Goal: Information Seeking & Learning: Learn about a topic

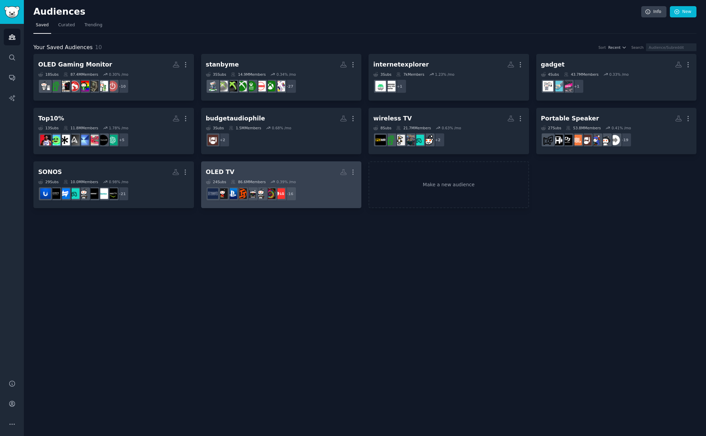
click at [280, 169] on h2 "OLED TV More" at bounding box center [281, 172] width 151 height 12
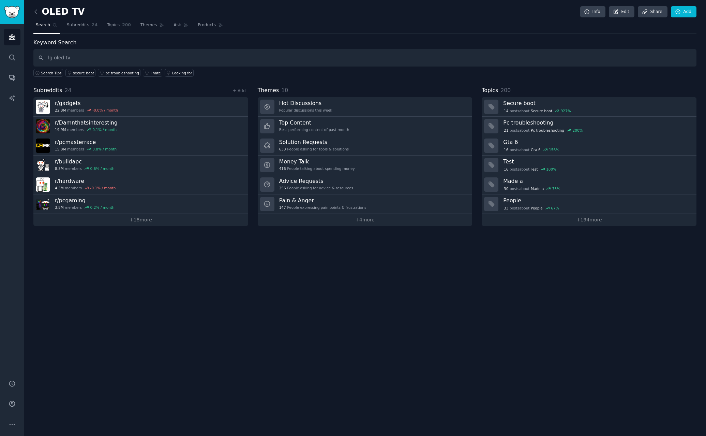
type input "lg oled tv"
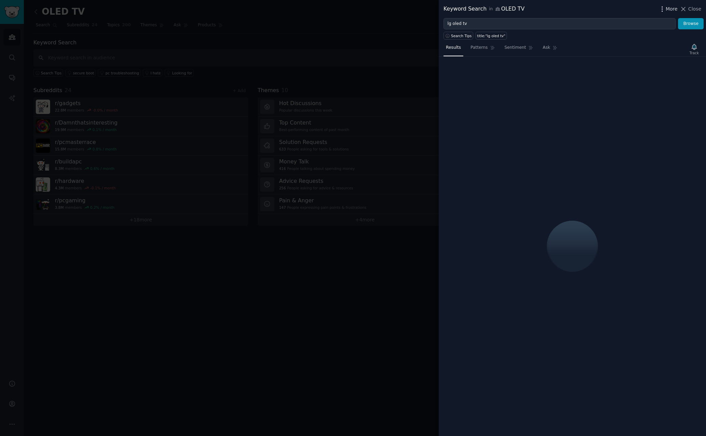
click at [673, 7] on span "More" at bounding box center [672, 8] width 12 height 7
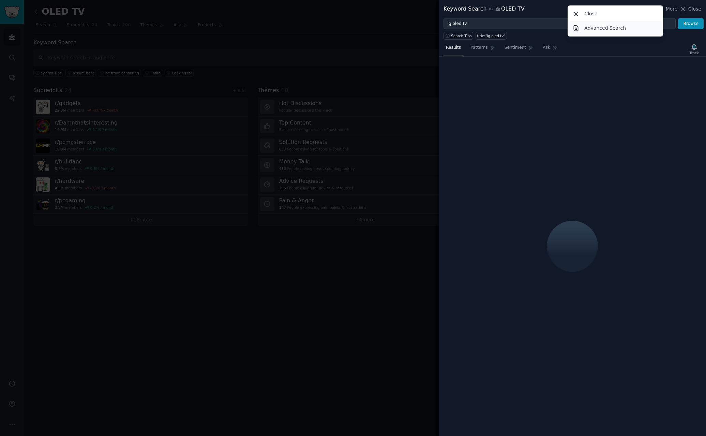
click at [605, 28] on p "Advanced Search" at bounding box center [605, 28] width 42 height 7
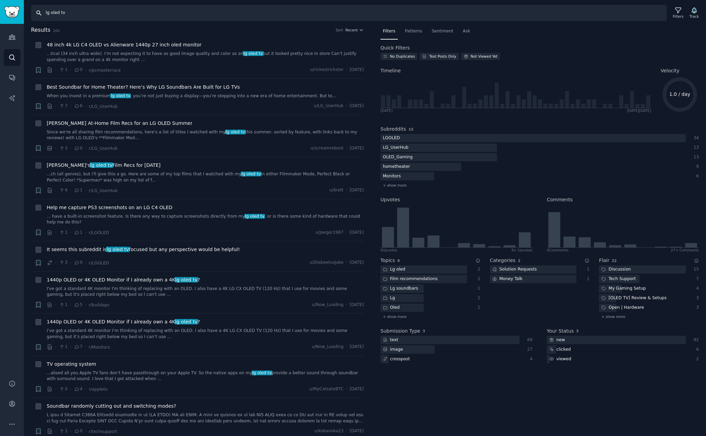
click at [177, 16] on input "lg oled tv" at bounding box center [349, 13] width 636 height 16
click at [679, 13] on icon at bounding box center [678, 10] width 7 height 7
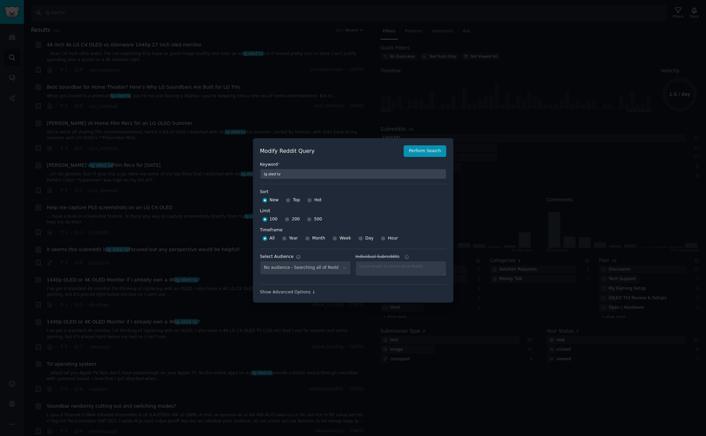
select select "c7830b3eec"
click at [332, 238] on input "Week" at bounding box center [334, 238] width 5 height 5
radio input "true"
click at [308, 220] on input "500" at bounding box center [309, 219] width 5 height 5
radio input "true"
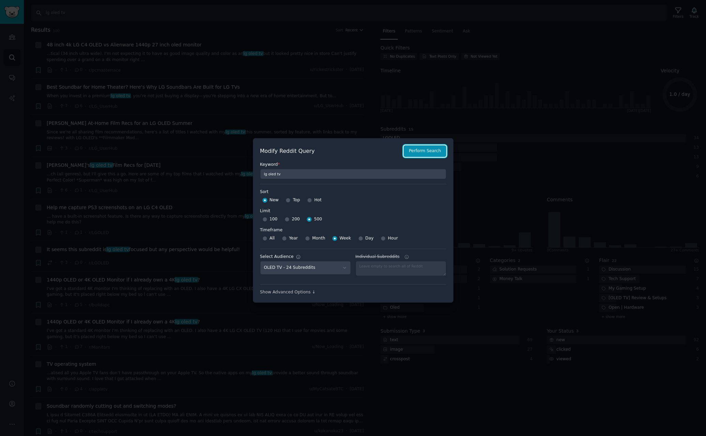
click at [430, 151] on button "Perform Search" at bounding box center [425, 151] width 42 height 12
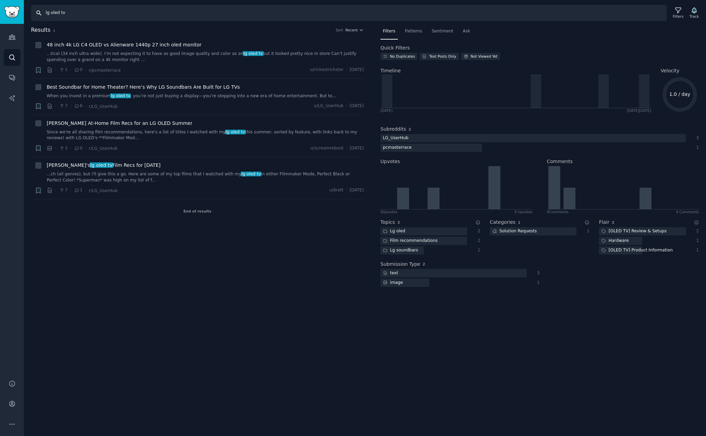
click at [121, 10] on input "lg oled tv" at bounding box center [349, 13] width 636 height 16
type input "lg oled tv, g5, c5, m5"
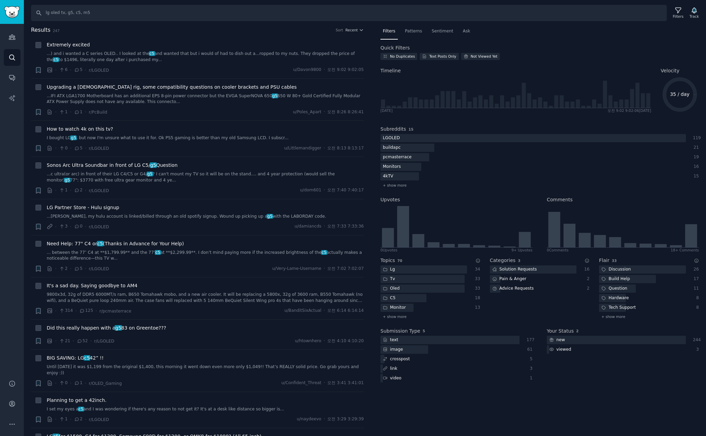
drag, startPoint x: 183, startPoint y: 35, endPoint x: 529, endPoint y: 37, distance: 346.4
click at [529, 37] on nav "Filters Patterns Sentiment Ask" at bounding box center [539, 33] width 318 height 14
click at [679, 11] on icon at bounding box center [677, 10] width 5 height 5
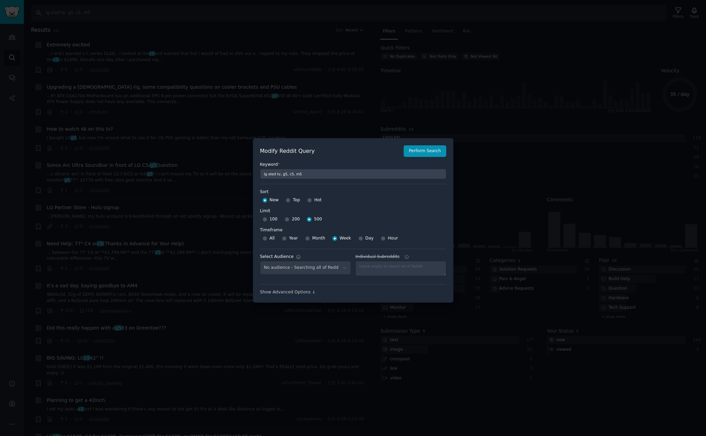
select select "c7830b3eec"
click at [324, 58] on div at bounding box center [353, 218] width 706 height 436
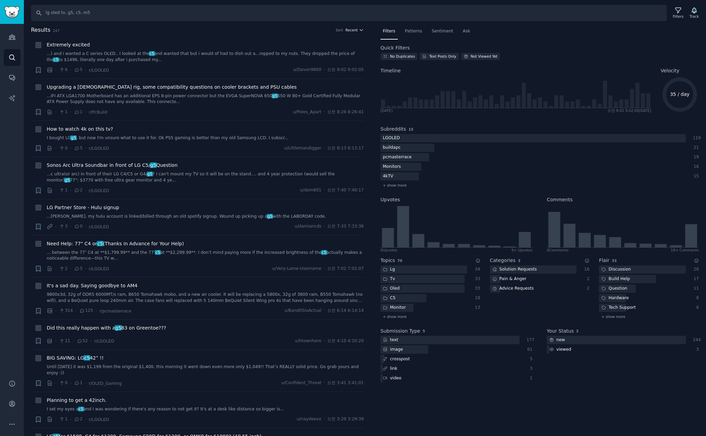
click at [359, 30] on icon "button" at bounding box center [361, 30] width 5 height 5
click at [323, 53] on p "Upvotes" at bounding box center [318, 55] width 17 height 6
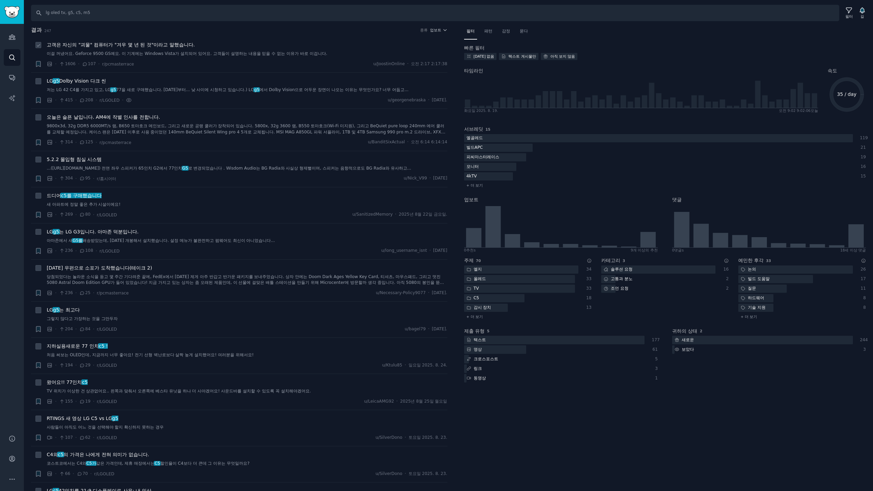
click at [134, 45] on font "고객은 자신의 "괴물" 컴퓨터가 "겨우 몇 년 된 것"이라고 말했습니다." at bounding box center [121, 44] width 148 height 5
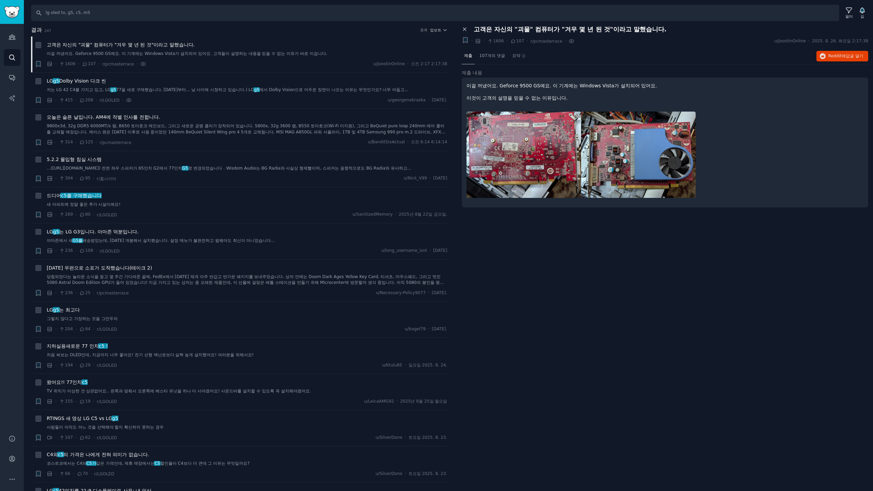
click at [462, 26] on icon at bounding box center [465, 29] width 6 height 6
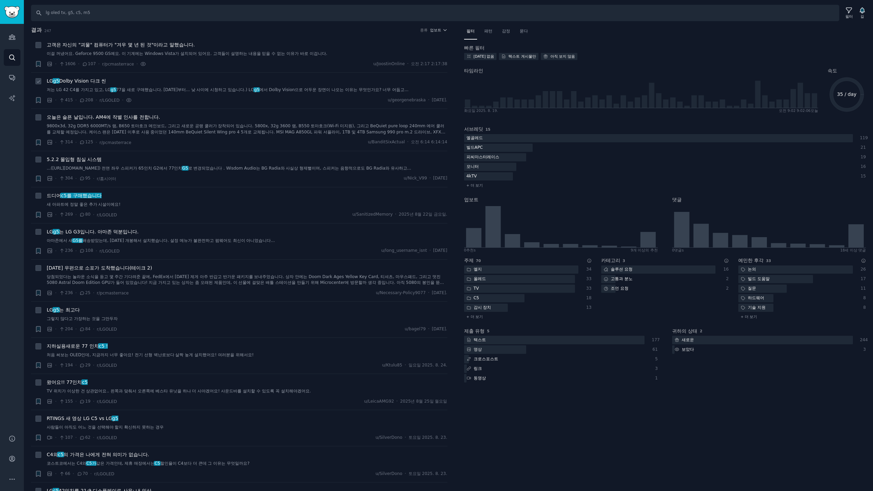
click at [88, 82] on font "Dolby Vision 다크 씬" at bounding box center [82, 80] width 47 height 5
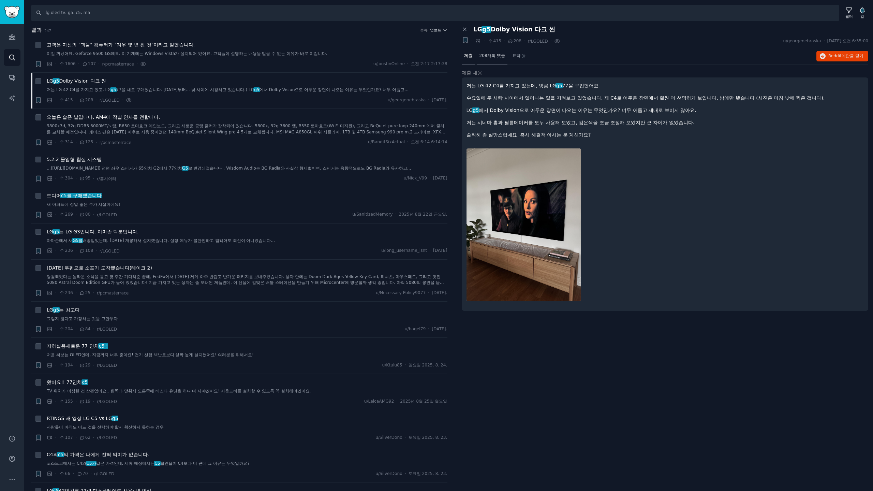
click at [493, 55] on font "208개의 댓글" at bounding box center [492, 55] width 26 height 5
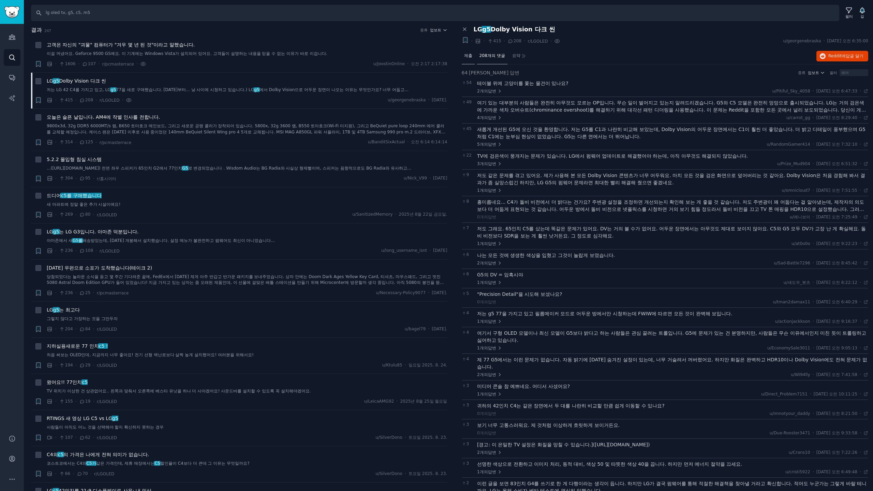
click at [467, 56] on font "제출" at bounding box center [468, 55] width 8 height 5
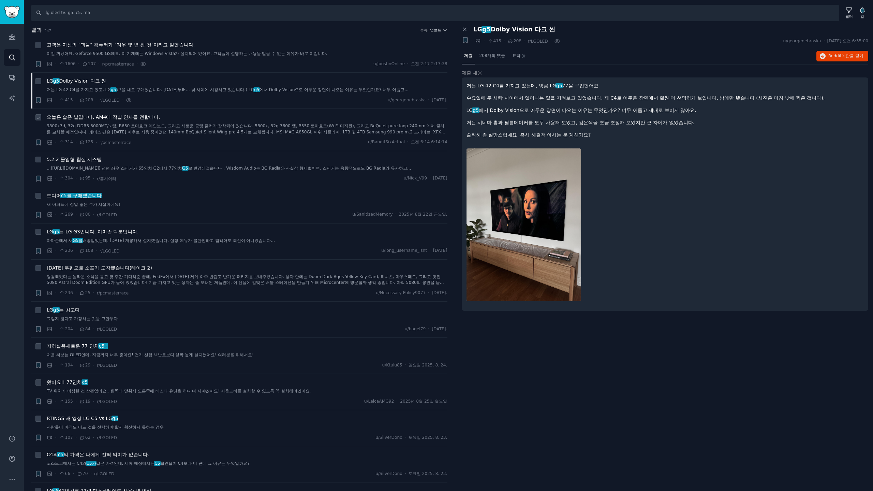
drag, startPoint x: 142, startPoint y: 118, endPoint x: 246, endPoint y: 118, distance: 104.3
click at [142, 118] on font "오늘은 슬픈 날입니다. AM4에 작별 인사를 전합니다." at bounding box center [103, 116] width 113 height 5
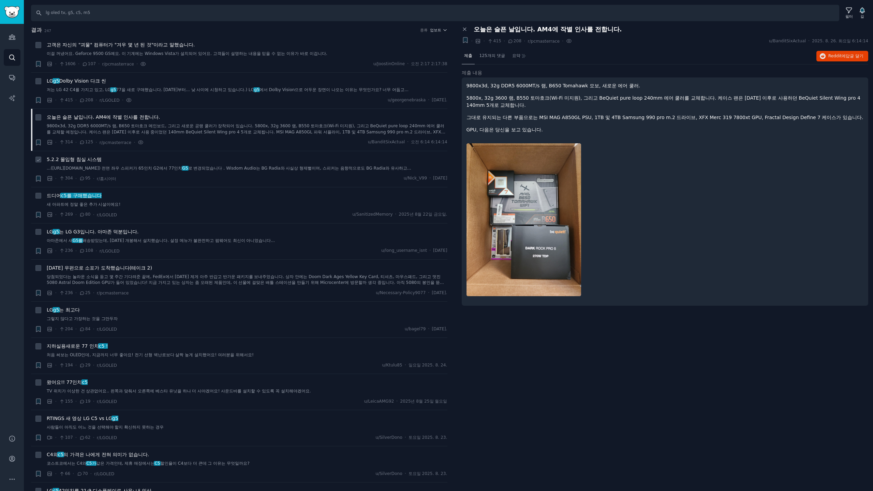
click at [87, 162] on font "5.2.2 몰입형 침실 시스템" at bounding box center [74, 158] width 55 height 5
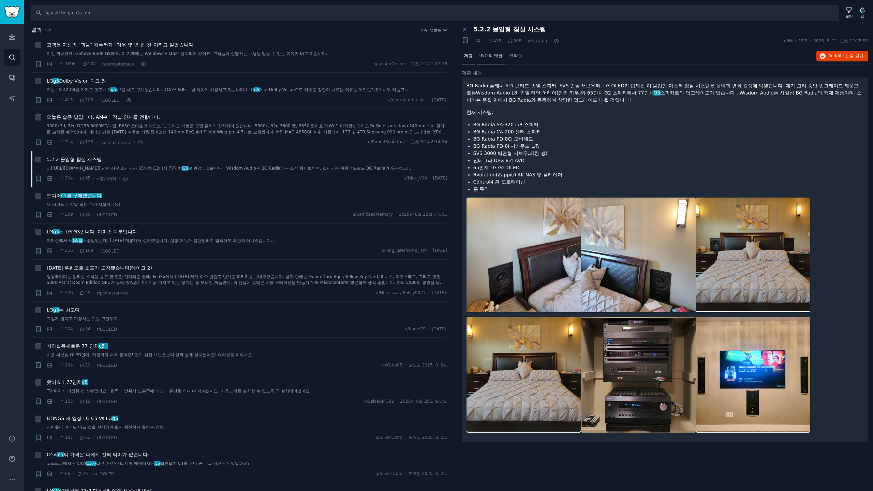
click at [498, 54] on font "95개의 댓글" at bounding box center [490, 55] width 23 height 5
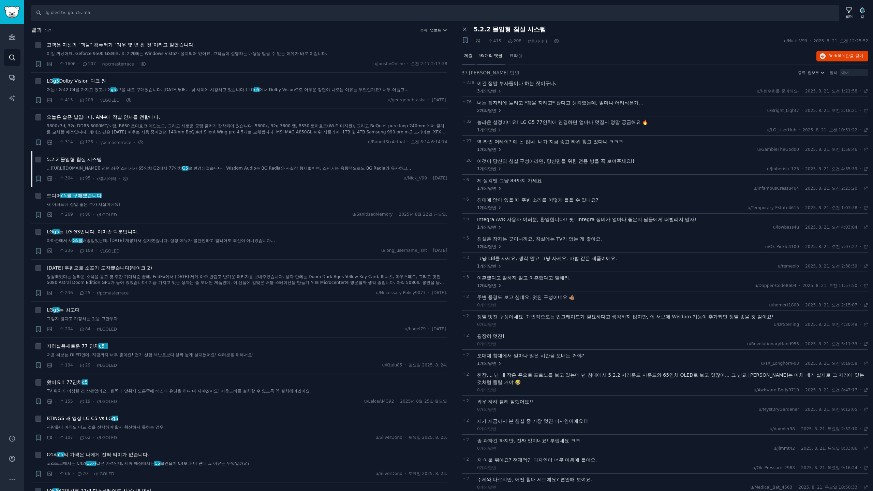
click at [468, 58] on span "제출" at bounding box center [468, 56] width 8 height 6
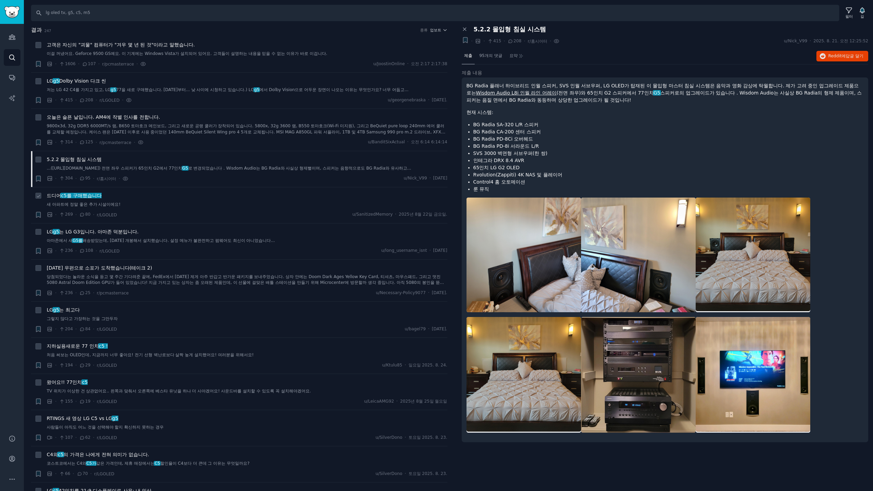
click at [78, 206] on div "드디어 c5를 구매했습니다 새 아파트에 정말 좋은 추가 시설이에요!" at bounding box center [247, 200] width 401 height 16
click at [67, 234] on font "는 LG G3입니다. 아마존 덕분입니다." at bounding box center [98, 231] width 79 height 5
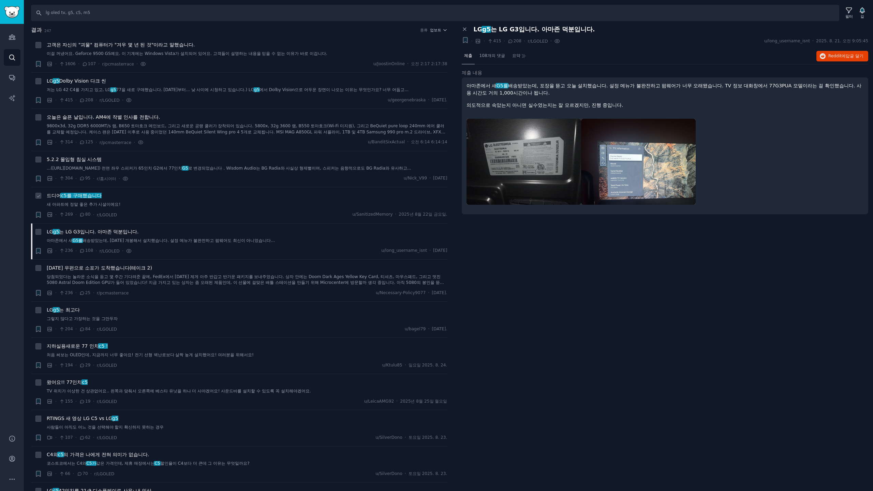
click at [82, 198] on font "c5를 구매했습니다" at bounding box center [81, 195] width 41 height 5
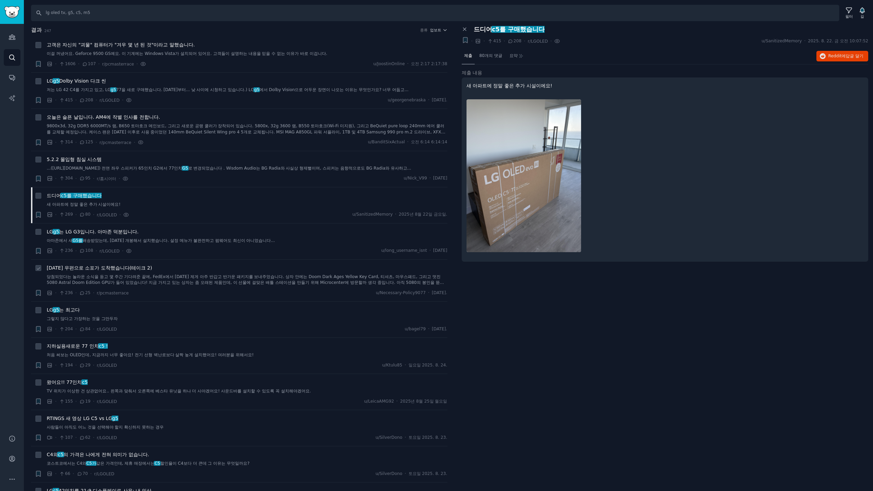
click at [89, 270] on font "오늘 우편으로 소포가 도착했습니다(테이크 2)" at bounding box center [99, 267] width 105 height 5
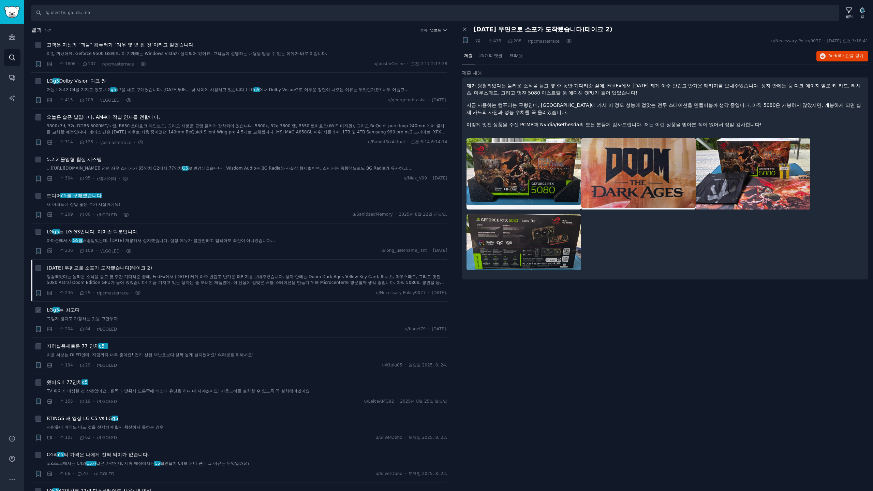
click at [71, 312] on font "는 최고다" at bounding box center [69, 309] width 20 height 5
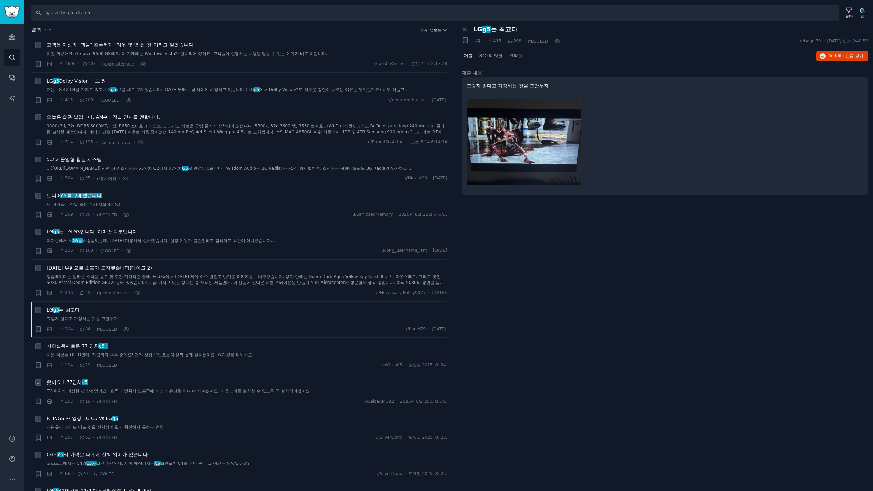
drag, startPoint x: 70, startPoint y: 386, endPoint x: 135, endPoint y: 385, distance: 65.1
click at [70, 385] on font "왔어요!! 77인치" at bounding box center [64, 381] width 35 height 5
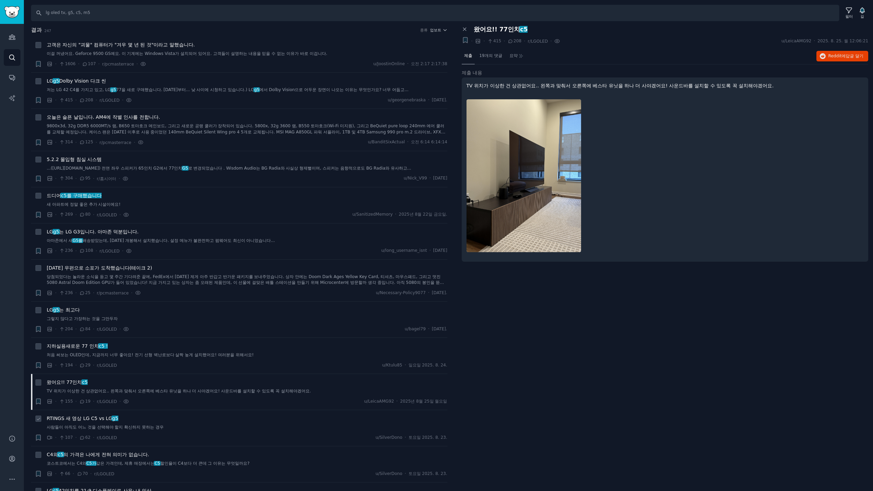
click at [106, 421] on font "RTINGS 새 영상 LG C5 vs LG" at bounding box center [79, 417] width 65 height 5
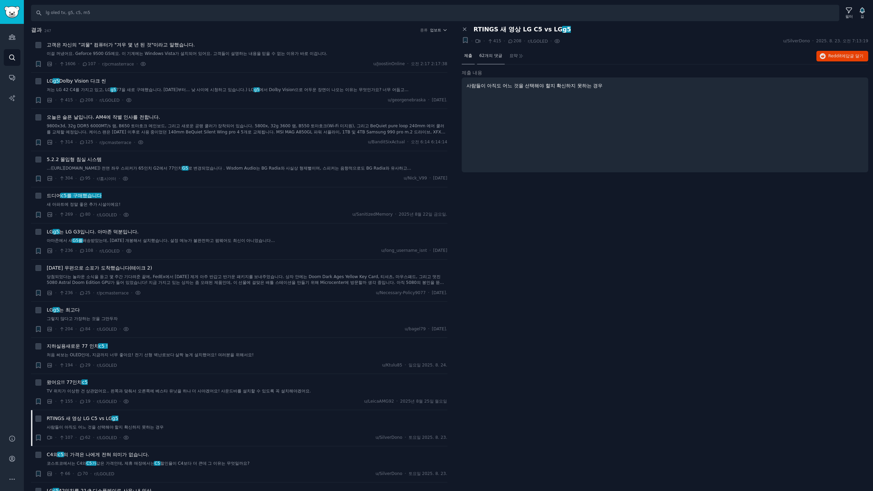
click at [494, 53] on font "62개의 댓글" at bounding box center [490, 55] width 23 height 5
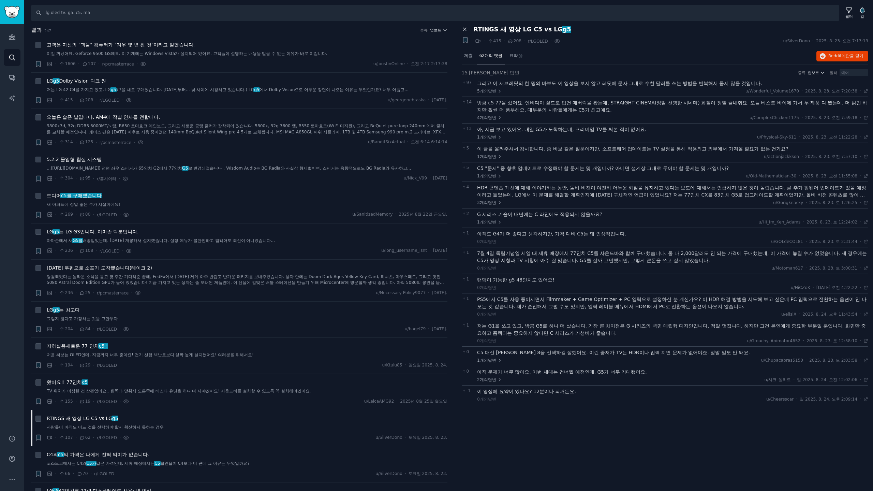
click at [466, 29] on icon at bounding box center [465, 29] width 6 height 6
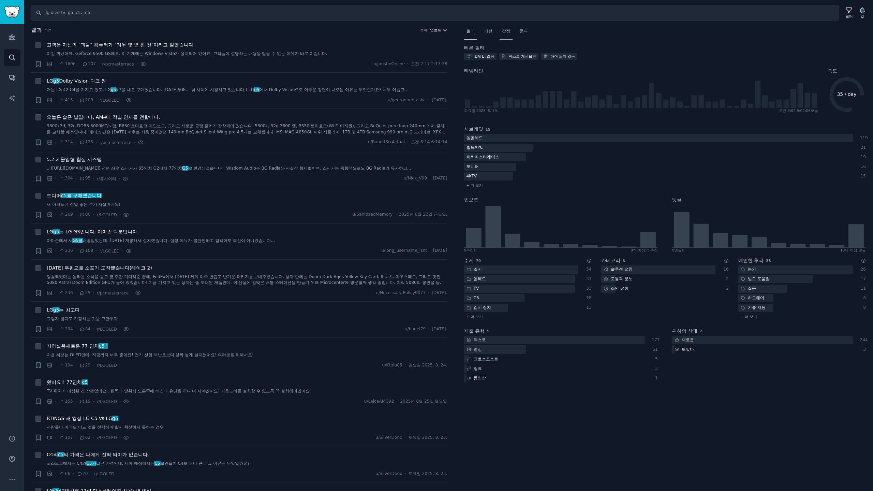
click at [505, 32] on font "감정" at bounding box center [506, 31] width 8 height 5
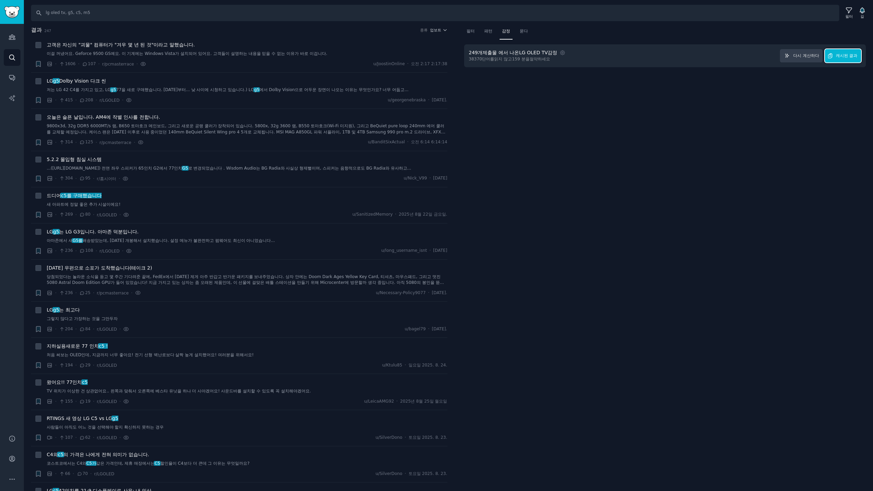
click at [706, 56] on font "캐시된 결과" at bounding box center [847, 55] width 22 height 5
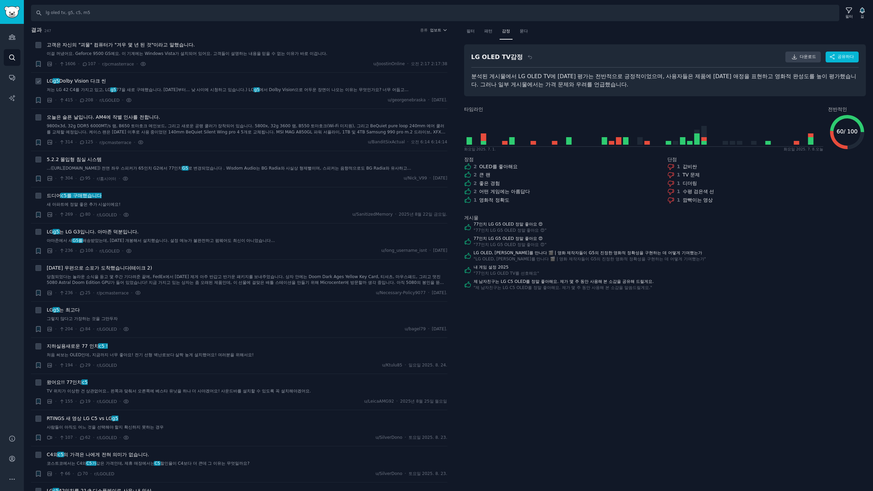
drag, startPoint x: 78, startPoint y: 85, endPoint x: 169, endPoint y: 79, distance: 91.6
click at [78, 85] on div "LG g5 Dolby Vision 다크 씬 저는 LG 42 C4를 가지고 있고, LG g5 77을 새로 구매했습니다. 수요일부터... 낮 사이…" at bounding box center [247, 85] width 401 height 16
click at [101, 80] on font "Dolby Vision 다크 씬" at bounding box center [82, 80] width 47 height 5
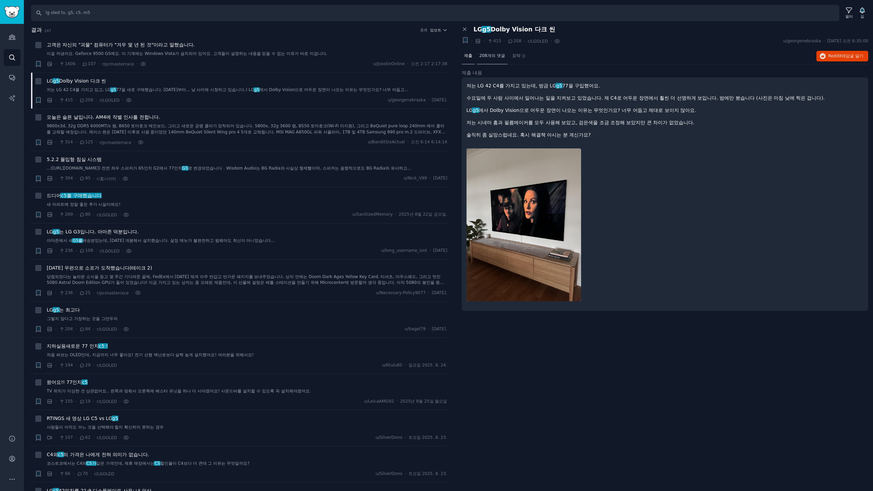
click at [496, 57] on font "208개의 댓글" at bounding box center [492, 55] width 26 height 5
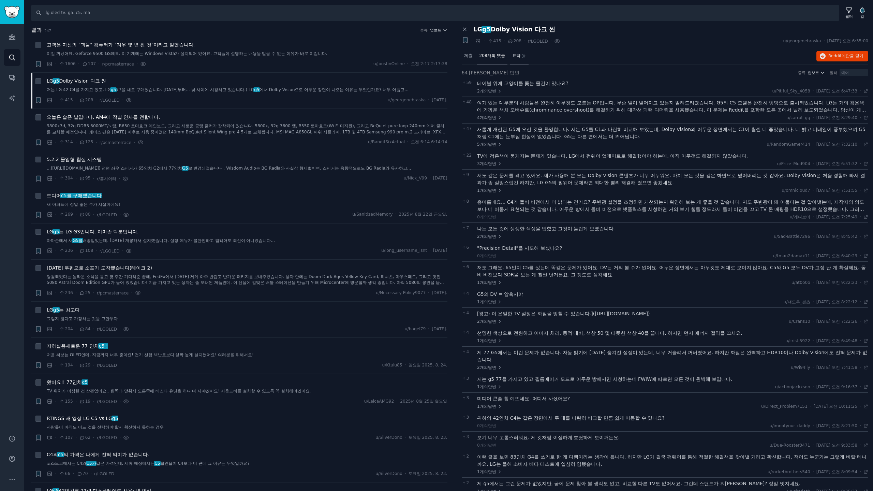
drag, startPoint x: 518, startPoint y: 57, endPoint x: 532, endPoint y: 59, distance: 14.1
click at [518, 57] on font "요약" at bounding box center [516, 55] width 8 height 5
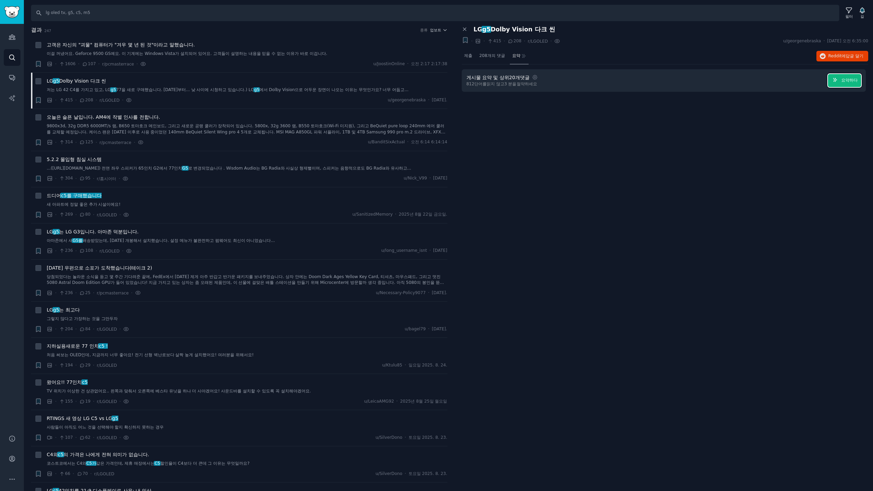
click at [706, 81] on font "요약하다" at bounding box center [849, 80] width 16 height 5
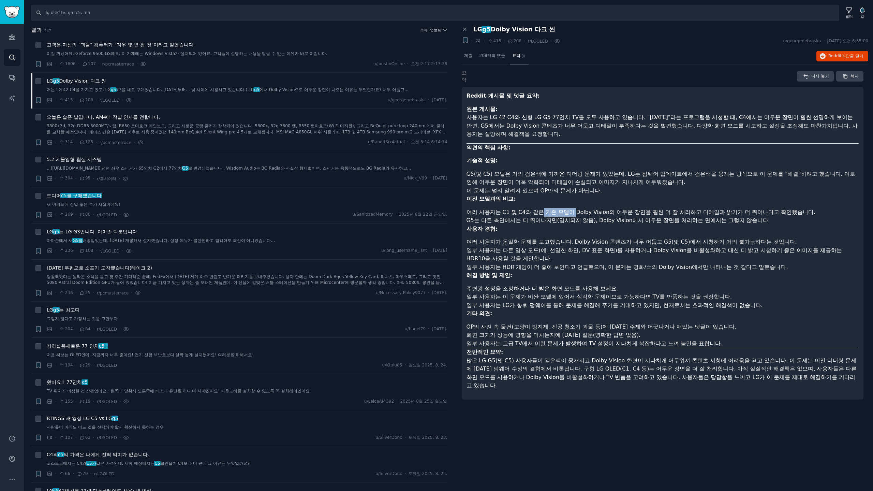
drag, startPoint x: 542, startPoint y: 212, endPoint x: 577, endPoint y: 213, distance: 34.1
click at [577, 213] on font "여러 사용자는 C1 및 C4와 같은 기존 모델이 Dolby Vision의 어두운 장면을 훨씬 더 잘 처리하고 디테일과 밝기가 더 뛰어나다고 확…" at bounding box center [640, 212] width 349 height 6
click at [640, 217] on font "G5는 다른 측면에서는 더 뛰어나지만(명시되지 않음), Dolby Vision에서 어두운 장면을 처리하는 면에서는 그렇지 않습니다." at bounding box center [617, 220] width 303 height 6
drag, startPoint x: 650, startPoint y: 213, endPoint x: 605, endPoint y: 212, distance: 44.7
click at [605, 212] on font "여러 사용자는 C1 및 C4와 같은 기존 모델이 Dolby Vision의 어두운 장면을 훨씬 더 잘 처리하고 디테일과 밝기가 더 뛰어나다고 확…" at bounding box center [640, 212] width 349 height 6
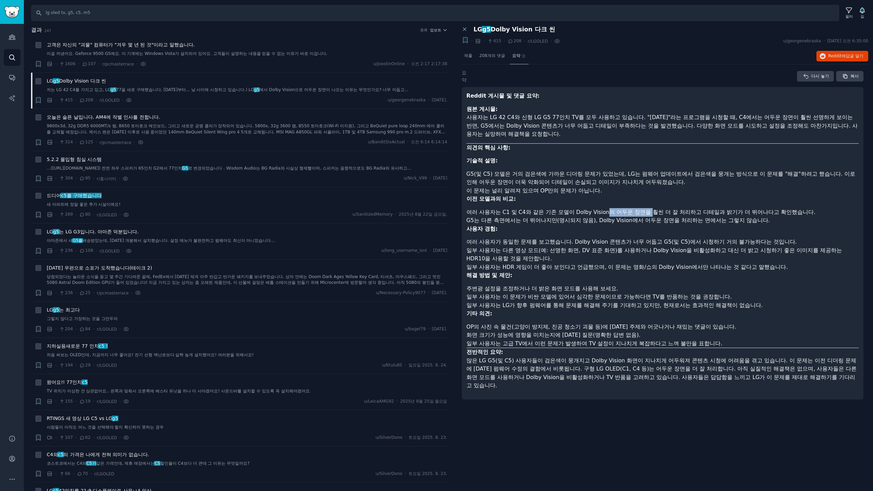
click at [648, 213] on font "여러 사용자는 C1 및 C4와 같은 기존 모델이 Dolby Vision의 어두운 장면을 훨씬 더 잘 처리하고 디테일과 밝기가 더 뛰어나다고 확…" at bounding box center [640, 212] width 349 height 6
drag, startPoint x: 664, startPoint y: 213, endPoint x: 595, endPoint y: 211, distance: 69.2
click at [595, 211] on font "여러 사용자는 C1 및 C4와 같은 기존 모델이 Dolby Vision의 어두운 장면을 훨씬 더 잘 처리하고 디테일과 밝기가 더 뛰어나다고 확…" at bounding box center [640, 212] width 349 height 6
click at [634, 217] on font "G5는 다른 측면에서는 더 뛰어나지만(명시되지 않음), Dolby Vision에서 어두운 장면을 처리하는 면에서는 그렇지 않습니다." at bounding box center [617, 220] width 303 height 6
drag, startPoint x: 597, startPoint y: 214, endPoint x: 638, endPoint y: 214, distance: 41.3
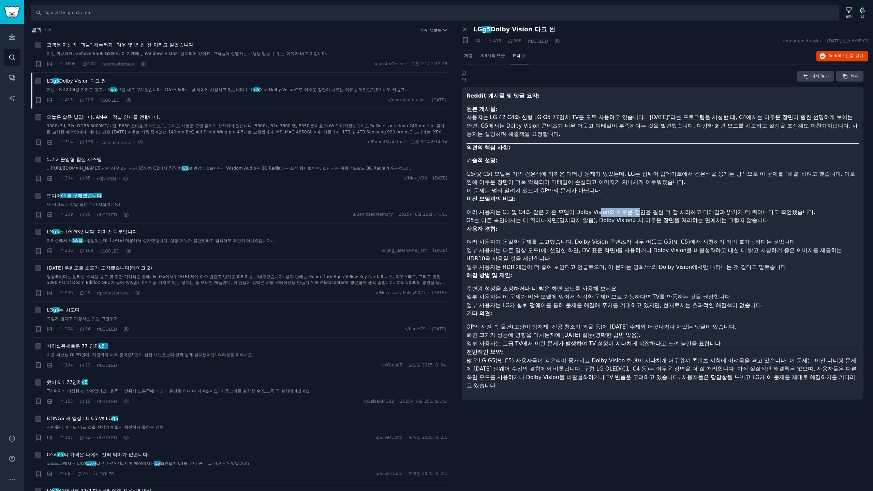
click at [638, 214] on font "여러 사용자는 C1 및 C4와 같은 기존 모델이 Dolby Vision의 어두운 장면을 훨씬 더 잘 처리하고 디테일과 밝기가 더 뛰어나다고 확…" at bounding box center [640, 212] width 349 height 6
click at [593, 219] on font "G5는 다른 측면에서는 더 뛰어나지만(명시되지 않음), Dolby Vision에서 어두운 장면을 처리하는 면에서는 그렇지 않습니다." at bounding box center [617, 220] width 303 height 6
drag, startPoint x: 555, startPoint y: 221, endPoint x: 630, endPoint y: 220, distance: 74.3
click at [630, 220] on font "G5는 다른 측면에서는 더 뛰어나지만(명시되지 않음), Dolby Vision에서 어두운 장면을 처리하는 면에서는 그렇지 않습니다." at bounding box center [617, 220] width 303 height 6
click at [677, 221] on font "G5는 다른 측면에서는 더 뛰어나지만(명시되지 않음), Dolby Vision에서 어두운 장면을 처리하는 면에서는 그렇지 않습니다." at bounding box center [617, 220] width 303 height 6
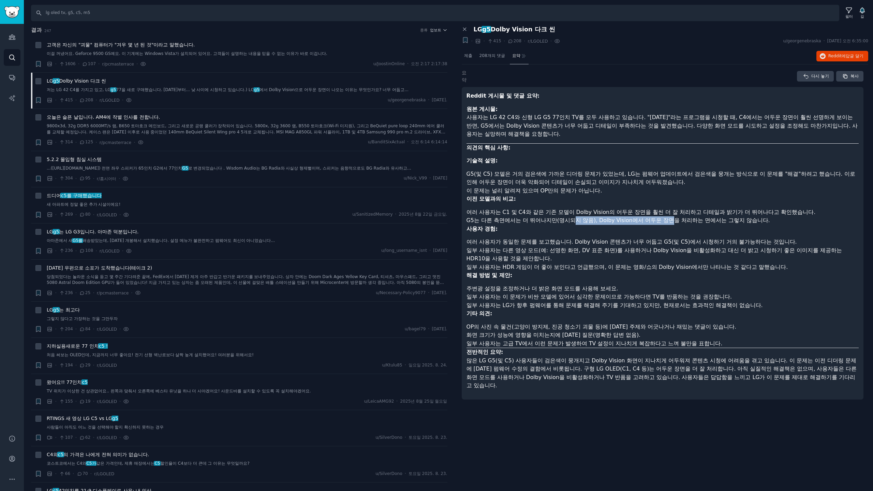
drag, startPoint x: 648, startPoint y: 221, endPoint x: 574, endPoint y: 218, distance: 74.0
click at [574, 218] on font "G5는 다른 측면에서는 더 뛰어나지만(명시되지 않음), Dolby Vision에서 어두운 장면을 처리하는 면에서는 그렇지 않습니다." at bounding box center [617, 220] width 303 height 6
click at [536, 219] on font "G5는 다른 측면에서는 더 뛰어나지만(명시되지 않음), Dolby Vision에서 어두운 장면을 처리하는 면에서는 그렇지 않습니다." at bounding box center [617, 220] width 303 height 6
drag, startPoint x: 560, startPoint y: 219, endPoint x: 639, endPoint y: 218, distance: 78.8
click at [639, 218] on font "G5는 다른 측면에서는 더 뛰어나지만(명시되지 않음), Dolby Vision에서 어두운 장면을 처리하는 면에서는 그렇지 않습니다." at bounding box center [617, 220] width 303 height 6
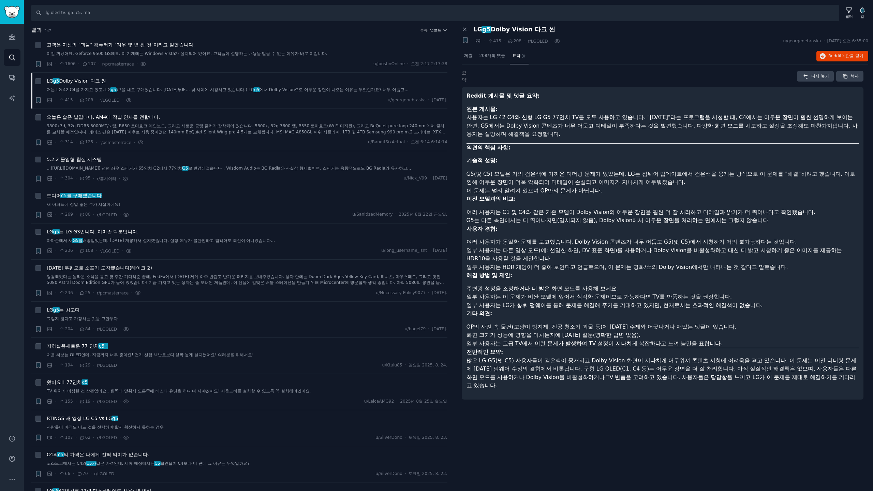
click at [686, 220] on font "G5는 다른 측면에서는 더 뛰어나지만(명시되지 않음), Dolby Vision에서 어두운 장면을 처리하는 면에서는 그렇지 않습니다." at bounding box center [617, 220] width 303 height 6
drag, startPoint x: 672, startPoint y: 222, endPoint x: 583, endPoint y: 218, distance: 89.1
click at [583, 218] on font "G5는 다른 측면에서는 더 뛰어나지만(명시되지 않음), Dolby Vision에서 어두운 장면을 처리하는 면에서는 그렇지 않습니다." at bounding box center [617, 220] width 303 height 6
click at [546, 219] on font "G5는 다른 측면에서는 더 뛰어나지만(명시되지 않음), Dolby Vision에서 어두운 장면을 처리하는 면에서는 그렇지 않습니다." at bounding box center [617, 220] width 303 height 6
drag, startPoint x: 535, startPoint y: 220, endPoint x: 639, endPoint y: 220, distance: 103.6
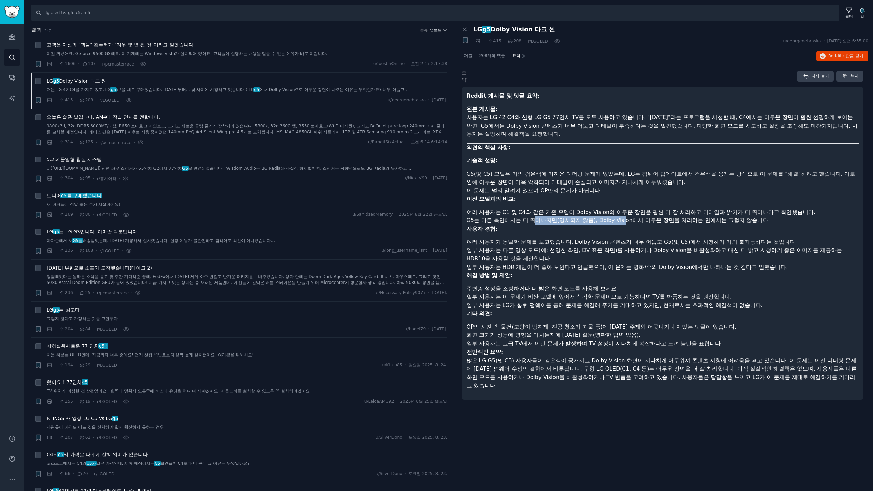
click at [625, 219] on font "G5는 다른 측면에서는 더 뛰어나지만(명시되지 않음), Dolby Vision에서 어두운 장면을 처리하는 면에서는 그렇지 않습니다." at bounding box center [617, 220] width 303 height 6
click at [680, 221] on font "G5는 다른 측면에서는 더 뛰어나지만(명시되지 않음), Dolby Vision에서 어두운 장면을 처리하는 면에서는 그렇지 않습니다." at bounding box center [617, 220] width 303 height 6
drag, startPoint x: 574, startPoint y: 237, endPoint x: 654, endPoint y: 240, distance: 80.2
click at [640, 240] on li "여러 사용자가 동일한 문제를 보고했습니다. Dolby Vision 콘텐츠가 너무 어둡고 G5(및 C5)에서 시청하기 거의 불가능하다는 것입니다." at bounding box center [662, 242] width 392 height 9
click at [694, 242] on font "여러 사용자가 동일한 문제를 보고했습니다. Dolby Vision 콘텐츠가 너무 어둡고 G5(및 C5)에서 시청하기 거의 불가능하다는 것입니다." at bounding box center [631, 241] width 330 height 6
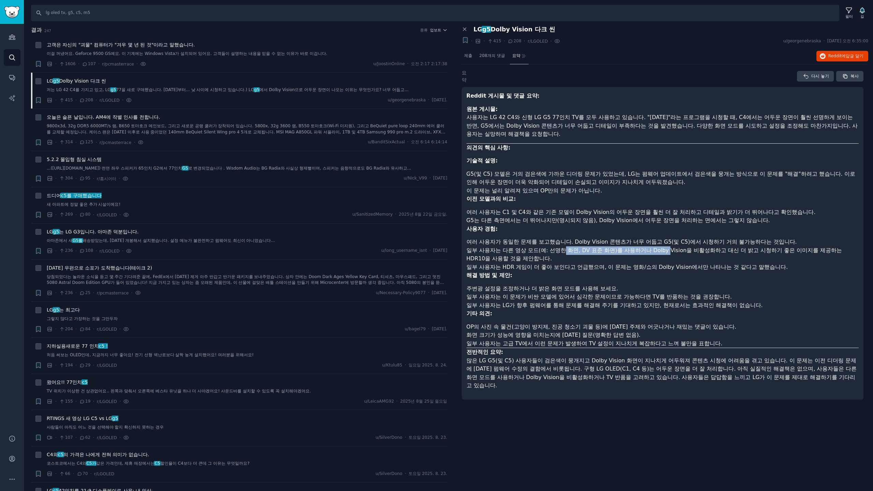
drag, startPoint x: 667, startPoint y: 251, endPoint x: 564, endPoint y: 249, distance: 103.0
click at [564, 249] on font "일부 사용자는 다른 영상 모드(예: 선명한 화면, DV 표준 화면)를 사용하거나 Dolby Vision을 비활성화하고 대신 더 밝고 시청하기 …" at bounding box center [654, 254] width 376 height 15
click at [555, 253] on li "일부 사용자는 다른 영상 모드(예: 선명한 화면, DV 표준 화면)를 사용하거나 Dolby Vision을 비활성화하고 대신 더 밝고 시청하기 …" at bounding box center [662, 254] width 392 height 17
drag, startPoint x: 588, startPoint y: 253, endPoint x: 663, endPoint y: 251, distance: 75.4
click at [648, 252] on font "일부 사용자는 다른 영상 모드(예: 선명한 화면, DV 표준 화면)를 사용하거나 Dolby Vision을 비활성화하고 대신 더 밝고 시청하기 …" at bounding box center [654, 254] width 376 height 15
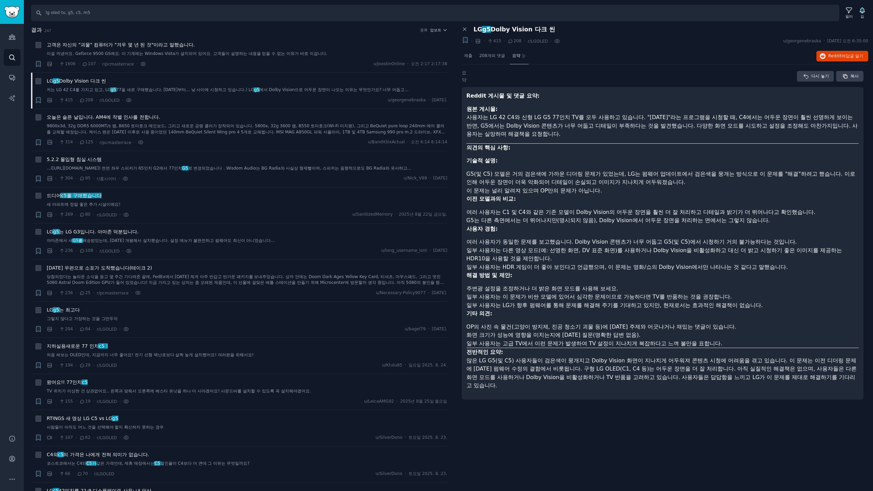
click at [547, 257] on li "일부 사용자는 다른 영상 모드(예: 선명한 화면, DV 표준 화면)를 사용하거나 Dolby Vision을 비활성화하고 대신 더 밝고 시청하기 …" at bounding box center [662, 254] width 392 height 17
drag, startPoint x: 533, startPoint y: 259, endPoint x: 586, endPoint y: 262, distance: 53.6
click at [579, 263] on ul "여러 사용자가 동일한 문제를 보고했습니다. Dolby Vision 콘텐츠가 너무 어둡고 G5(및 C5)에서 시청하기 거의 불가능하다는 것입니다…" at bounding box center [662, 254] width 392 height 33
click at [569, 269] on font "일부 사용자는 HDR 게임이 더 좋아 보인다고 언급했으며, 이 문제는 영화/쇼의 Dolby Vision에서만 나타나는 것 같다고 말했습니다." at bounding box center [626, 267] width 321 height 6
drag, startPoint x: 548, startPoint y: 268, endPoint x: 555, endPoint y: 268, distance: 7.8
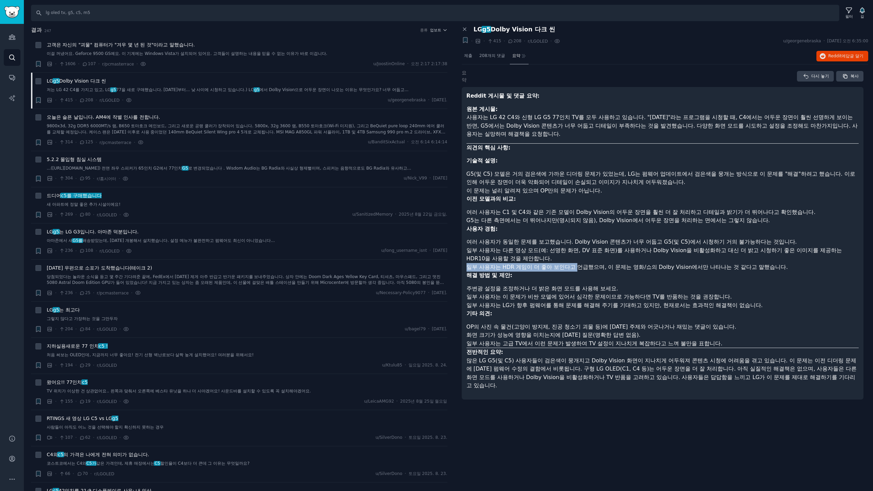
click at [549, 267] on font "일부 사용자는 HDR 게임이 더 좋아 보인다고 언급했으며, 이 문제는 영화/쇼의 Dolby Vision에서만 나타나는 것 같다고 말했습니다." at bounding box center [626, 267] width 321 height 6
click at [615, 269] on font "일부 사용자는 HDR 게임이 더 좋아 보인다고 언급했으며, 이 문제는 영화/쇼의 Dolby Vision에서만 나타나는 것 같다고 말했습니다." at bounding box center [626, 267] width 321 height 6
drag, startPoint x: 686, startPoint y: 268, endPoint x: 549, endPoint y: 260, distance: 137.0
click at [549, 260] on ul "여러 사용자가 동일한 문제를 보고했습니다. Dolby Vision 콘텐츠가 너무 어둡고 G5(및 C5)에서 시청하기 거의 불가능하다는 것입니다…" at bounding box center [662, 254] width 392 height 33
click at [564, 269] on font "일부 사용자는 HDR 게임이 더 좋아 보인다고 언급했으며, 이 문제는 영화/쇼의 Dolby Vision에서만 나타나는 것 같다고 말했습니다." at bounding box center [626, 267] width 321 height 6
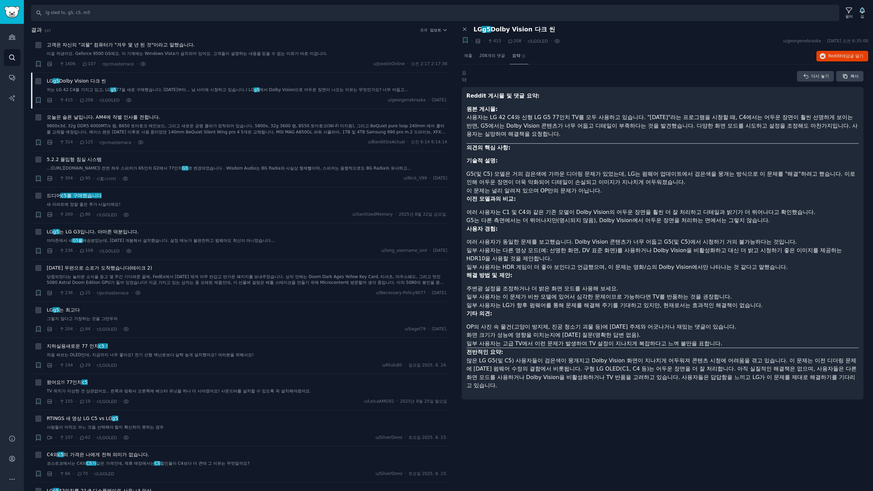
click at [538, 294] on font "일부 사용자는 이 문제가 비싼 모델에 있어서 심각한 문제이므로 가능하다면 TV를 반품하는 것을 권장합니다." at bounding box center [599, 296] width 266 height 6
drag, startPoint x: 571, startPoint y: 304, endPoint x: 594, endPoint y: 306, distance: 22.6
click at [590, 306] on font "일부 사용자는 LG가 향후 펌웨어를 통해 문제를 해결해 주기를 기대하고 있지만, 현재로서는 효과적인 해결책이 없습니다." at bounding box center [614, 305] width 296 height 6
click at [642, 308] on font "일부 사용자는 LG가 향후 펌웨어를 통해 문제를 해결해 주기를 기대하고 있지만, 현재로서는 효과적인 해결책이 없습니다." at bounding box center [614, 305] width 296 height 6
drag, startPoint x: 586, startPoint y: 306, endPoint x: 537, endPoint y: 304, distance: 48.4
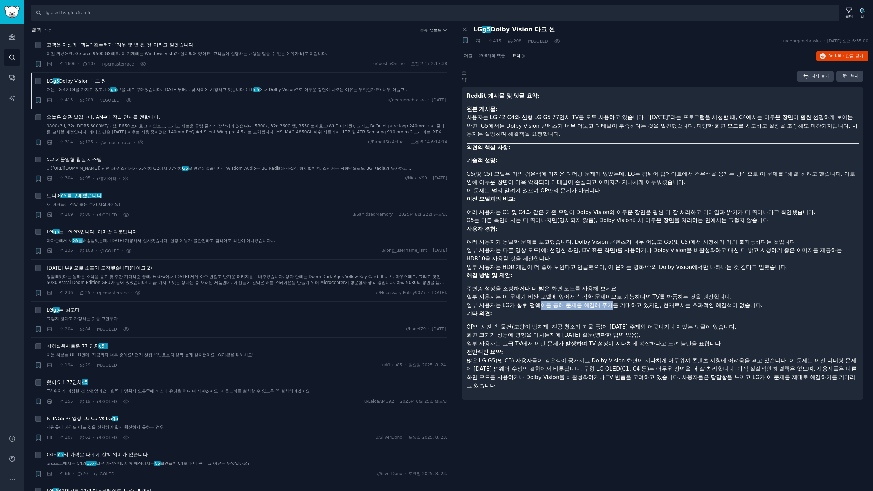
click at [537, 304] on font "일부 사용자는 LG가 향후 펌웨어를 통해 문제를 해결해 주기를 기대하고 있지만, 현재로서는 효과적인 해결책이 없습니다." at bounding box center [614, 305] width 296 height 6
click at [532, 306] on font "일부 사용자는 LG가 향후 펌웨어를 통해 문제를 해결해 주기를 기대하고 있지만, 현재로서는 효과적인 해결책이 없습니다." at bounding box center [614, 305] width 296 height 6
drag, startPoint x: 572, startPoint y: 305, endPoint x: 636, endPoint y: 305, distance: 64.4
click at [630, 305] on font "일부 사용자는 LG가 향후 펌웨어를 통해 문제를 해결해 주기를 기대하고 있지만, 현재로서는 효과적인 해결책이 없습니다." at bounding box center [614, 305] width 296 height 6
click at [659, 306] on font "일부 사용자는 LG가 향후 펌웨어를 통해 문제를 해결해 주기를 기대하고 있지만, 현재로서는 효과적인 해결책이 없습니다." at bounding box center [614, 305] width 296 height 6
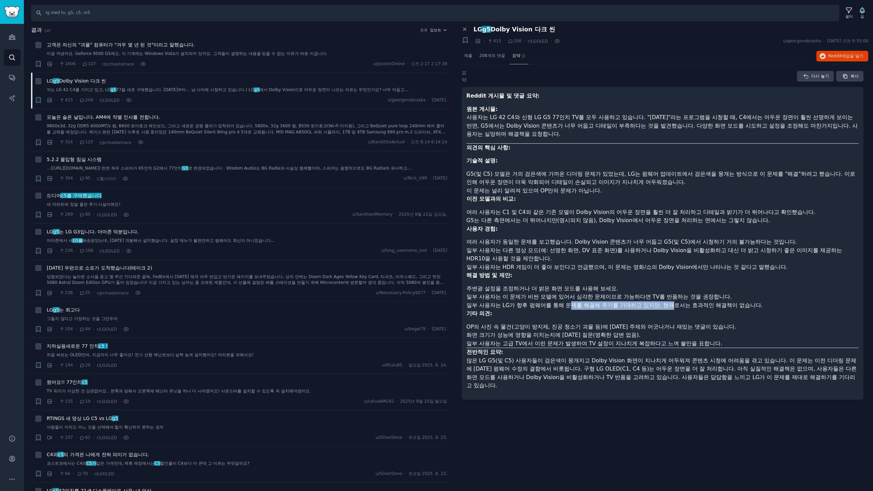
drag, startPoint x: 657, startPoint y: 305, endPoint x: 568, endPoint y: 303, distance: 89.7
click at [568, 303] on font "일부 사용자는 LG가 향후 펌웨어를 통해 문제를 해결해 주기를 기대하고 있지만, 현재로서는 효과적인 해결책이 없습니다." at bounding box center [614, 305] width 296 height 6
click at [531, 305] on font "일부 사용자는 LG가 향후 펌웨어를 통해 문제를 해결해 주기를 기대하고 있지만, 현재로서는 효과적인 해결책이 없습니다." at bounding box center [614, 305] width 296 height 6
drag, startPoint x: 566, startPoint y: 305, endPoint x: 593, endPoint y: 305, distance: 26.9
click at [569, 305] on font "일부 사용자는 LG가 향후 펌웨어를 통해 문제를 해결해 주기를 기대하고 있지만, 현재로서는 효과적인 해결책이 없습니다." at bounding box center [614, 305] width 296 height 6
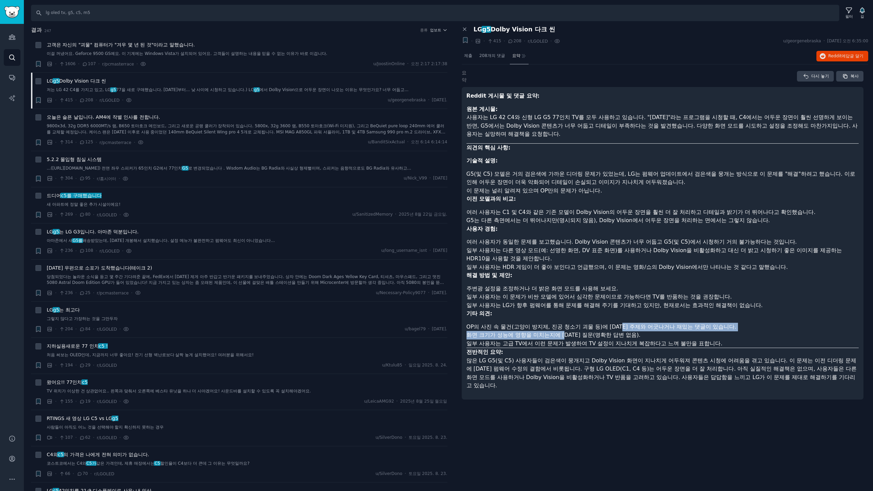
drag, startPoint x: 567, startPoint y: 330, endPoint x: 629, endPoint y: 329, distance: 62.1
click at [629, 329] on ul "OP의 사진 속 물건(고양이 방지제, 진공 청소기 괴물 등)에 대한 주제와 어긋나거나 재밌는 댓글이 있습니다. 화면 크기가 성능에 영향을 미치…" at bounding box center [662, 335] width 392 height 25
click at [620, 343] on font "일부 사용자는 고급 TV에서 이런 문제가 발생하여 TV 설정이 지나치게 복잡하다고 느껴 불만을 표합니다." at bounding box center [594, 343] width 256 height 6
click at [592, 344] on font "일부 사용자는 고급 TV에서 이런 문제가 발생하여 TV 설정이 지나치게 복잡하다고 느껴 불만을 표합니다." at bounding box center [594, 343] width 256 height 6
drag, startPoint x: 590, startPoint y: 366, endPoint x: 611, endPoint y: 367, distance: 20.8
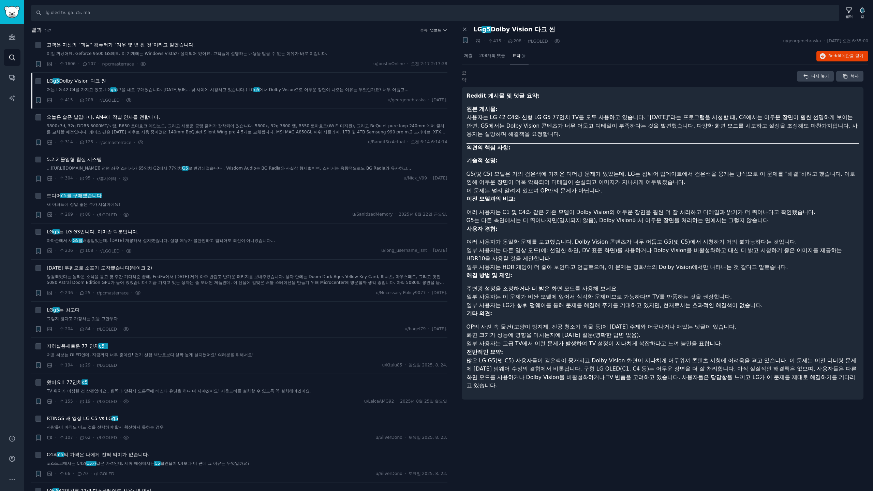
click at [598, 367] on font "많은 LG G5(및 C5) 사용자들이 검은색이 뭉개지고 Dolby Vision 화면이 지나치게 어두워져 콘텐츠 시청에 어려움을 겪고 있습니다.…" at bounding box center [661, 373] width 390 height 32
drag, startPoint x: 612, startPoint y: 364, endPoint x: 653, endPoint y: 372, distance: 41.0
click at [651, 372] on p "전반적인 요약: 많은 LG G5(및 C5) 사용자들이 검은색이 뭉개지고 Dolby Vision 화면이 지나치게 어두워져 콘텐츠 시청에 어려움을…" at bounding box center [662, 369] width 392 height 42
click at [676, 374] on font "많은 LG G5(및 C5) 사용자들이 검은색이 뭉개지고 Dolby Vision 화면이 지나치게 어두워져 콘텐츠 시청에 어려움을 겪고 있습니다.…" at bounding box center [661, 373] width 390 height 32
drag, startPoint x: 650, startPoint y: 375, endPoint x: 658, endPoint y: 375, distance: 7.5
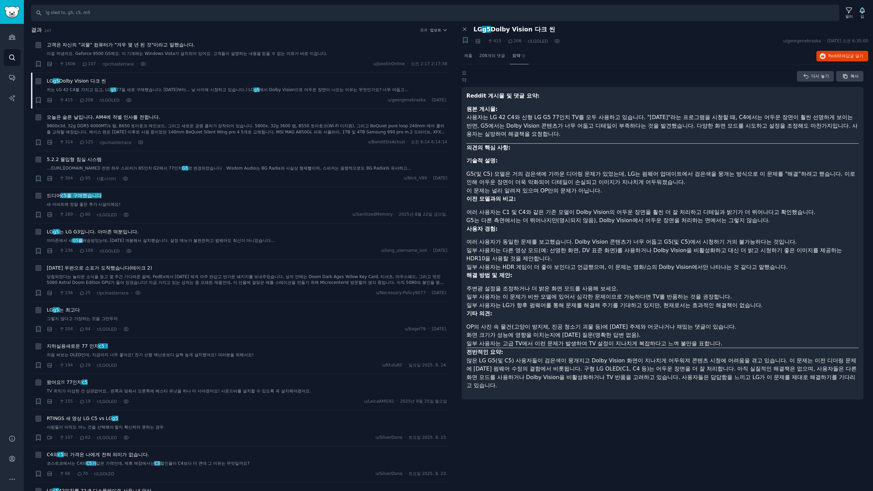
click at [657, 375] on font "많은 LG G5(및 C5) 사용자들이 검은색이 뭉개지고 Dolby Vision 화면이 지나치게 어두워져 콘텐츠 시청에 어려움을 겪고 있습니다.…" at bounding box center [661, 373] width 390 height 32
drag, startPoint x: 693, startPoint y: 377, endPoint x: 673, endPoint y: 375, distance: 20.6
click at [681, 377] on font "많은 LG G5(및 C5) 사용자들이 검은색이 뭉개지고 Dolby Vision 화면이 지나치게 어두워져 콘텐츠 시청에 어려움을 겪고 있습니다.…" at bounding box center [661, 373] width 390 height 32
click at [644, 374] on font "많은 LG G5(및 C5) 사용자들이 검은색이 뭉개지고 Dolby Vision 화면이 지나치게 어두워져 콘텐츠 시청에 어려움을 겪고 있습니다.…" at bounding box center [661, 373] width 390 height 32
click at [685, 372] on p "전반적인 요약: 많은 LG G5(및 C5) 사용자들이 검은색이 뭉개지고 Dolby Vision 화면이 지나치게 어두워져 콘텐츠 시청에 어려움을…" at bounding box center [662, 369] width 392 height 42
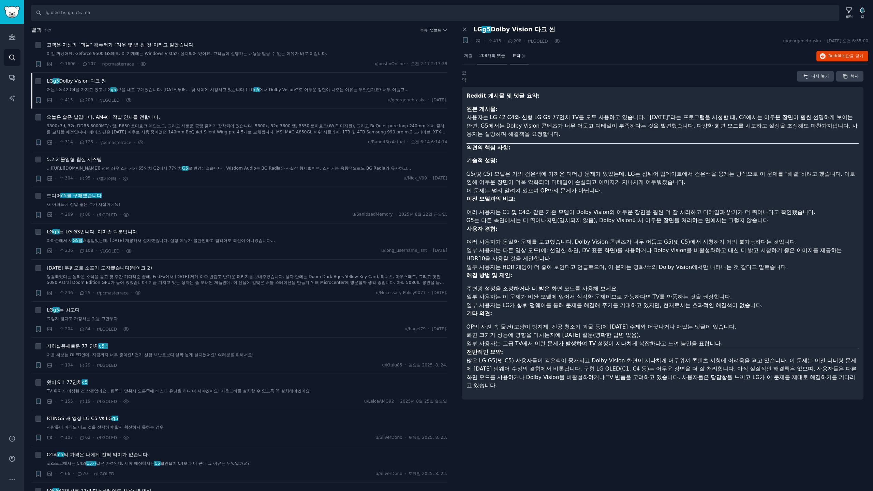
click at [494, 55] on font "208개의 댓글" at bounding box center [492, 55] width 26 height 5
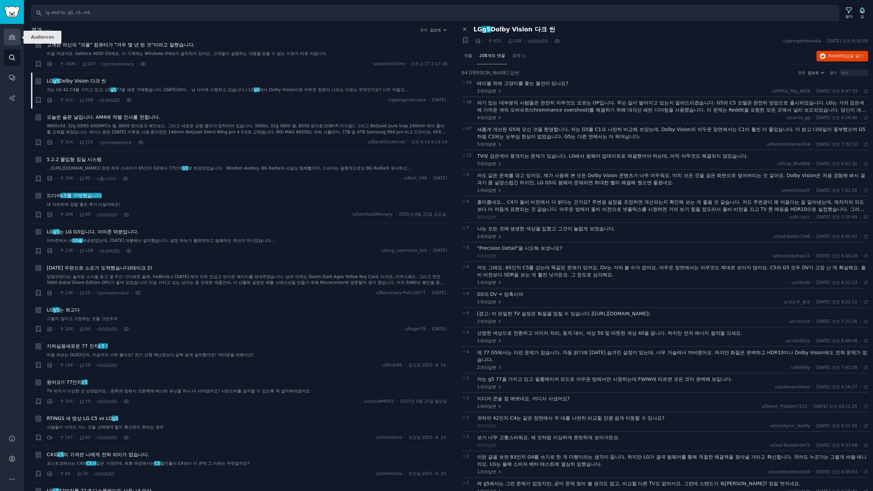
click at [11, 36] on icon "사이드바" at bounding box center [12, 37] width 6 height 5
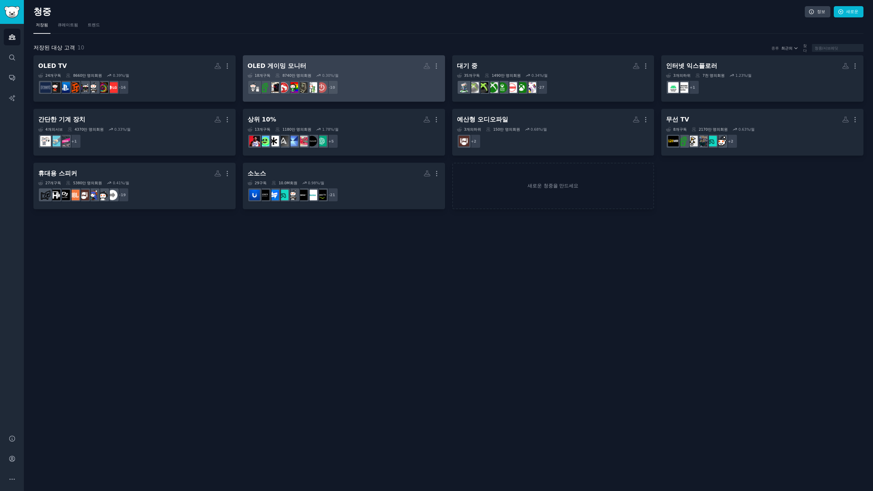
click at [302, 71] on h2 "OLED 게이밍 모니터 더" at bounding box center [344, 66] width 193 height 12
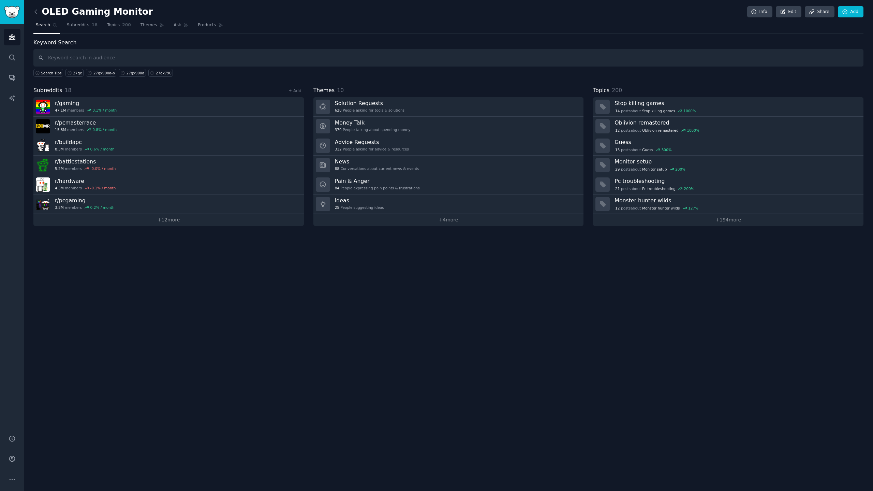
click at [664, 27] on nav "Search Subreddits 18 Topics 200 Themes Ask Products" at bounding box center [448, 27] width 830 height 14
click at [197, 53] on input "text" at bounding box center [448, 57] width 830 height 17
type input "lg ultragear, gx9, 45gx950a, 5k2k"
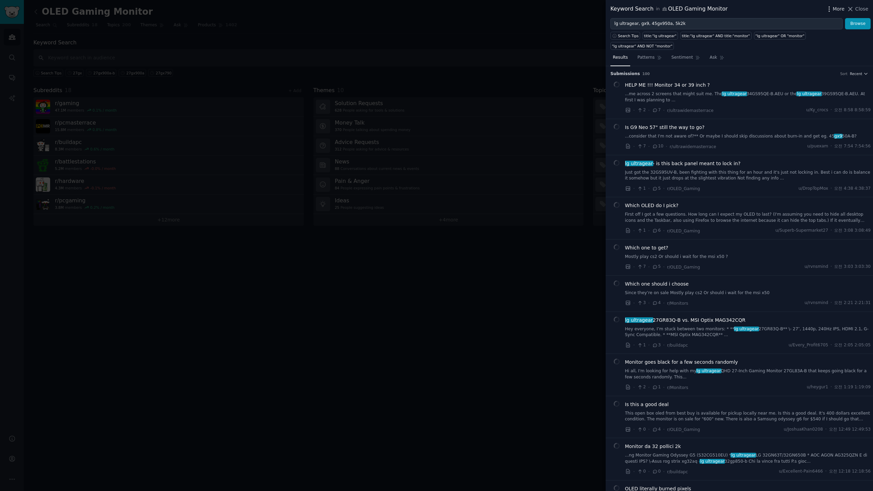
click at [706, 9] on span "More" at bounding box center [839, 8] width 12 height 7
click at [706, 29] on p "Advanced Search" at bounding box center [772, 28] width 42 height 7
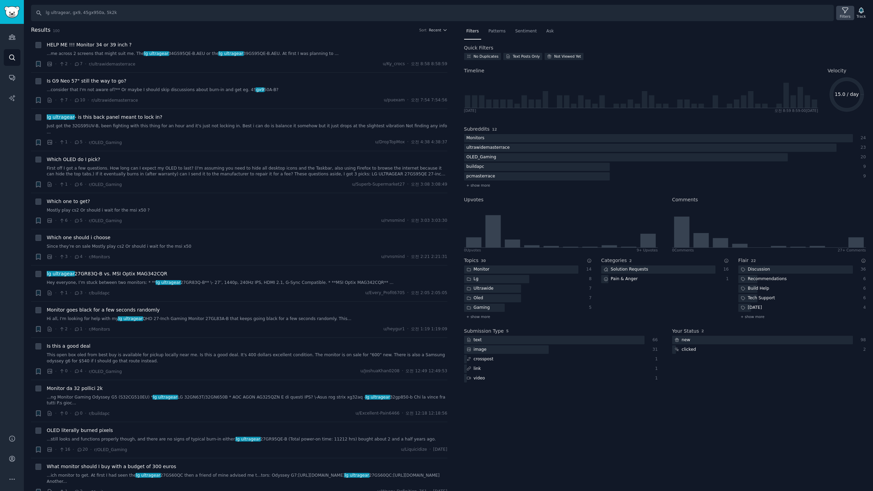
click at [706, 14] on icon at bounding box center [844, 10] width 7 height 7
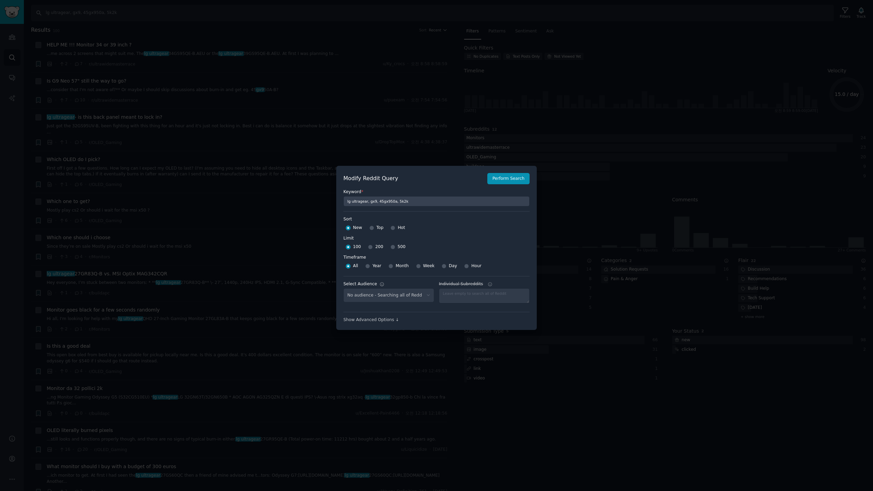
select select "a094687530"
click at [390, 247] on input "500" at bounding box center [392, 246] width 5 height 5
radio input "true"
click at [416, 266] on input "Week" at bounding box center [418, 266] width 5 height 5
radio input "true"
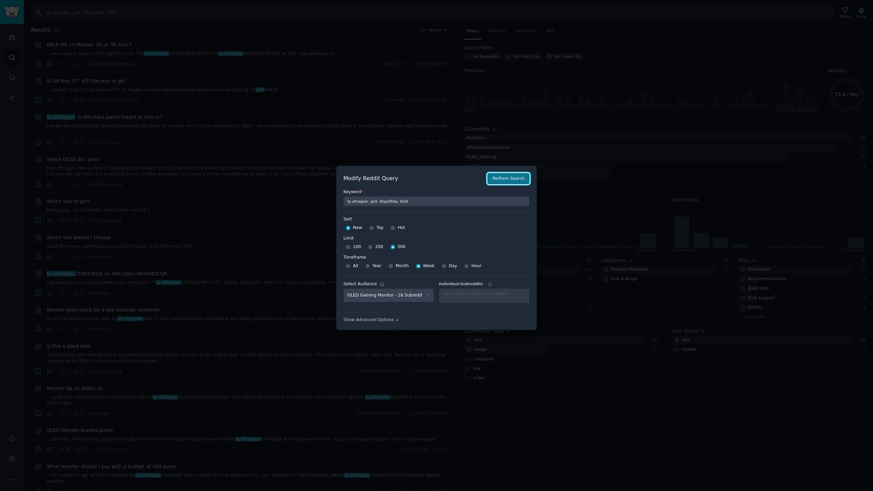
click at [502, 181] on button "Perform Search" at bounding box center [508, 179] width 42 height 12
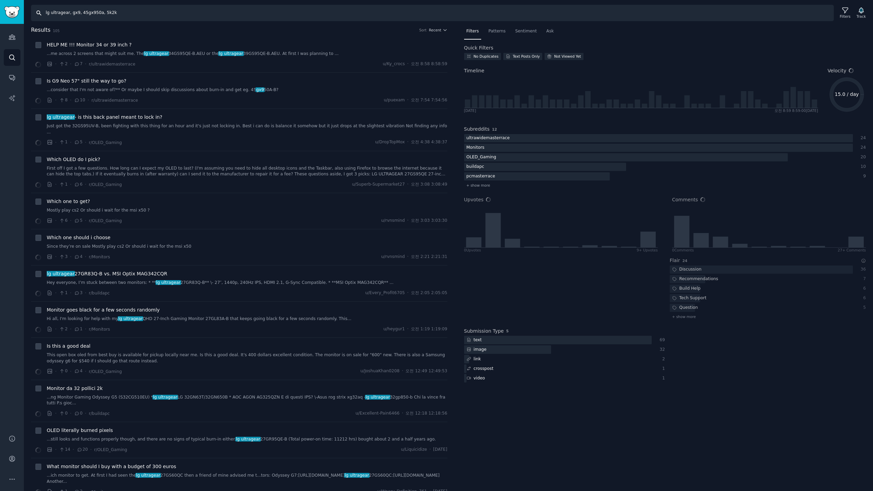
click at [137, 14] on input "lg ultragear, gx9, 45gx950a, 5k2k" at bounding box center [432, 13] width 803 height 16
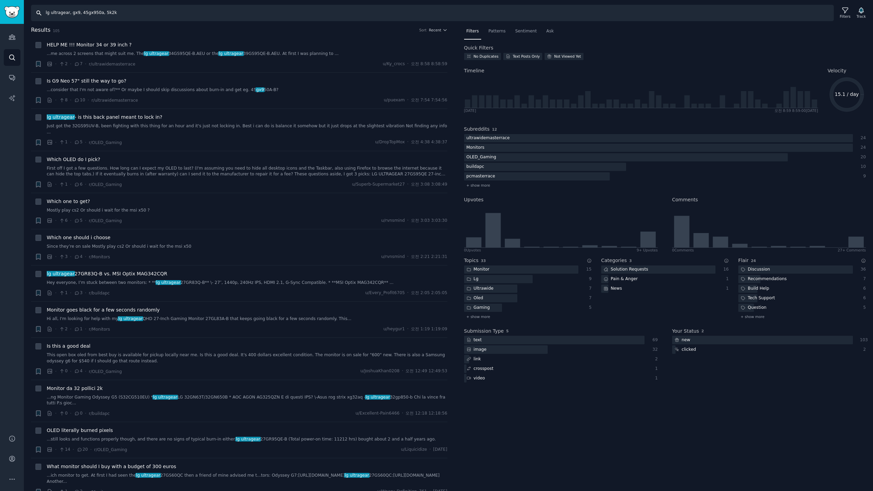
click at [139, 11] on input "lg ultragear, gx9, 45gx950a, 5k2k" at bounding box center [432, 13] width 803 height 16
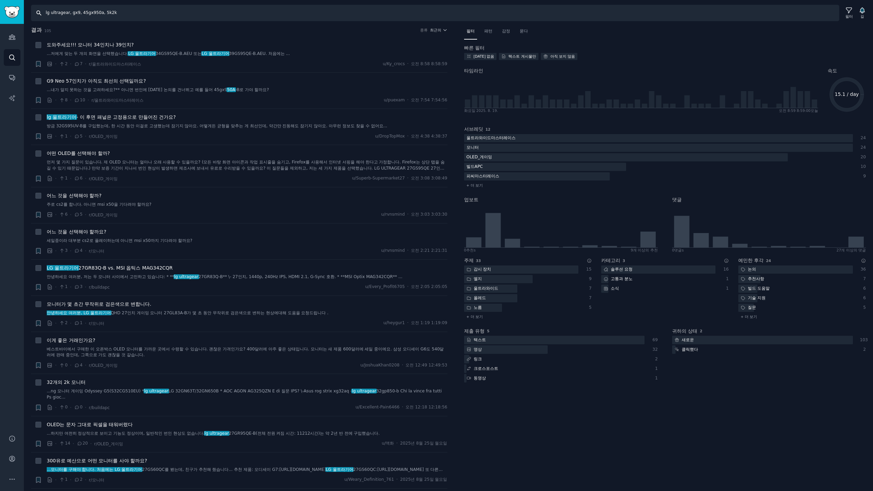
click at [152, 14] on input "lg ultragear, gx9, 45gx950a, 5k2k" at bounding box center [435, 13] width 808 height 16
type input "lg ultragear, gx9, 45gx950a, 5k2k, 27gx790a"
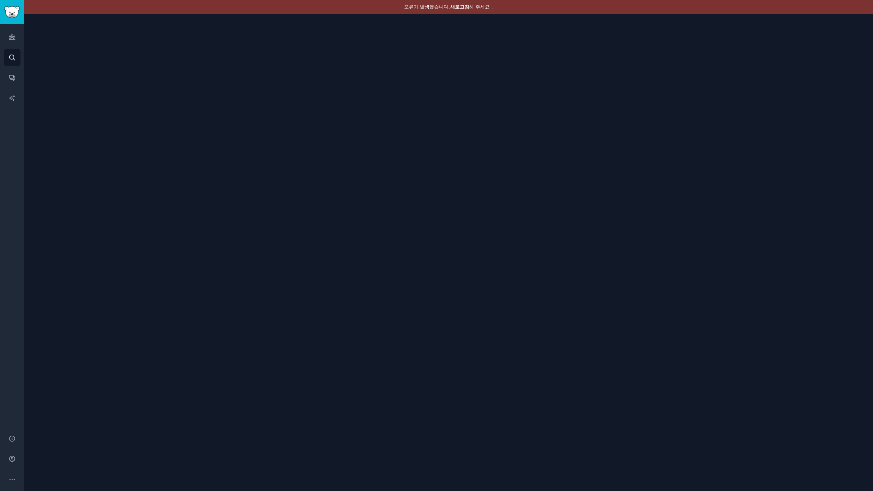
click at [452, 10] on div "오류가 발생했습니다. 새로고침 해 주세요 ." at bounding box center [448, 7] width 849 height 14
click at [458, 8] on font "새로고침" at bounding box center [459, 6] width 19 height 5
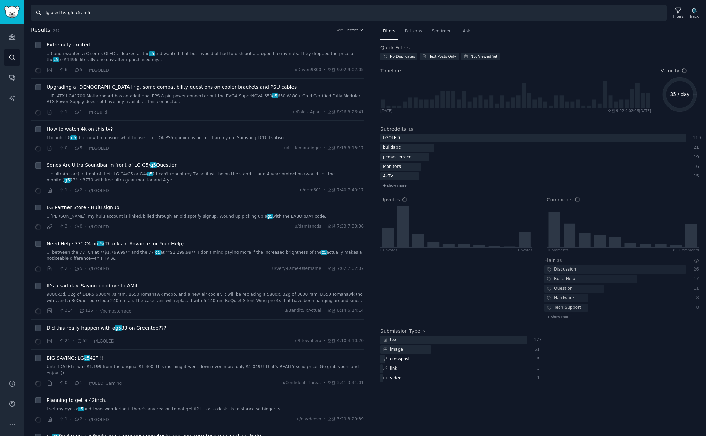
drag, startPoint x: 47, startPoint y: 13, endPoint x: 11, endPoint y: 11, distance: 36.5
click at [22, 11] on div "Audiences Search Conversations AI Reports Help Account More Search lg oled tv, …" at bounding box center [353, 218] width 706 height 436
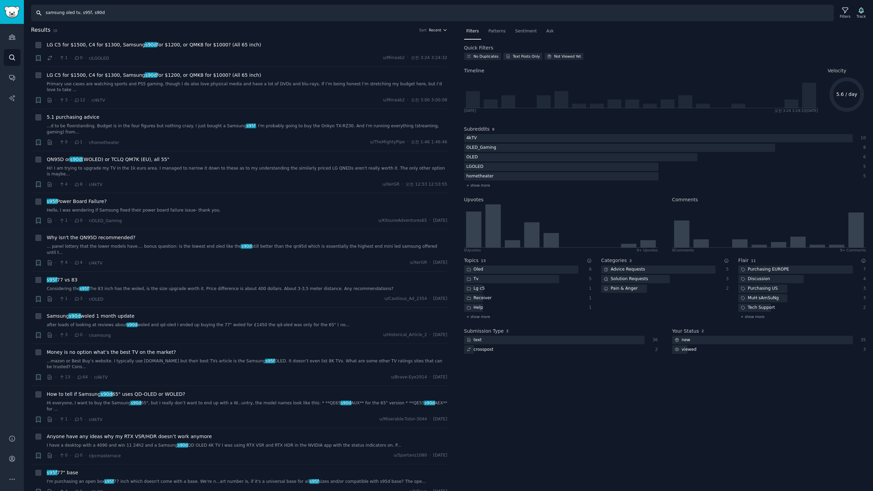
click at [443, 30] on icon "button" at bounding box center [445, 30] width 5 height 5
click at [395, 55] on p "Upvotes" at bounding box center [401, 55] width 17 height 6
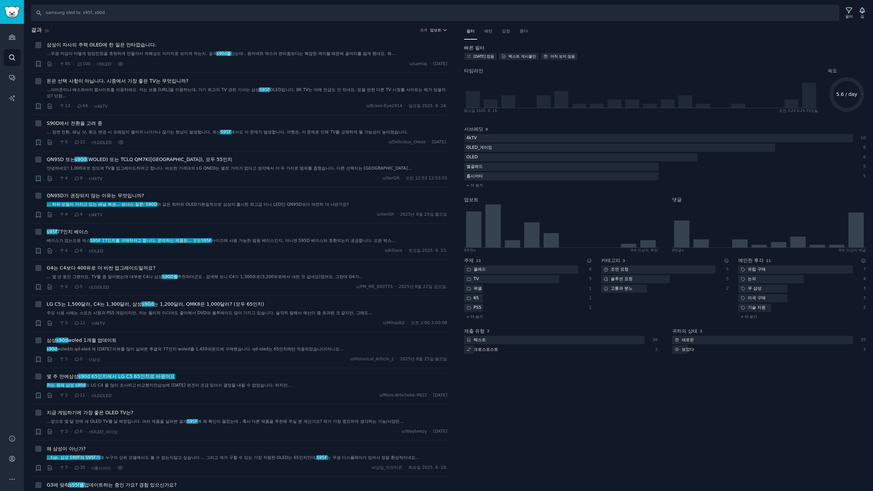
click at [437, 30] on font "업보트" at bounding box center [435, 30] width 11 height 4
click at [128, 80] on font "돈은 선택 사항이 아닙니다. 시중에서 가장 좋은 TV는 무엇입니까?" at bounding box center [118, 80] width 142 height 5
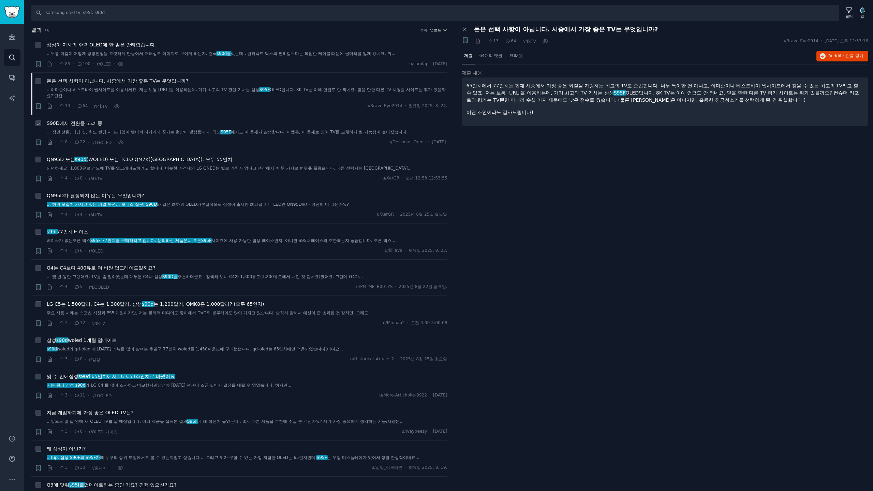
click at [72, 123] on font "S90D에서 전환을 고려 중" at bounding box center [75, 122] width 56 height 5
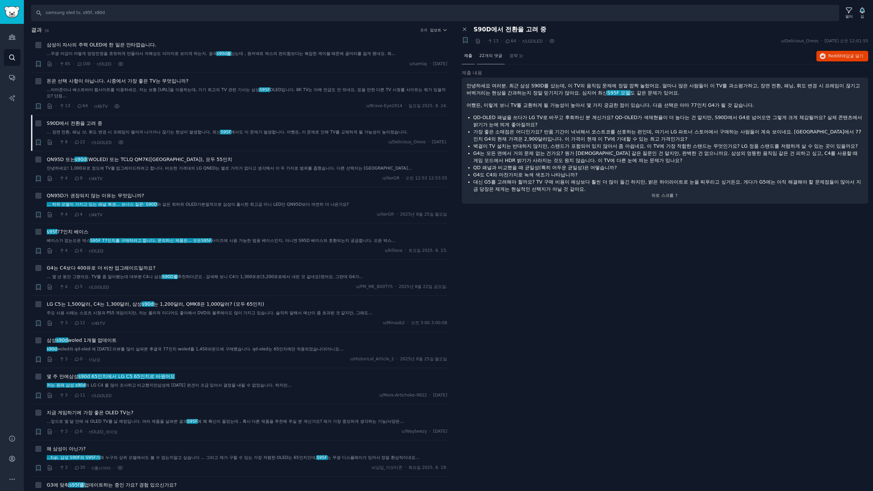
click at [486, 60] on div "22개의 댓글" at bounding box center [491, 56] width 28 height 16
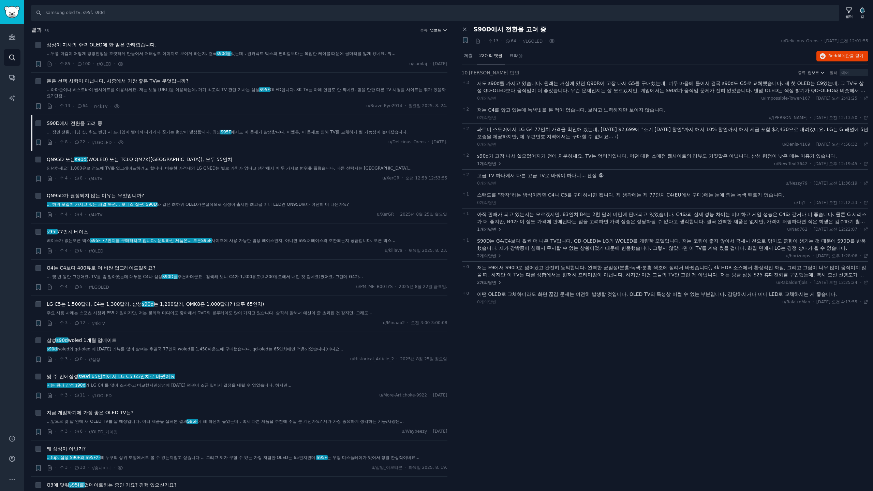
click at [435, 28] on font "업보트" at bounding box center [435, 30] width 11 height 4
click at [393, 68] on font "댓글" at bounding box center [397, 66] width 8 height 5
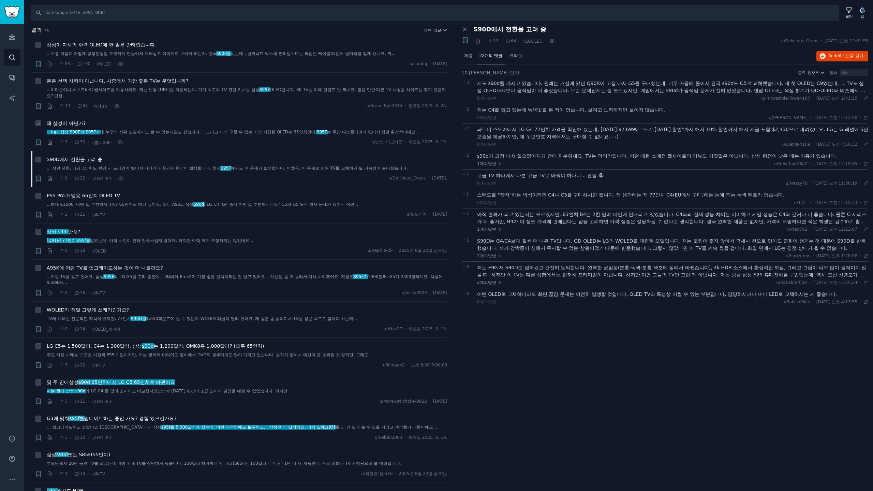
click at [73, 121] on font "왜 삼성이 아닌가?" at bounding box center [66, 122] width 39 height 5
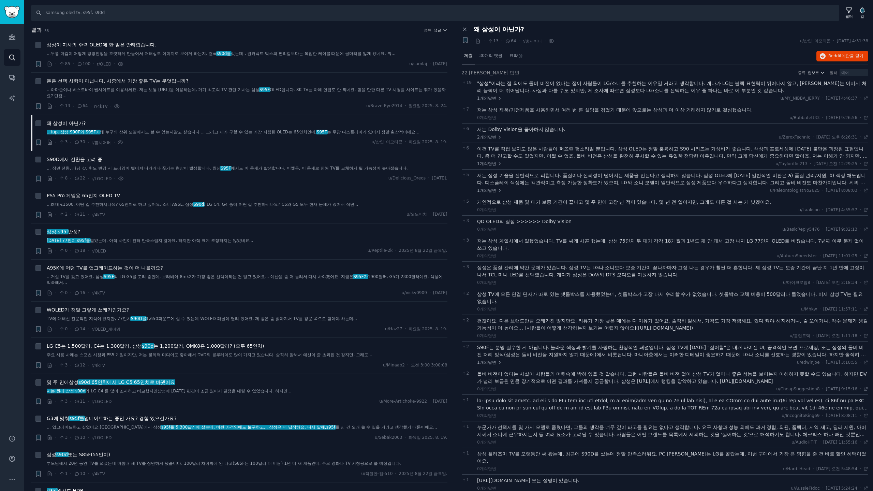
click at [469, 56] on font "제출" at bounding box center [468, 55] width 8 height 5
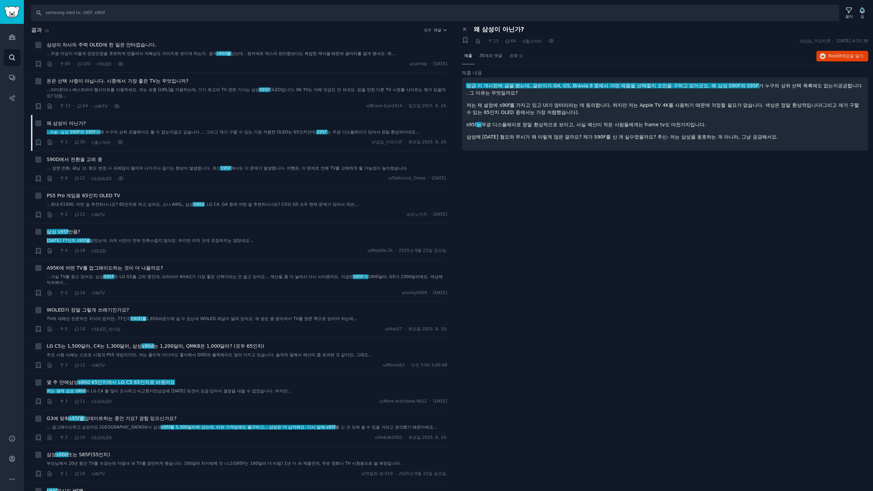
click at [600, 190] on div "패널 닫기 왜 삼성이 아닌가? + · · 13 · 64 · r/홈시어터 · u/삽입_이모티콘 · 2025. 8. 19. 화 4:31:38 제출…" at bounding box center [665, 258] width 416 height 465
click at [569, 162] on div "패널 닫기 왜 삼성이 아닌가? + · · 13 · 64 · r/홈시어터 · u/삽입_이모티콘 · 2025. 8. 19. 화 4:31:38 제출…" at bounding box center [665, 258] width 416 height 465
click at [131, 44] on font "삼성이 자사의 주력 OLED에 한 일은 안타깝습니다." at bounding box center [102, 44] width 110 height 5
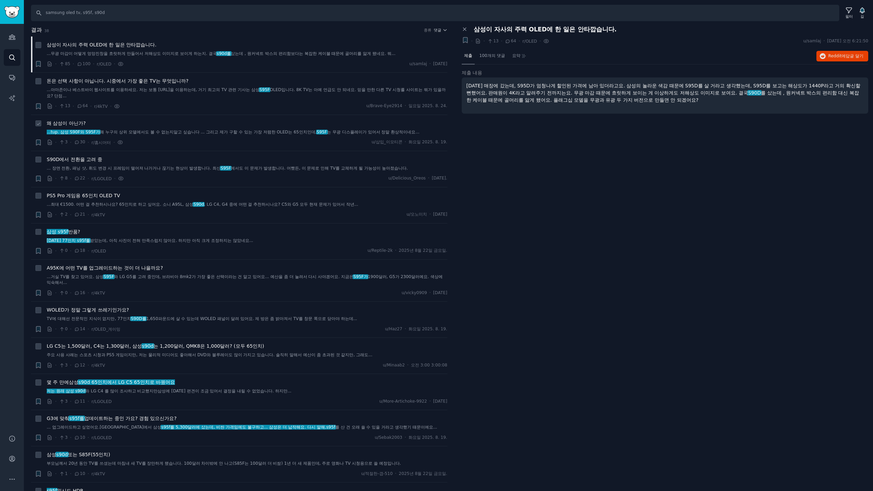
click at [71, 123] on font "왜 삼성이 아닌가?" at bounding box center [66, 122] width 39 height 5
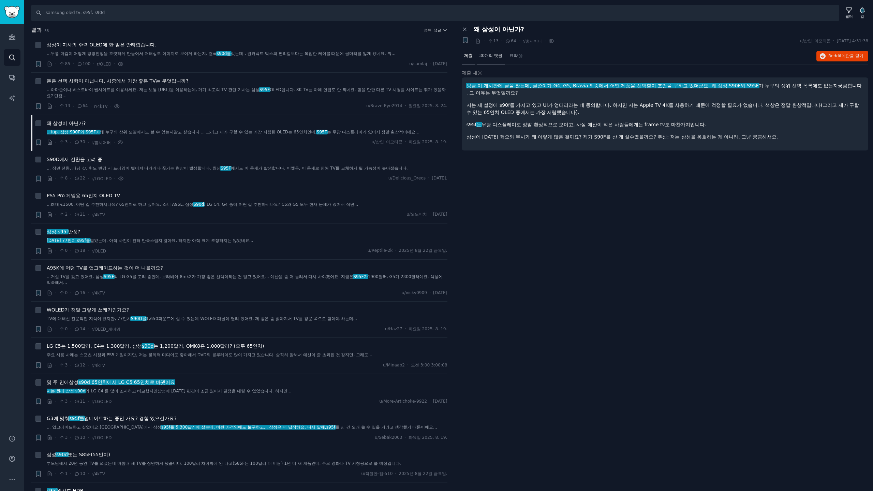
click at [493, 57] on font "30개의 댓글" at bounding box center [490, 55] width 23 height 5
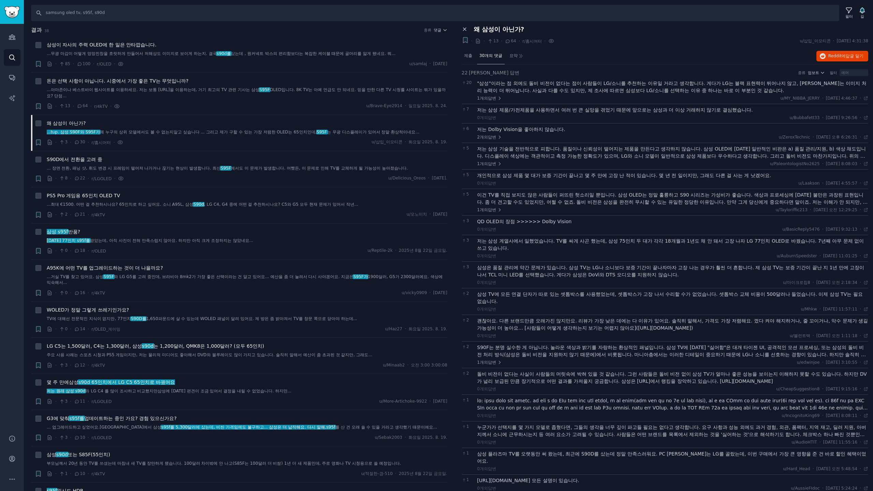
click at [463, 30] on icon at bounding box center [465, 29] width 6 height 6
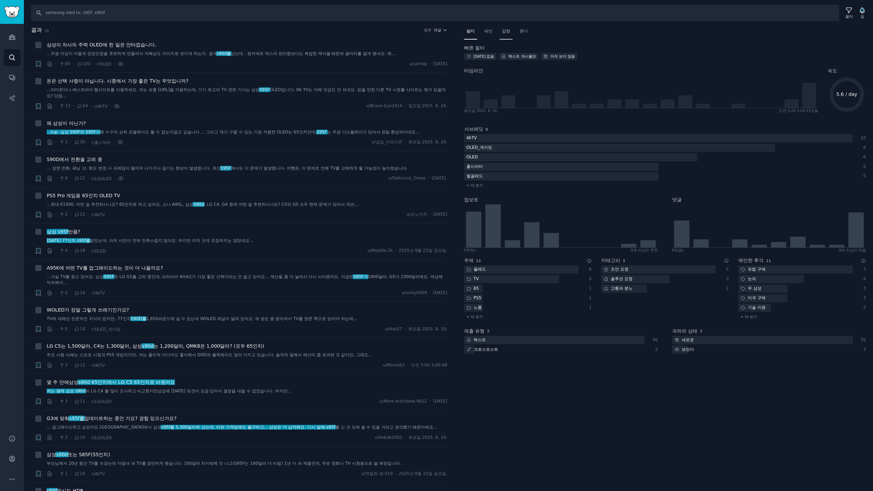
click at [505, 32] on font "감정" at bounding box center [506, 31] width 8 height 5
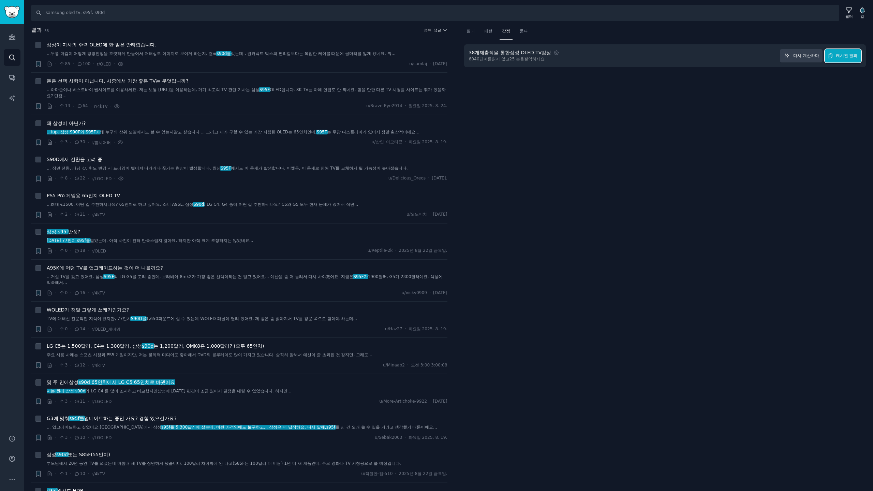
click at [706, 55] on font "캐시된 결과" at bounding box center [847, 55] width 22 height 5
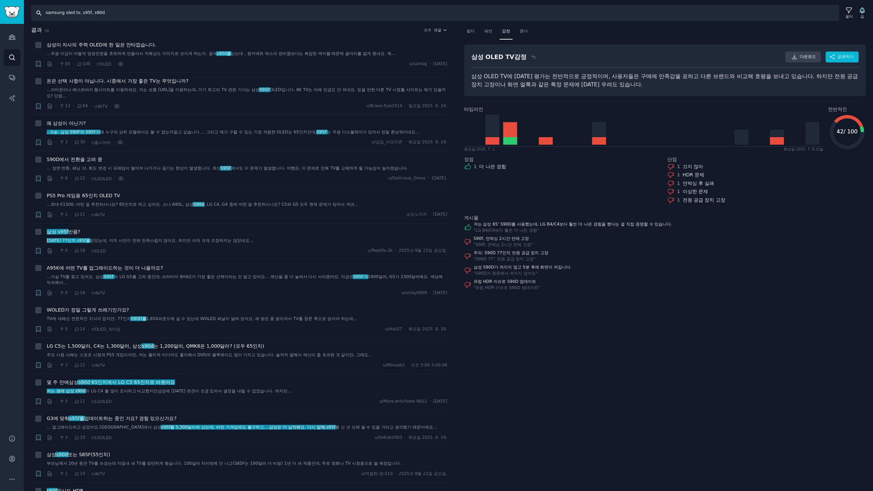
click at [133, 14] on input "samsung oled tv, s95f, s90d" at bounding box center [435, 13] width 808 height 16
drag, startPoint x: 63, startPoint y: 13, endPoint x: 465, endPoint y: 43, distance: 403.0
click at [206, 25] on div "찾다 samsung oled tv, s95f, s90d 필터 길 결과 38 종류 댓글 + 삼성이 자사의 주력 OLED에 한 일은 안타깝습니다.…" at bounding box center [448, 245] width 849 height 491
type input "samsung odyssey, odyssey g9, samsung g9, g8, g7"
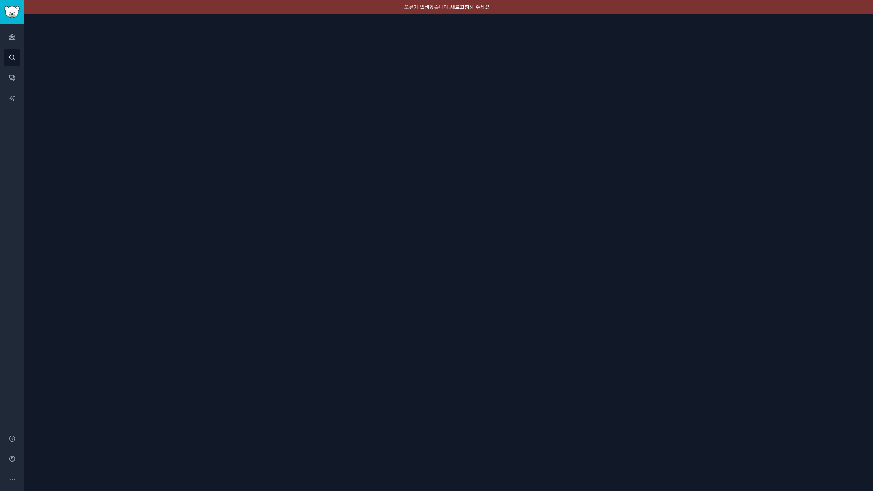
click at [459, 9] on font "새로고침" at bounding box center [459, 6] width 19 height 5
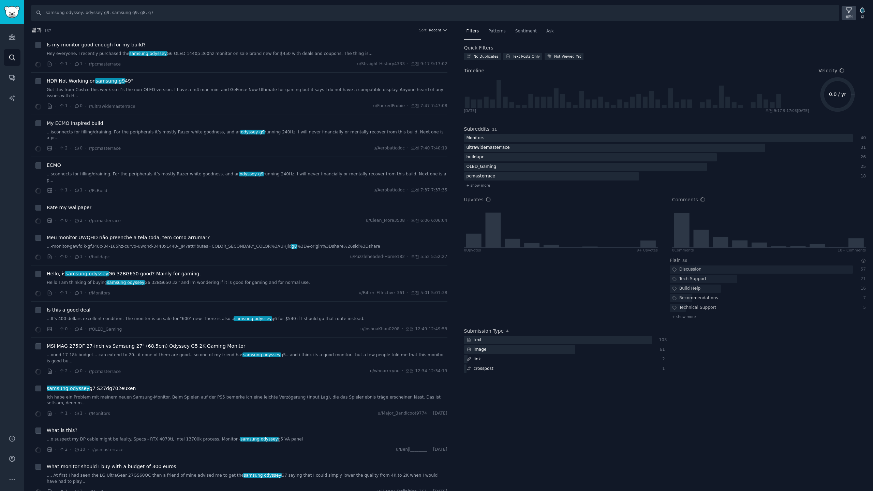
click at [845, 14] on div "필터" at bounding box center [848, 13] width 15 height 14
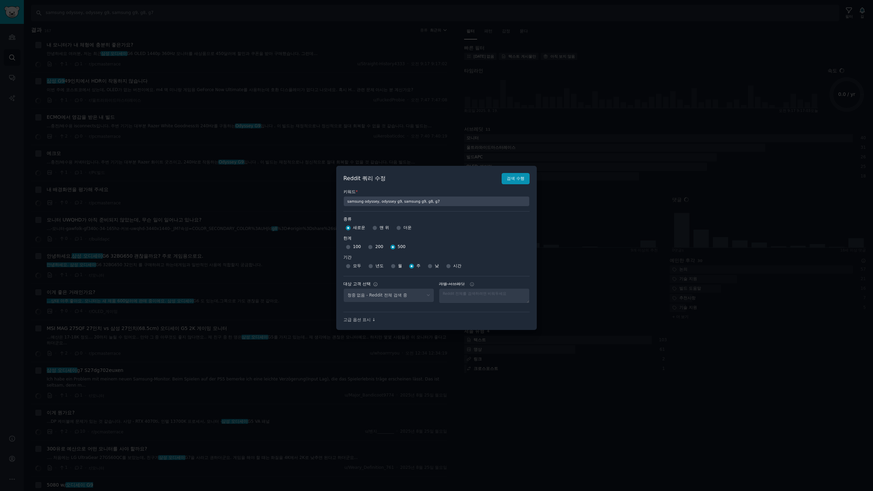
select select "c7830b3eec"
click at [565, 116] on div at bounding box center [436, 245] width 873 height 491
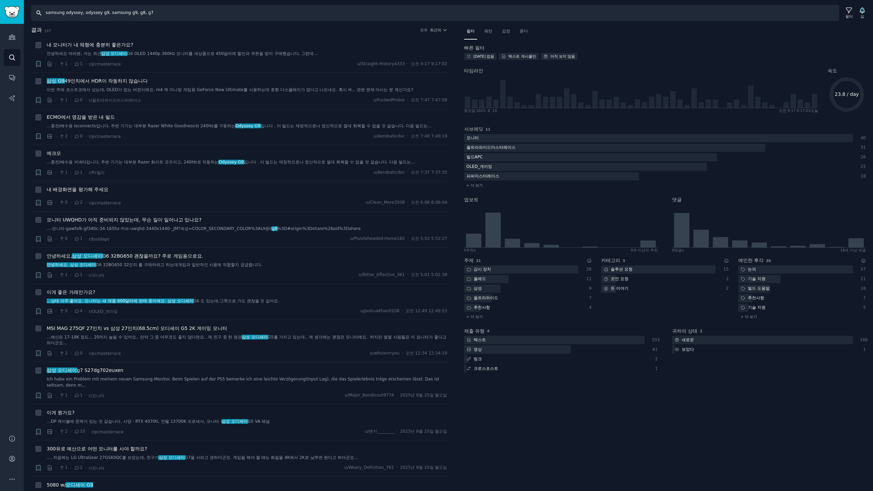
drag, startPoint x: 129, startPoint y: 13, endPoint x: 413, endPoint y: 23, distance: 283.8
click at [339, 22] on div "찾다 samsung odyssey, odyssey g9, samsung g9, g8, g7 필터 길 결과 167 종류 최근의 + 내 모니터가 …" at bounding box center [448, 245] width 849 height 491
type input "samsung odyssey, odyssey g9, samsung g9"
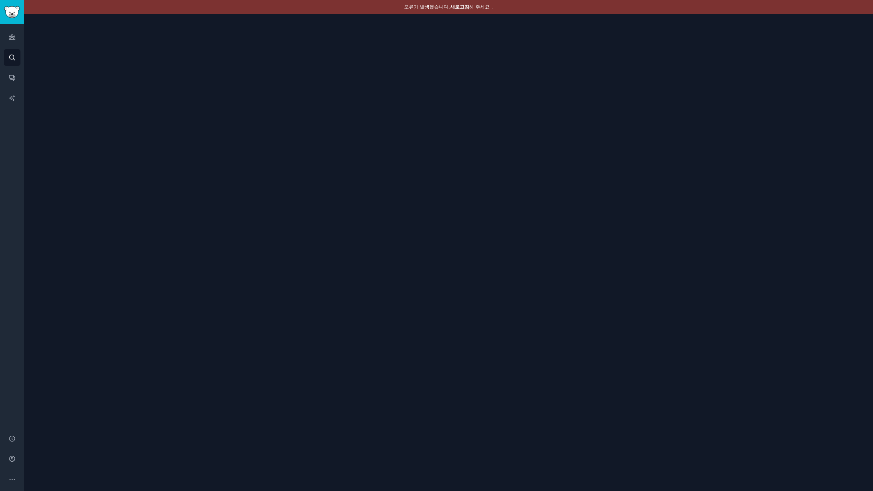
click at [459, 7] on font "새로고침" at bounding box center [459, 6] width 19 height 5
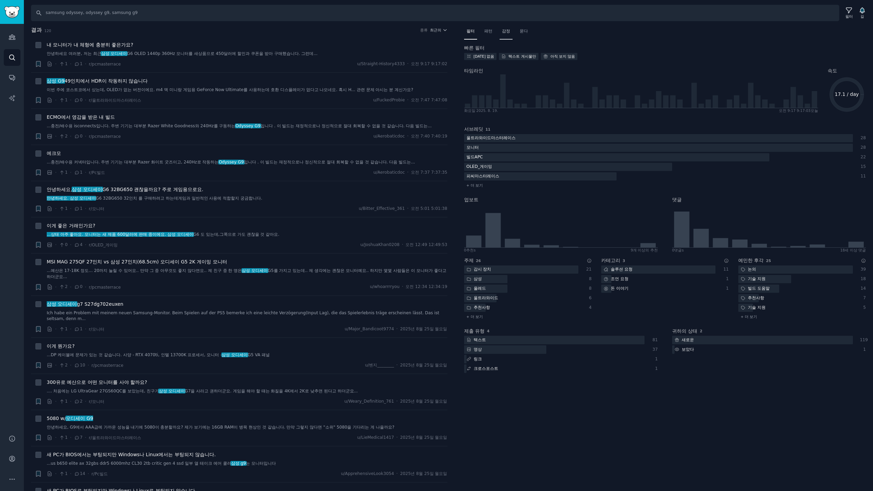
click at [505, 31] on font "감정" at bounding box center [506, 31] width 8 height 5
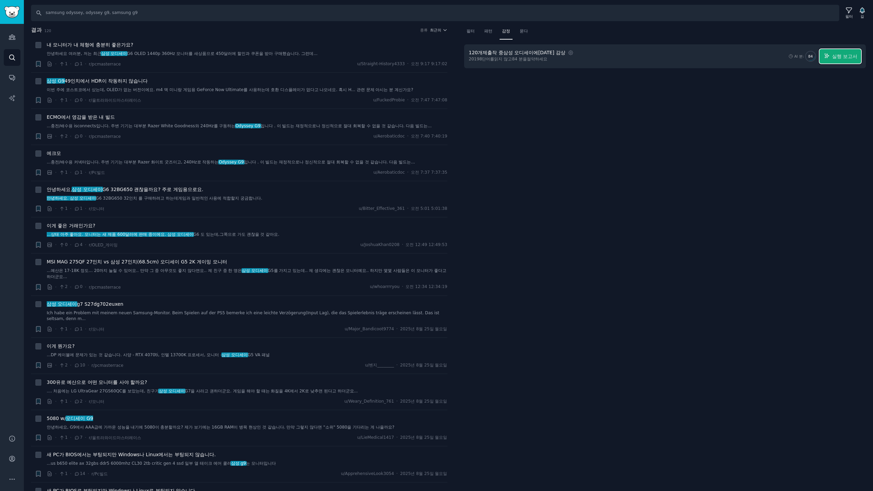
click at [836, 53] on span "실행 보고서" at bounding box center [844, 56] width 25 height 7
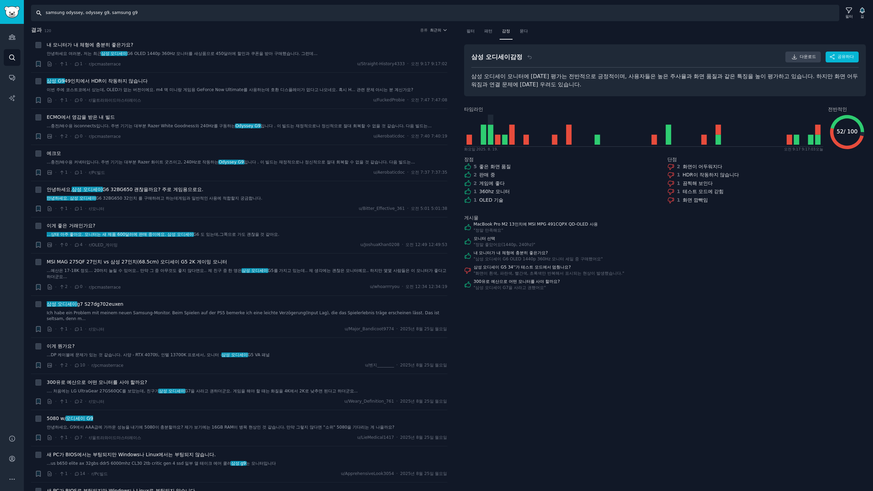
click at [240, 17] on input "samsung odyssey, odyssey g9, samsung g9" at bounding box center [435, 13] width 808 height 16
type input "samsung odyssey, odyssey g9, samsung g9, g8, g7"
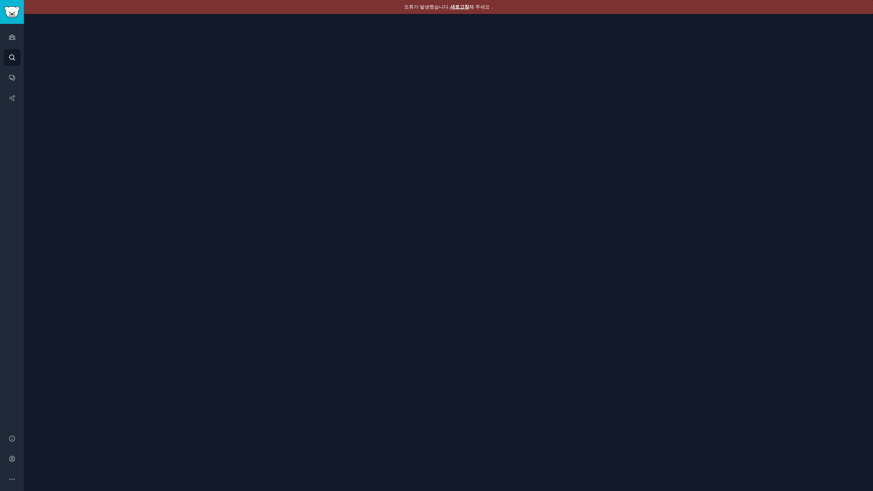
click at [460, 6] on font "새로고침" at bounding box center [459, 6] width 19 height 5
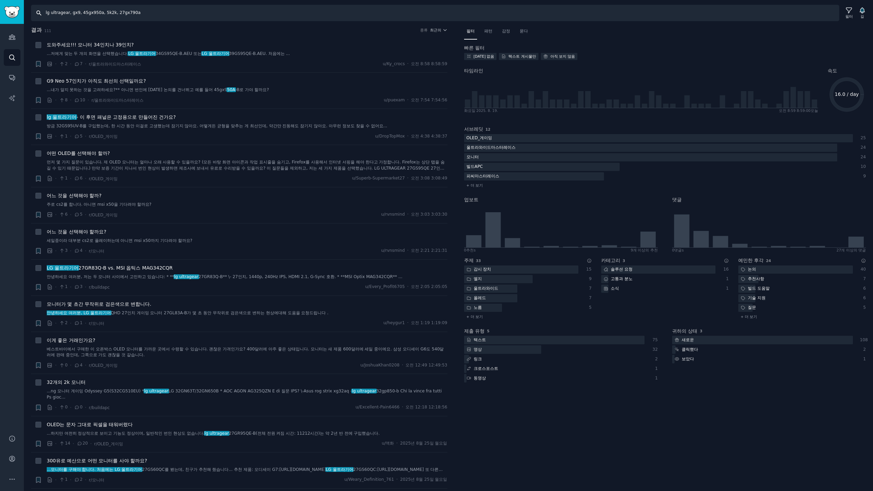
click at [150, 12] on input "lg ultragear, gx9, 45gx950a, 5k2k, 27gx790a" at bounding box center [435, 13] width 808 height 16
type input "lg ultragear, gx9, 45gx950a, 5k2k, 27gx790a, 27gs95qe, 27gs93qe"
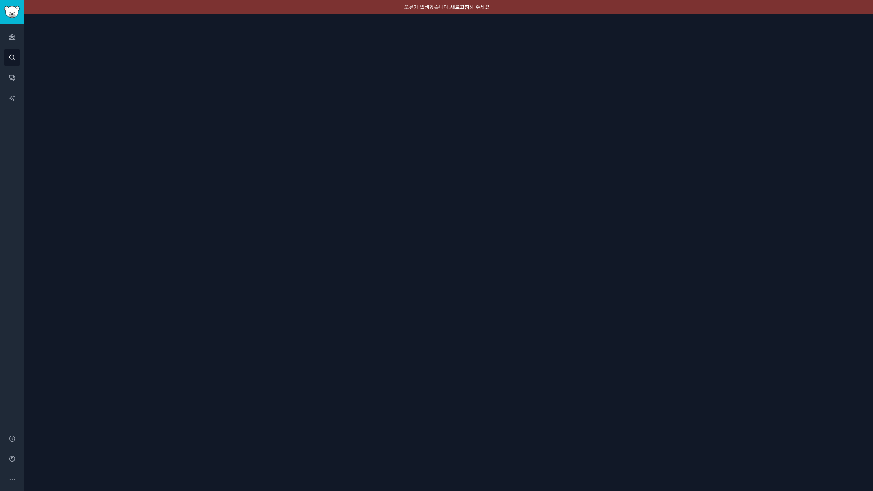
click at [457, 8] on font "새로고침" at bounding box center [459, 6] width 19 height 5
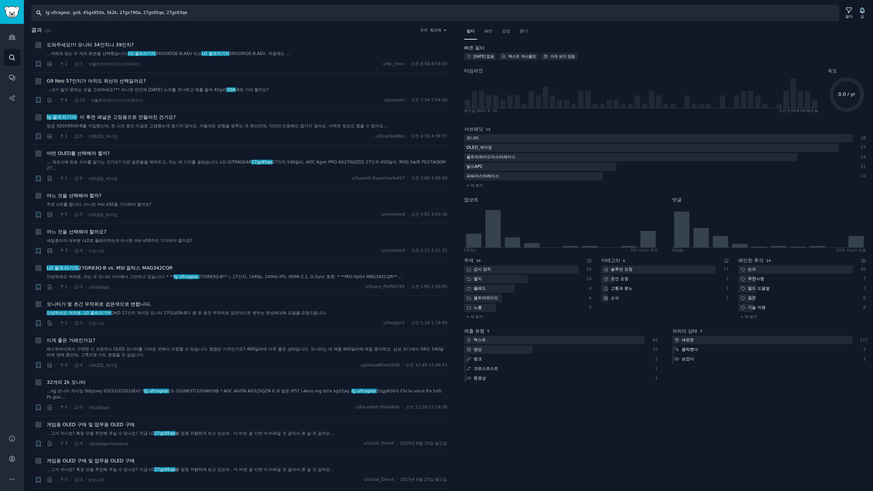
click at [205, 14] on input "lg ultragear, gx9, 45gx950a, 5k2k, 27gx790a, 27gs95qe, 27gs93qe" at bounding box center [435, 13] width 808 height 16
type input "lg ultragear, gx9, 45gx950a, 5k2k, 27gx790a, 27gs95qe, 27gs93qe, 27gp950"
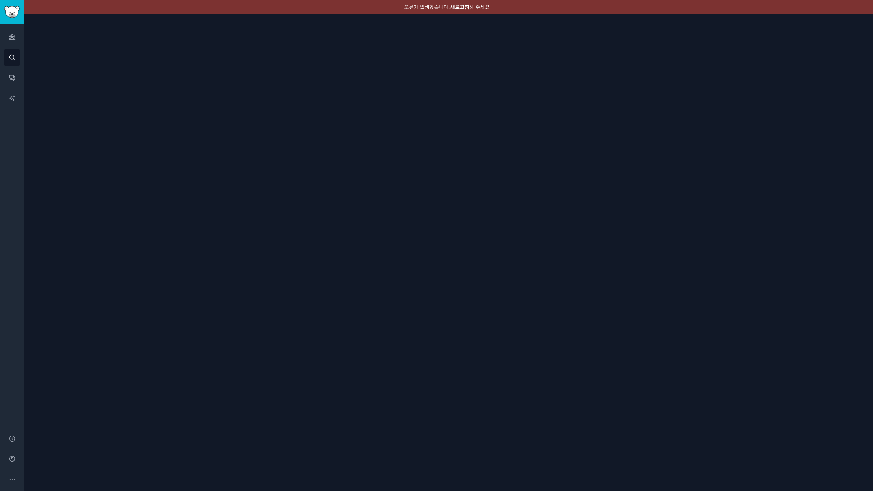
click at [460, 5] on font "새로고침" at bounding box center [459, 6] width 19 height 5
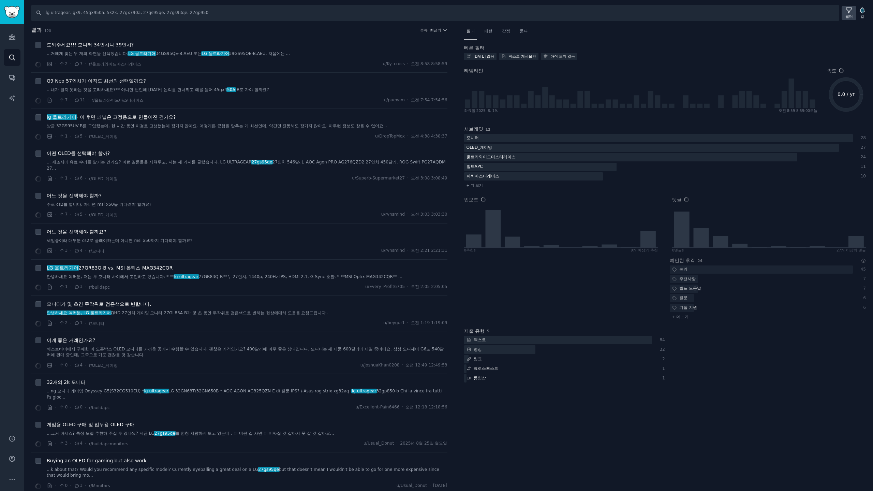
click at [846, 13] on icon at bounding box center [848, 10] width 7 height 7
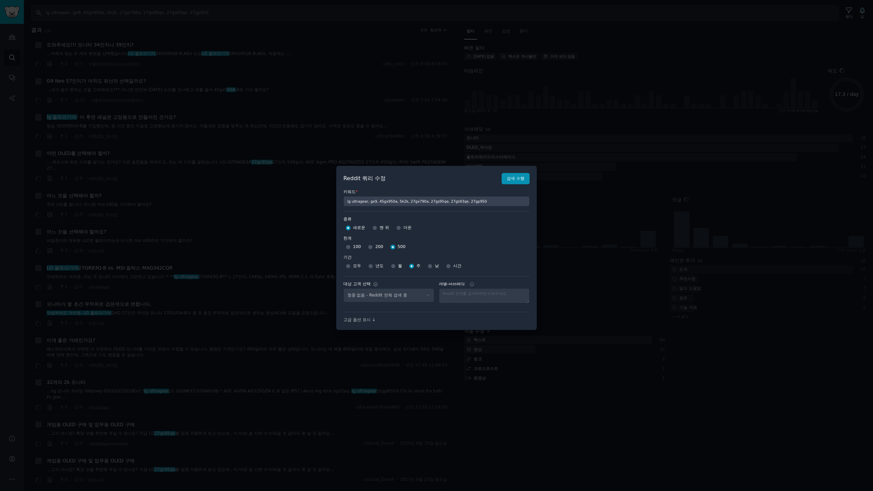
select select "a094687530"
drag, startPoint x: 513, startPoint y: 179, endPoint x: 634, endPoint y: 137, distance: 128.1
click at [515, 178] on font "검색 수행" at bounding box center [516, 178] width 18 height 5
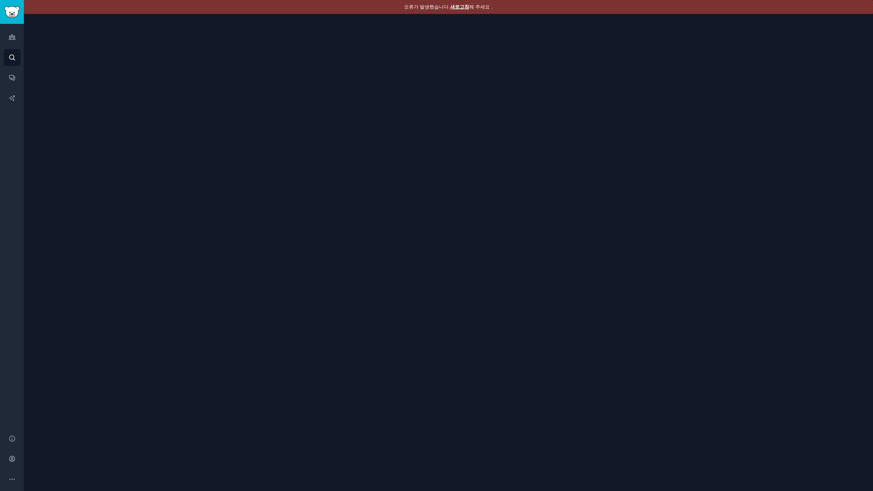
click at [462, 6] on font "새로고침" at bounding box center [459, 6] width 19 height 5
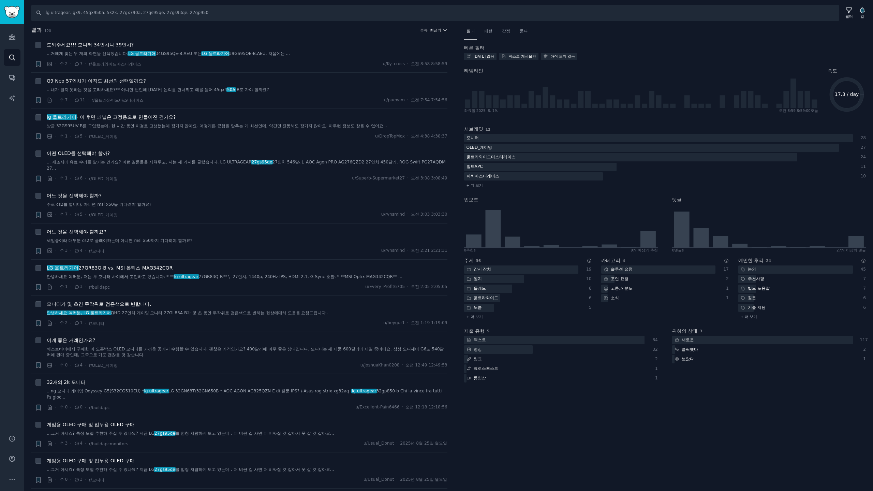
click at [436, 32] on font "최근의" at bounding box center [435, 30] width 11 height 4
click at [396, 55] on p "Upvotes" at bounding box center [401, 55] width 17 height 6
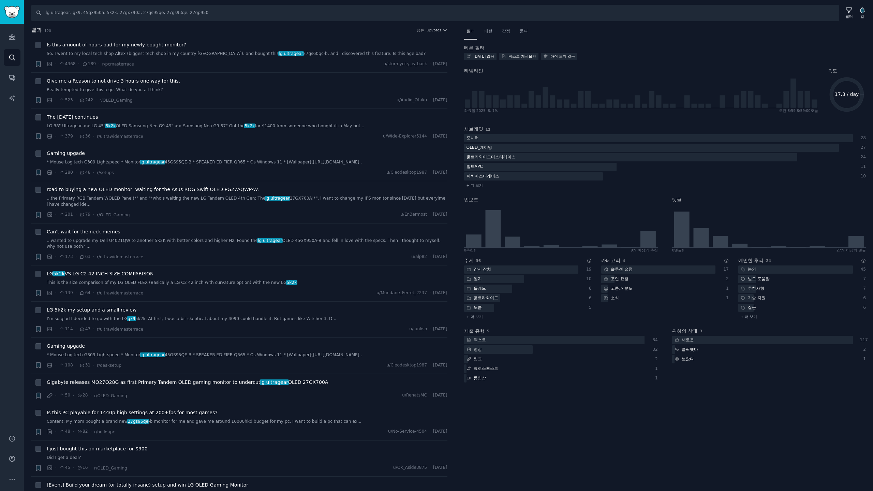
drag, startPoint x: 508, startPoint y: 31, endPoint x: 481, endPoint y: 8, distance: 34.8
click at [508, 31] on font "감정" at bounding box center [506, 31] width 8 height 5
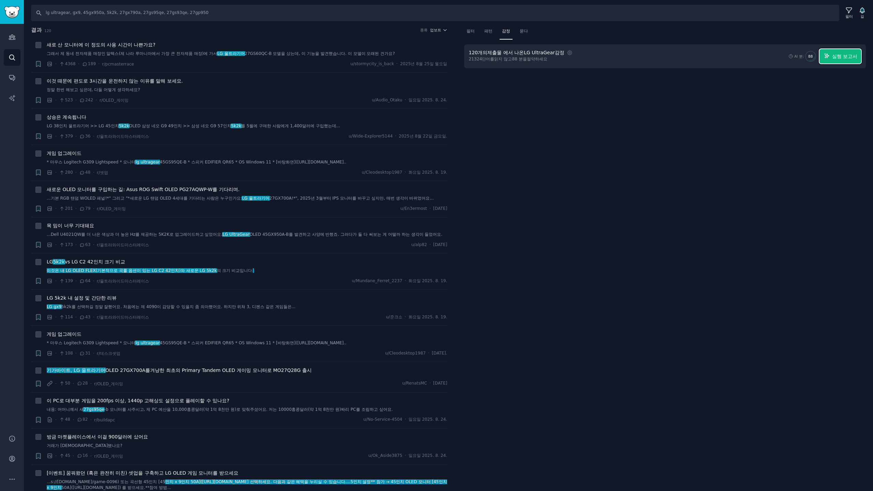
click at [846, 57] on font "실행 보고서" at bounding box center [844, 56] width 25 height 5
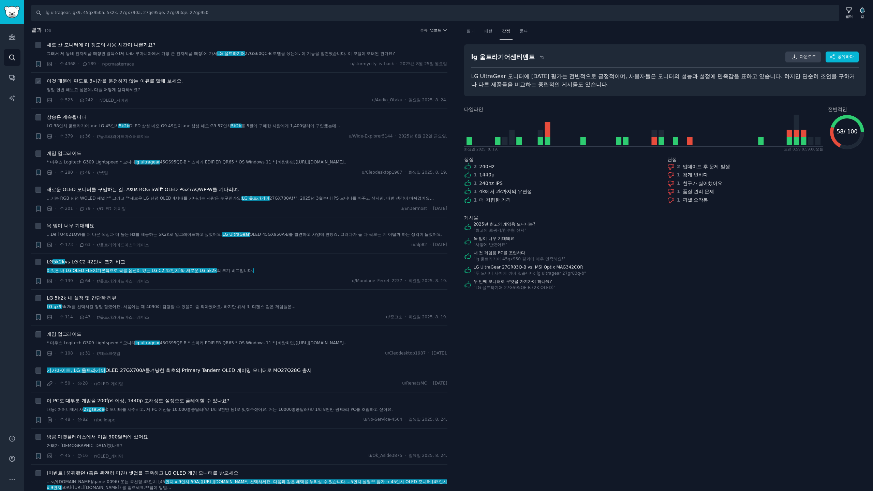
click at [166, 84] on span "이것 때문에 편도로 3시간을 운전하지 않는 이유를 말해 보세요." at bounding box center [115, 80] width 136 height 7
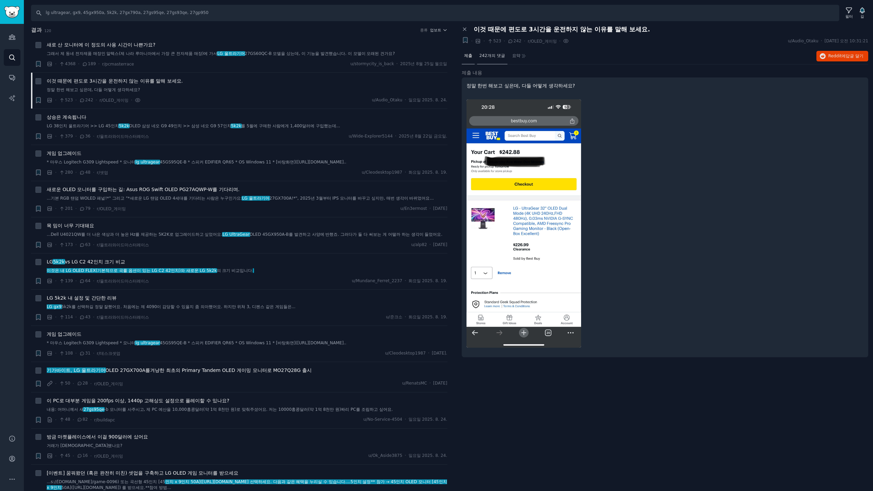
click at [491, 55] on font "242개의 댓글" at bounding box center [492, 55] width 26 height 5
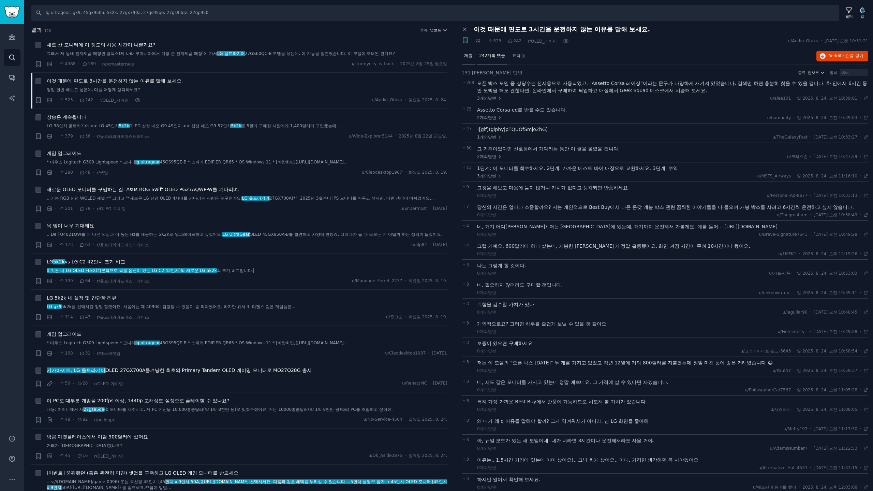
click at [466, 57] on font "제출" at bounding box center [468, 55] width 8 height 5
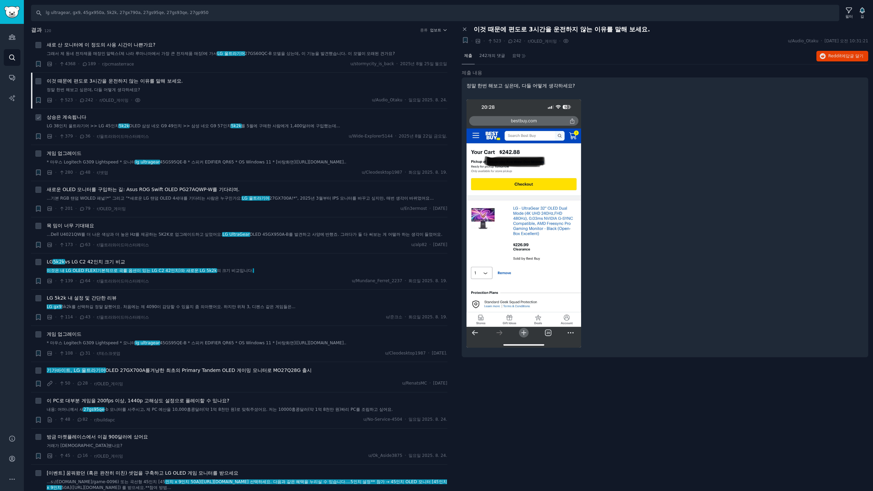
click at [71, 117] on font "상승은 계속됩니다" at bounding box center [67, 116] width 40 height 5
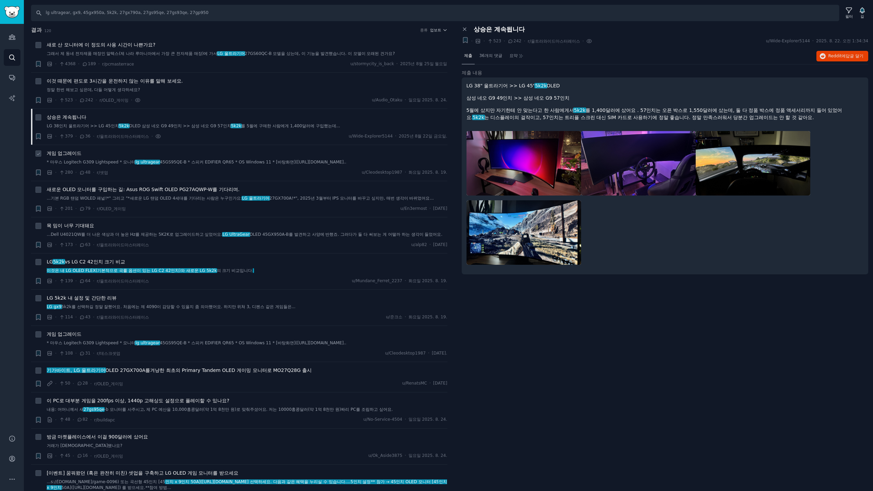
click at [71, 154] on font "게임 업그레이드" at bounding box center [64, 152] width 35 height 5
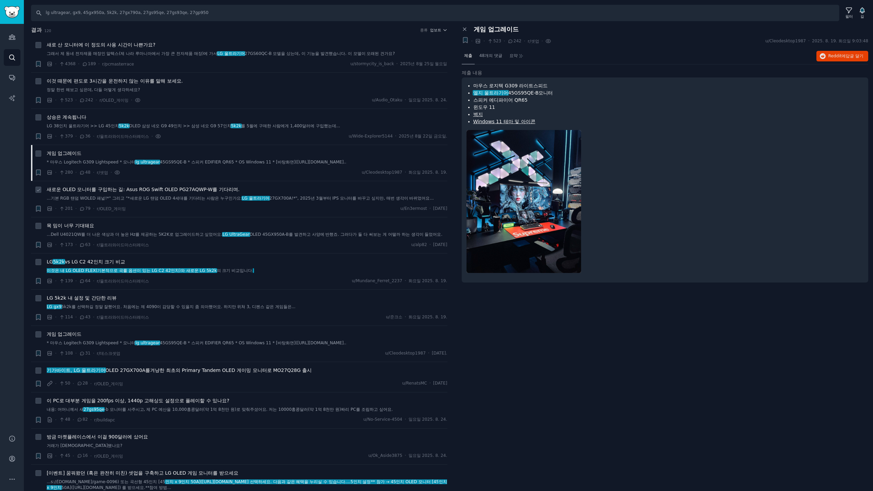
click at [169, 192] on font "새로운 OLED 모니터를 구입하는 길: Asus ROG Swift OLED PG27AQWP-W를 기다리며." at bounding box center [143, 188] width 193 height 5
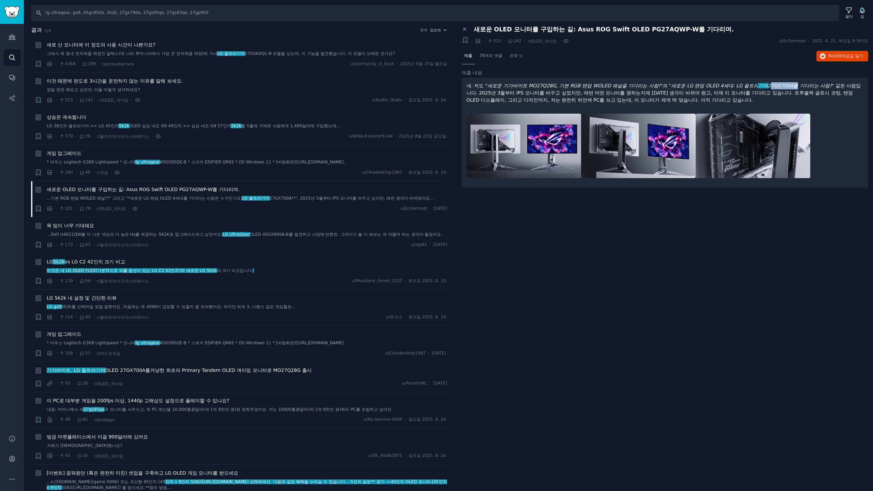
drag, startPoint x: 791, startPoint y: 86, endPoint x: 768, endPoint y: 84, distance: 22.9
click at [768, 84] on font "27GX700A를 기다리는 사람!" at bounding box center [800, 85] width 64 height 5
copy font "27GX700A"
click at [486, 54] on font "79개의 댓글" at bounding box center [490, 55] width 23 height 5
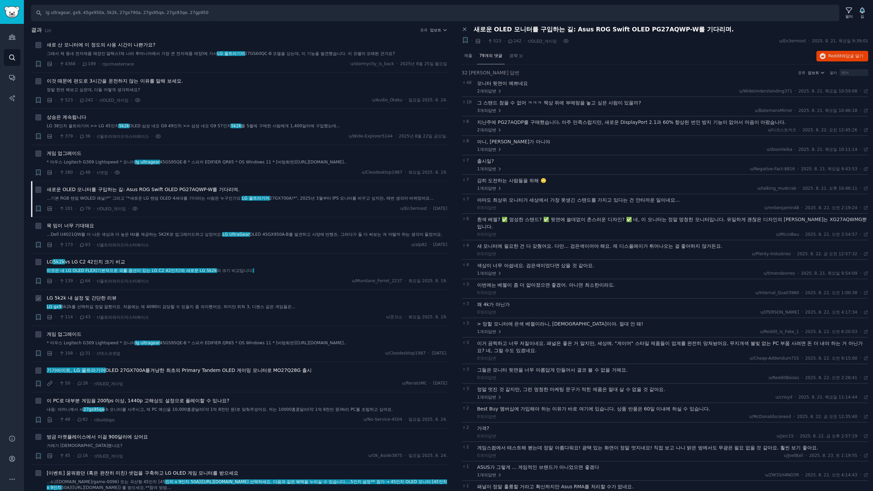
click at [63, 298] on font "LG 5k2k 내 설정 및 간단한 리뷰" at bounding box center [82, 297] width 70 height 5
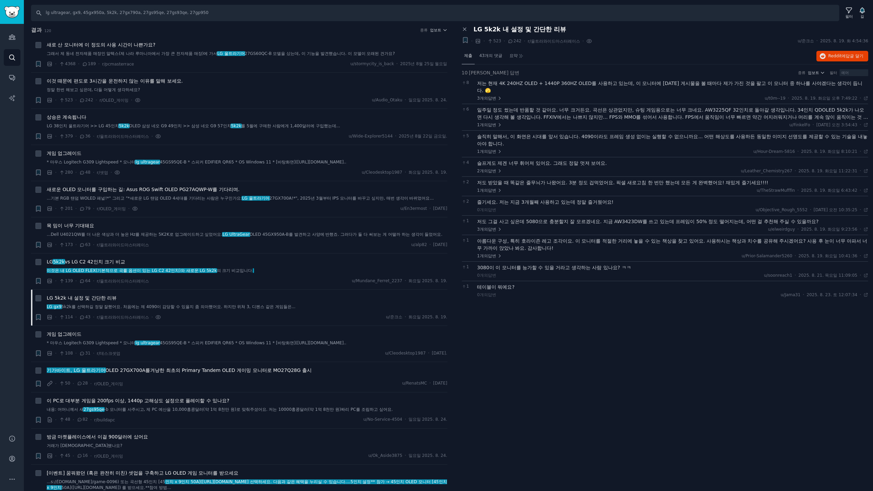
click at [469, 57] on font "제출" at bounding box center [468, 55] width 8 height 5
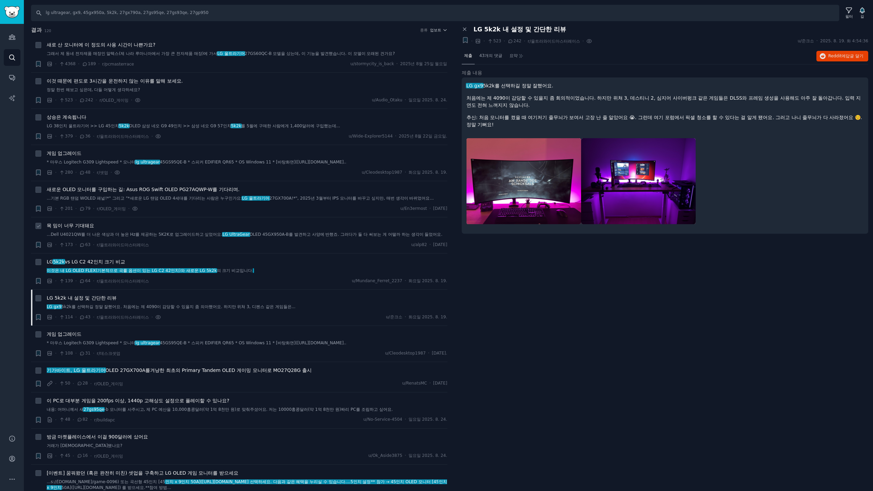
click at [84, 226] on font "목 밈이 너무 기대돼요" at bounding box center [70, 225] width 47 height 5
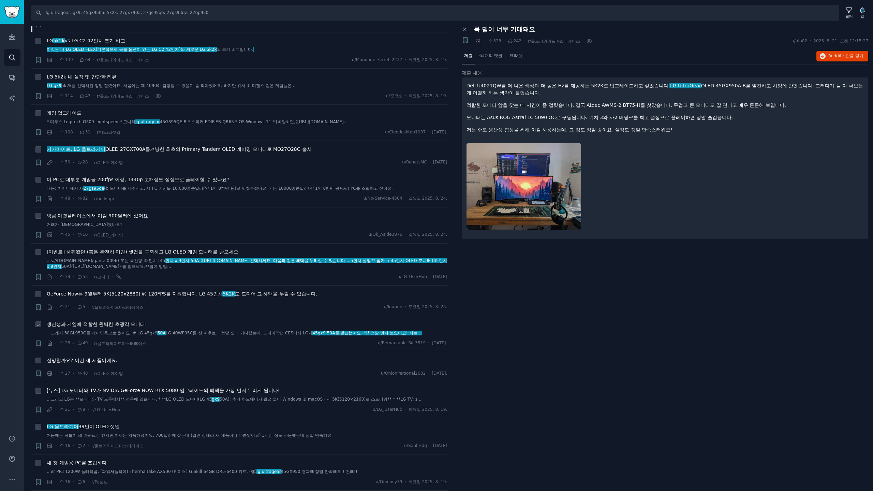
scroll to position [227, 0]
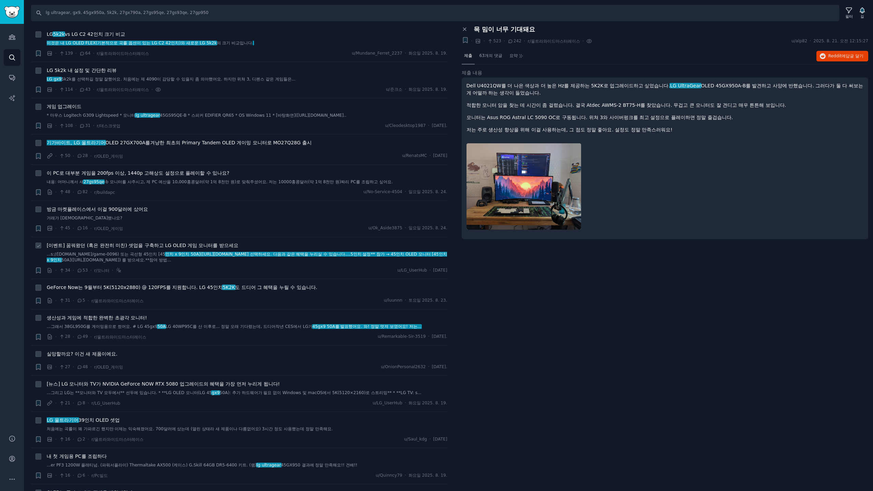
click at [160, 248] on font "[이벤트] 꿈꿔왔던 (혹은 완전히 미친) 셋업을 구축하고 LG OLED 게임 모니터를 받으세요" at bounding box center [143, 244] width 192 height 5
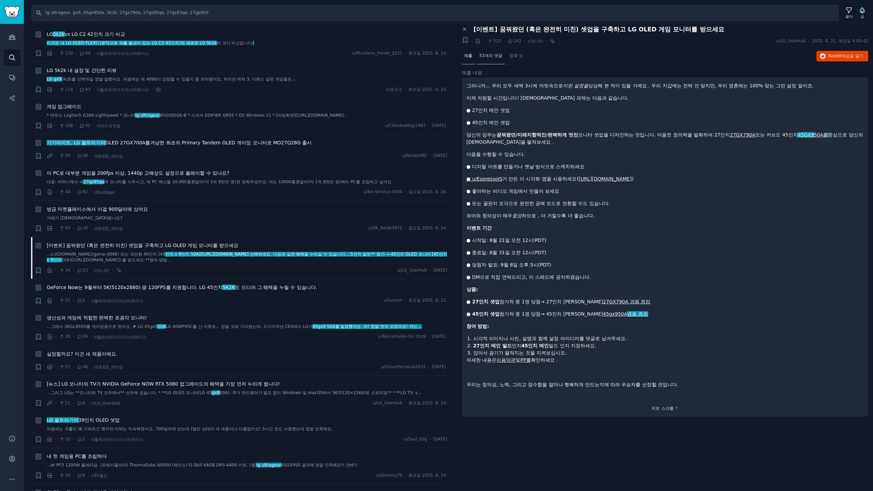
click at [494, 56] on font "53개의 댓글" at bounding box center [490, 55] width 23 height 5
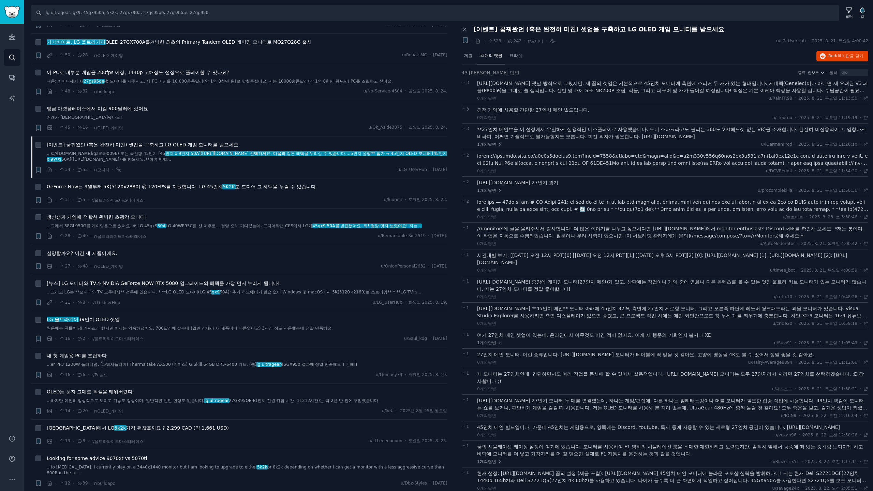
scroll to position [341, 0]
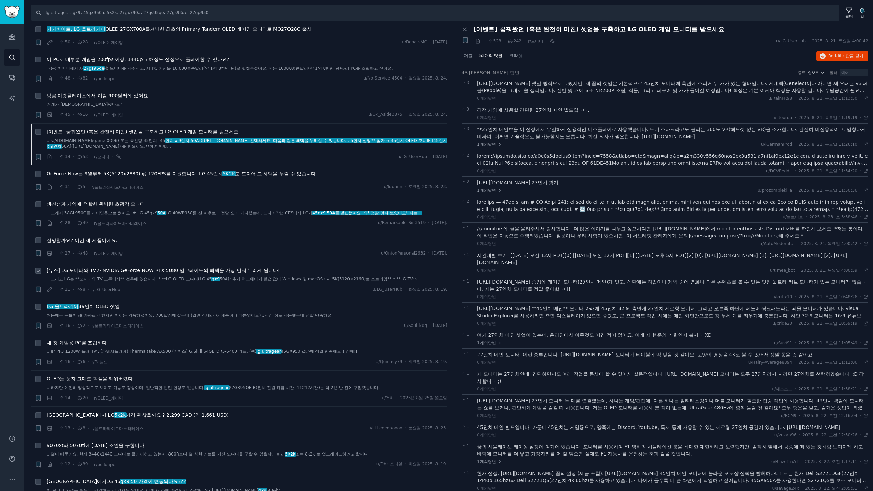
click at [248, 267] on font "[뉴스] LG 모니터와 TV가 NVIDIA GeForce NOW RTX 5080 업그레이드의 혜택을 가장 먼저 누리게 됩니다!" at bounding box center [163, 269] width 233 height 5
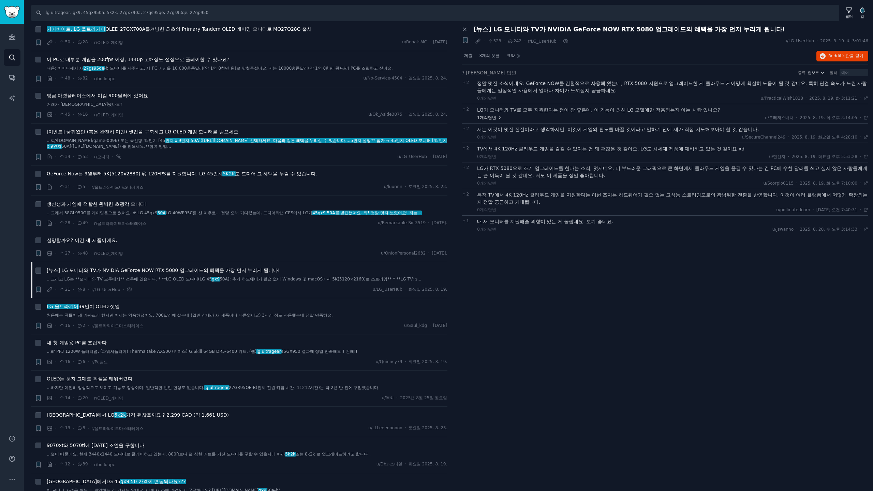
click at [489, 120] on font "답변" at bounding box center [492, 118] width 8 height 6
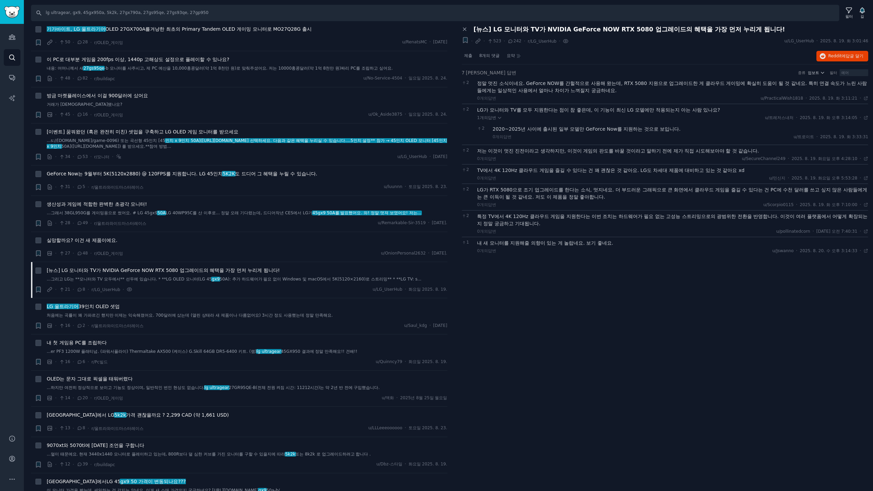
click at [498, 41] on font "523" at bounding box center [497, 41] width 8 height 5
click at [496, 31] on font "[뉴스] LG 모니터와 TV가 NVIDIA GeForce NOW RTX 5080 업그레이드의 혜택을 가장 먼저 누리게 됩니다!" at bounding box center [630, 29] width 312 height 7
click at [848, 57] on font "답글 달기" at bounding box center [855, 56] width 18 height 5
click at [515, 42] on font "242" at bounding box center [517, 41] width 8 height 5
drag, startPoint x: 495, startPoint y: 43, endPoint x: 542, endPoint y: 43, distance: 47.1
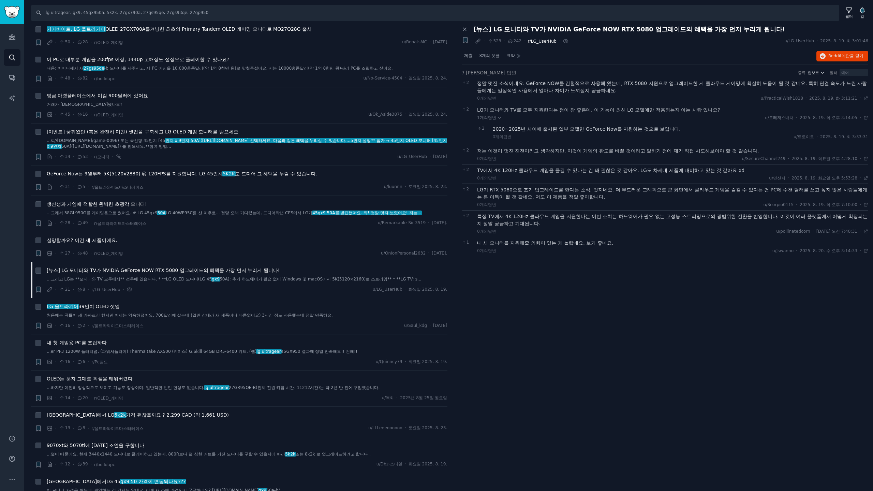
click at [497, 43] on font "523" at bounding box center [497, 41] width 8 height 5
click at [552, 43] on div "+ · · 523 · 242 · r/LG_UserHub ·" at bounding box center [513, 40] width 109 height 9
click at [543, 44] on font "r/LG_UserHub" at bounding box center [542, 41] width 29 height 5
click at [465, 30] on icon at bounding box center [464, 29] width 3 height 3
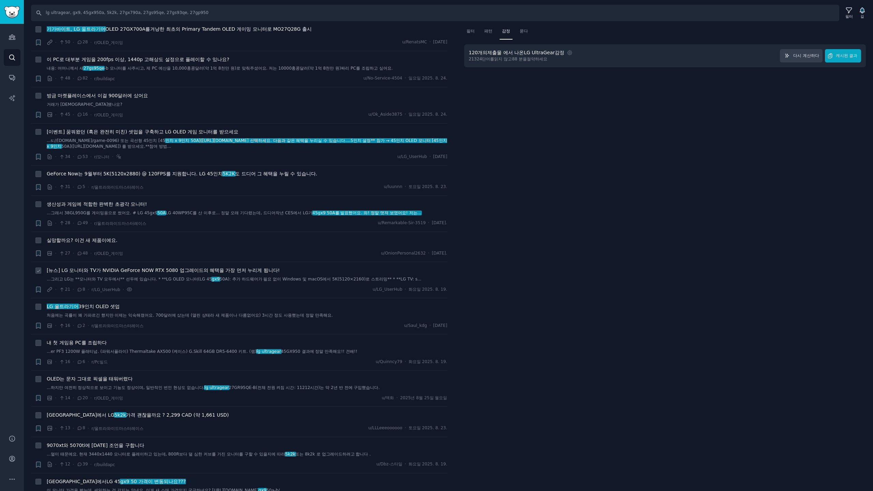
drag, startPoint x: 87, startPoint y: 270, endPoint x: 125, endPoint y: 262, distance: 38.6
click at [87, 270] on font "[뉴스] LG 모니터와 TV가 NVIDIA GeForce NOW RTX 5080 업그레이드의 혜택을 가장 먼저 누리게 됩니다!" at bounding box center [163, 269] width 233 height 5
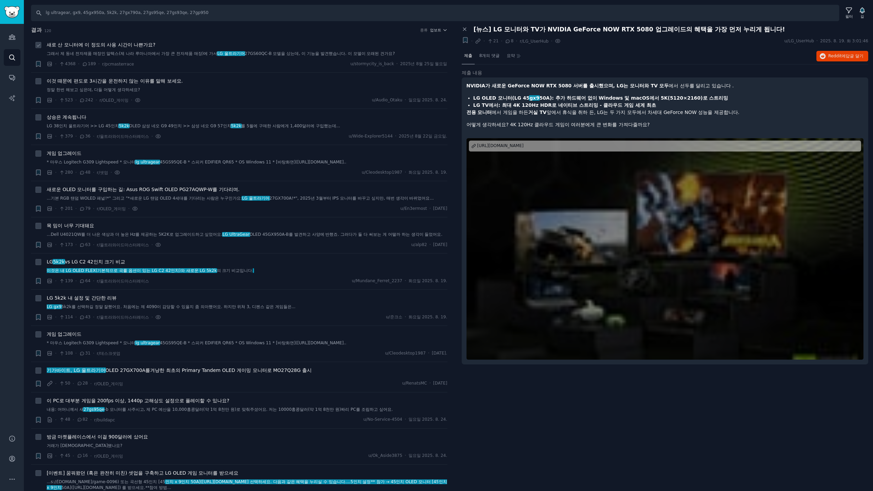
click at [134, 42] on font "새로 산 모니터에 이 정도의 사용 시간이 나쁜가요?" at bounding box center [101, 44] width 109 height 5
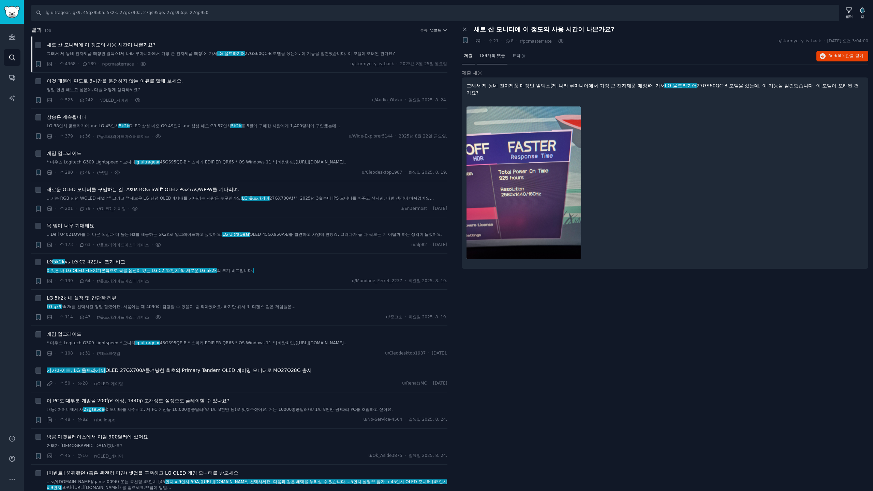
click at [493, 58] on span "189개의 댓글" at bounding box center [492, 56] width 26 height 6
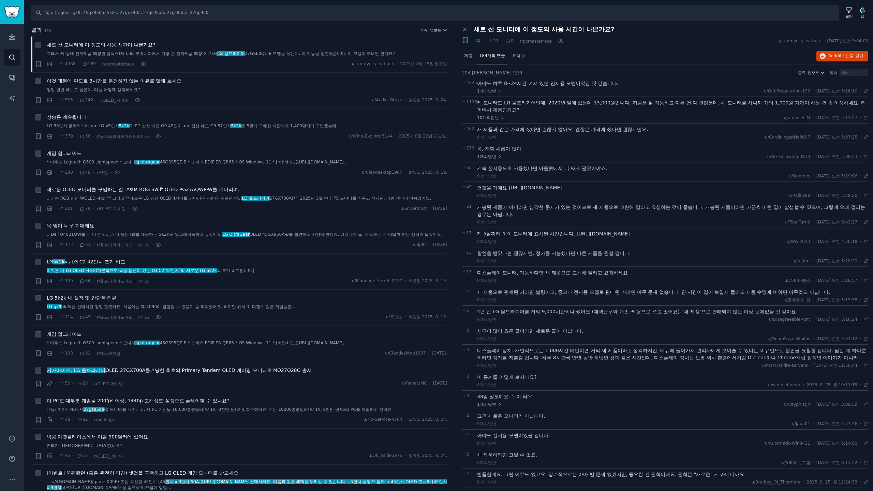
click at [133, 81] on font "이것 때문에 편도로 3시간을 운전하지 않는 이유를 말해 보세요." at bounding box center [115, 80] width 136 height 5
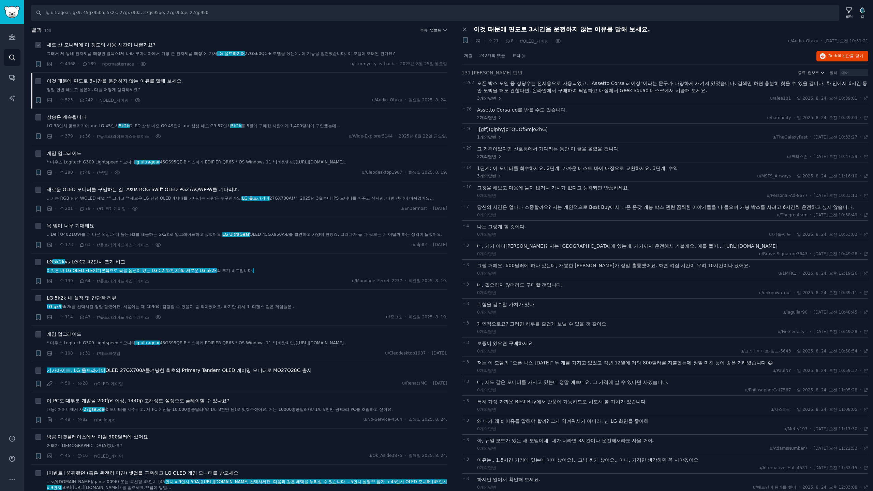
drag, startPoint x: 139, startPoint y: 43, endPoint x: 246, endPoint y: 47, distance: 106.8
click at [139, 43] on font "새로 산 모니터에 이 정도의 사용 시간이 나쁜가요?" at bounding box center [101, 44] width 109 height 5
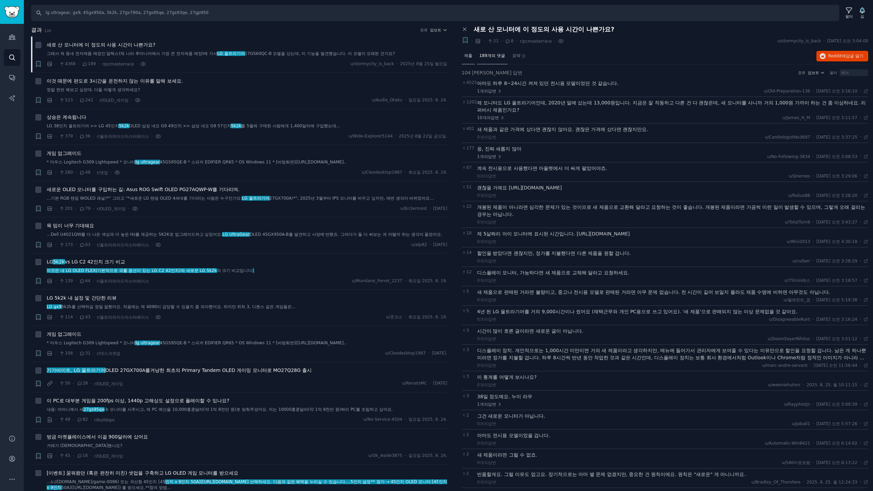
click at [466, 55] on font "제출" at bounding box center [468, 55] width 8 height 5
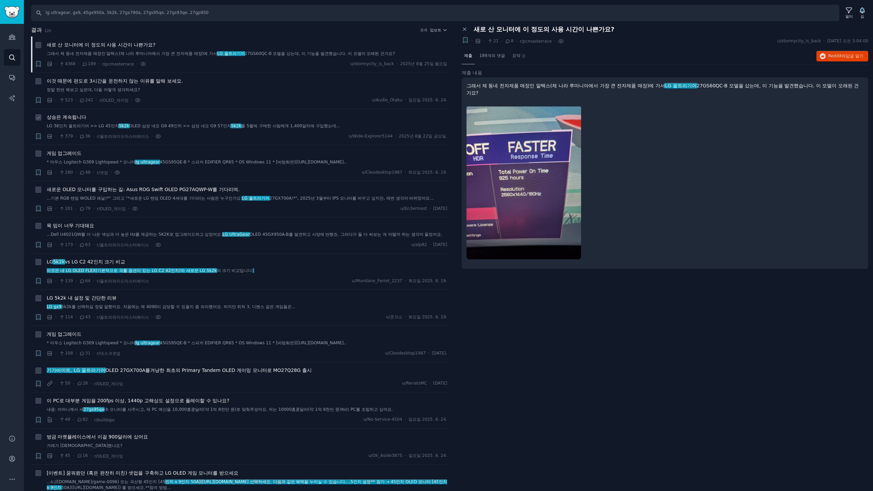
click at [63, 117] on font "상승은 계속됩니다" at bounding box center [67, 116] width 40 height 5
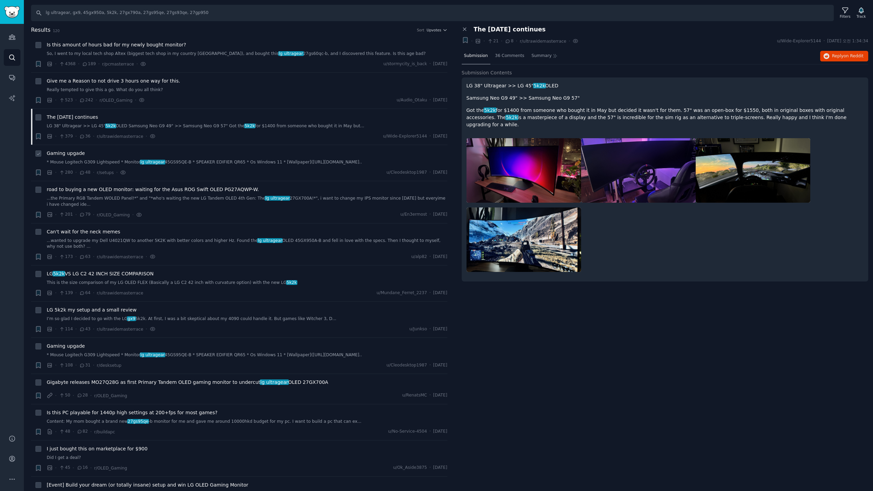
click at [176, 170] on div "· 280 · 48 · r/setups · u/Cleodesktop1987 · Tue 2025. 8. 19." at bounding box center [247, 172] width 401 height 7
click at [77, 153] on span "Gaming upgade" at bounding box center [66, 153] width 38 height 7
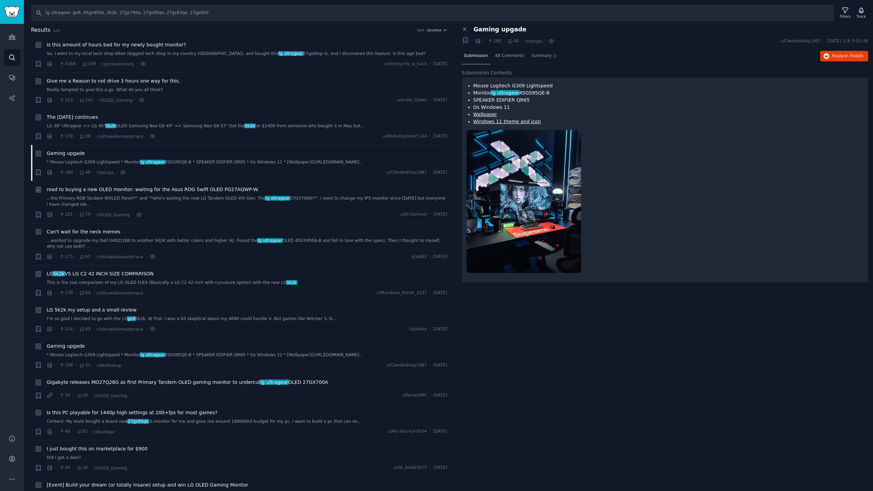
drag, startPoint x: 207, startPoint y: 191, endPoint x: 258, endPoint y: 203, distance: 52.5
click at [207, 191] on span "road to buying a new OLED monitor: waiting for the Asus ROG Swift OLED PG27AQWP…" at bounding box center [153, 189] width 212 height 7
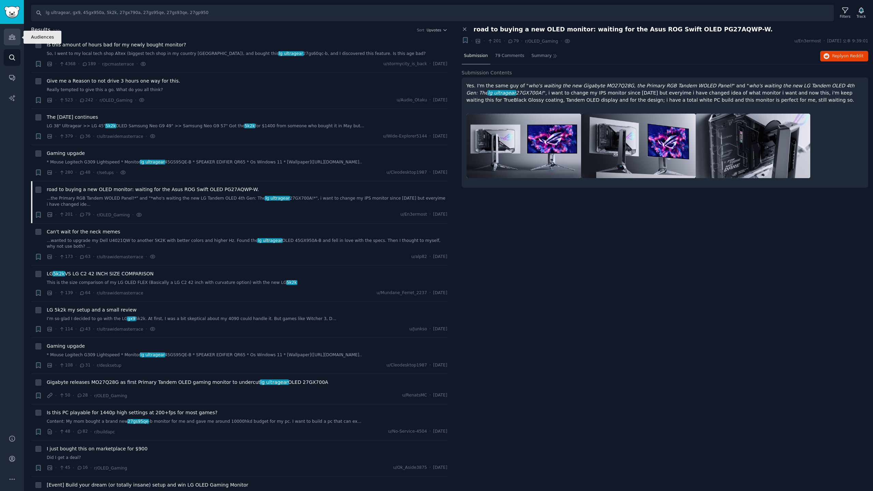
click at [15, 36] on icon "Sidebar" at bounding box center [12, 37] width 6 height 5
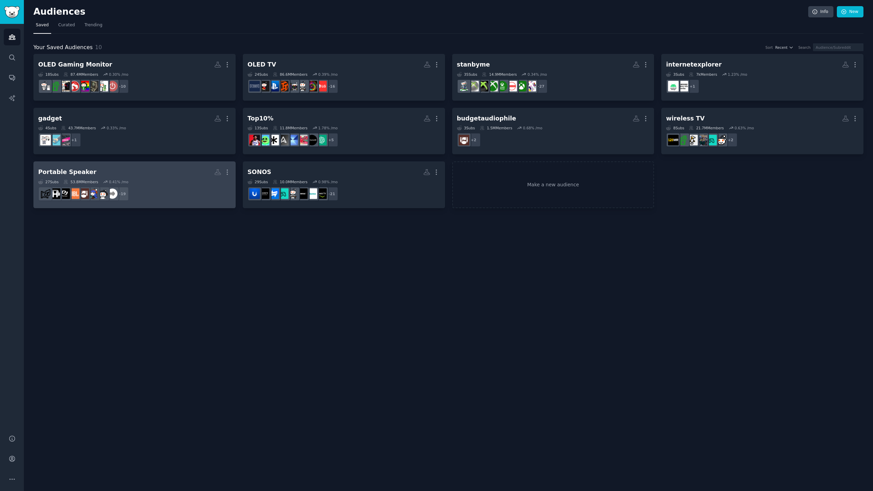
click at [175, 177] on h2 "Portable Speaker More" at bounding box center [134, 172] width 193 height 12
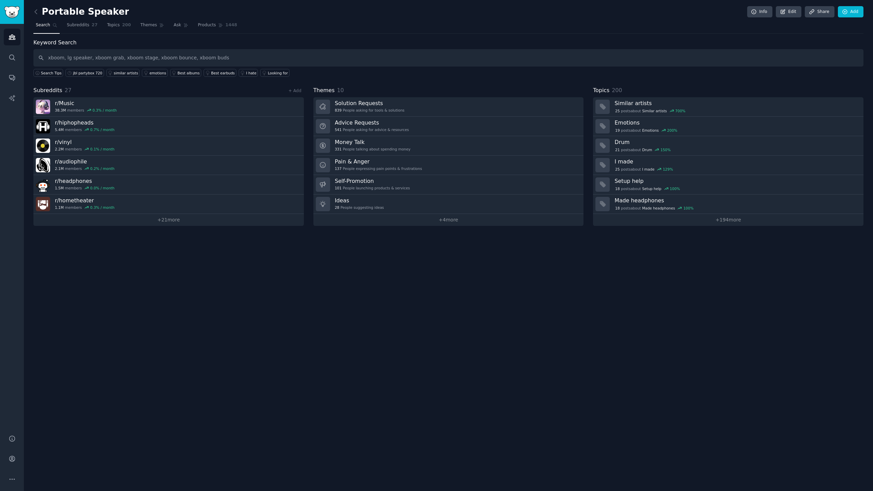
type input "xboom, lg speaker, xboom grab, xboom stage, xboom bounce, xboom buds"
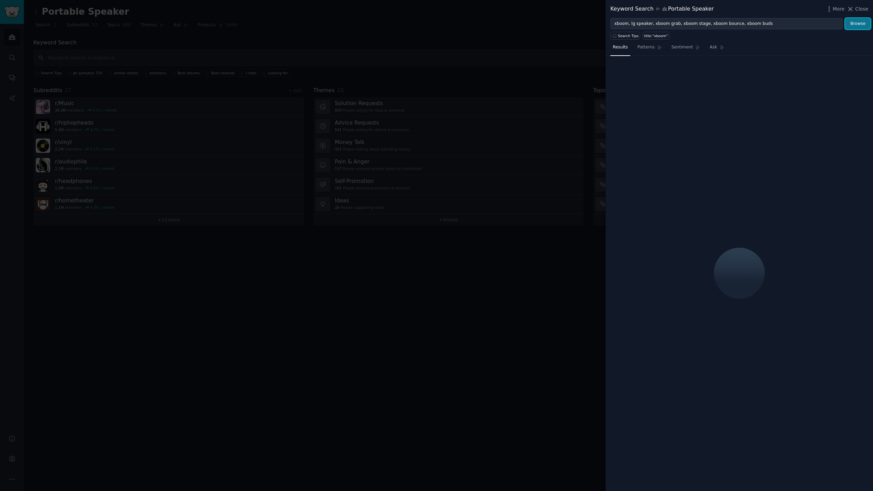
click at [858, 25] on button "Browse" at bounding box center [858, 24] width 26 height 12
click at [839, 11] on span "More" at bounding box center [839, 8] width 12 height 7
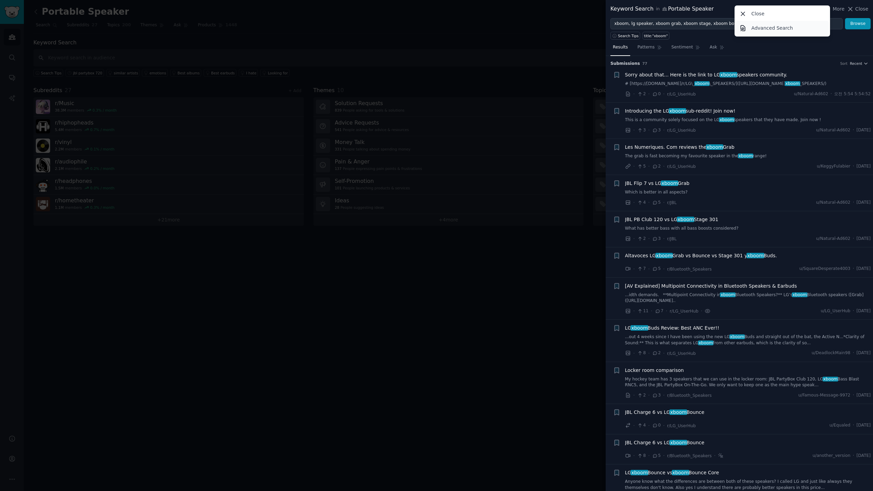
click at [778, 28] on p "Advanced Search" at bounding box center [772, 28] width 42 height 7
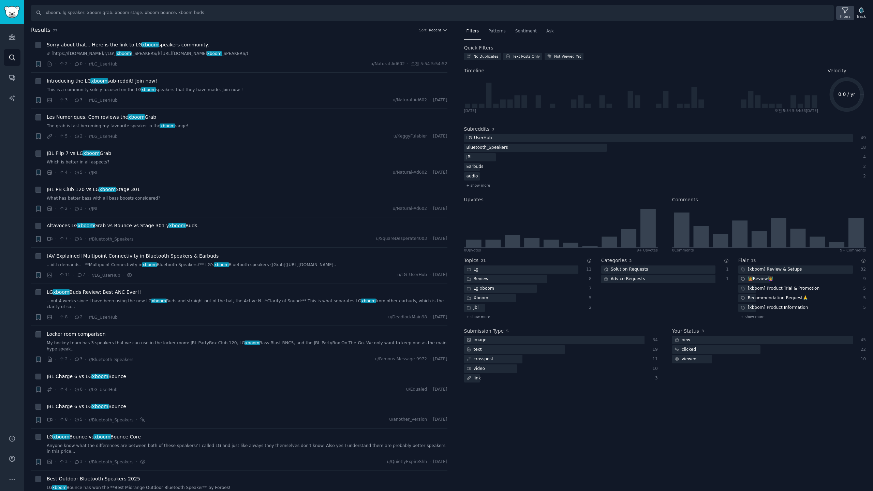
click at [847, 16] on div "Filters" at bounding box center [845, 16] width 11 height 5
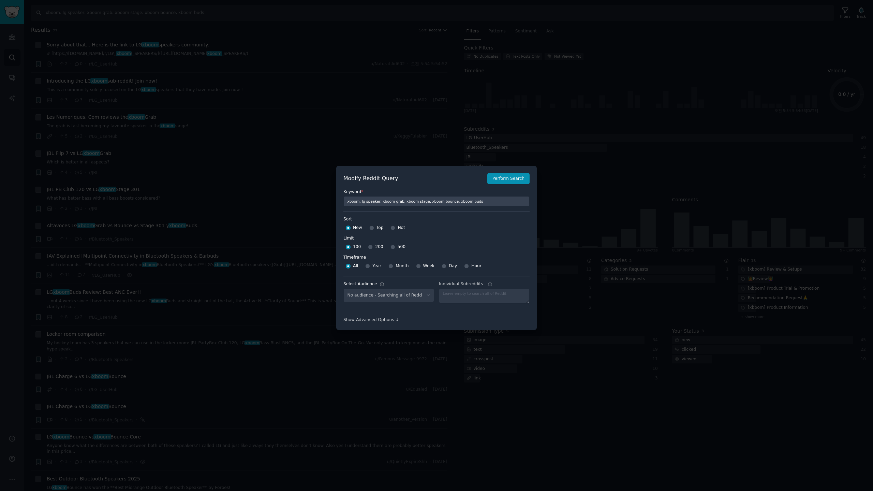
select select "d5641c5a1a"
click at [416, 266] on input "Week" at bounding box center [418, 266] width 5 height 5
radio input "true"
click at [390, 246] on input "500" at bounding box center [392, 246] width 5 height 5
radio input "true"
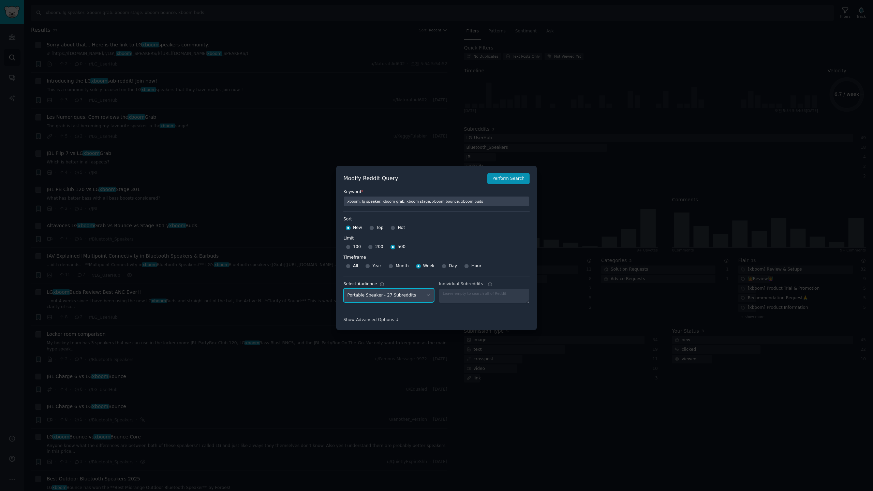
click at [405, 296] on select "No audience - Searching all of Reddit stanbyme - 35 Subreddits internetexplorer…" at bounding box center [388, 295] width 91 height 14
select select
click at [343, 288] on select "No audience - Searching all of Reddit stanbyme - 35 Subreddits internetexplorer…" at bounding box center [388, 295] width 91 height 14
click at [507, 191] on label "Keyword *" at bounding box center [436, 192] width 186 height 6
click at [515, 181] on button "Perform Search" at bounding box center [508, 179] width 42 height 12
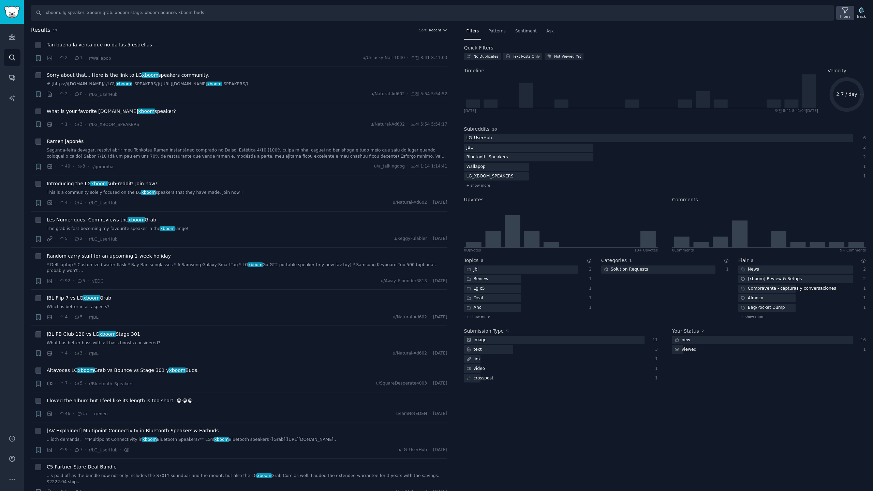
click at [844, 11] on icon at bounding box center [844, 10] width 7 height 7
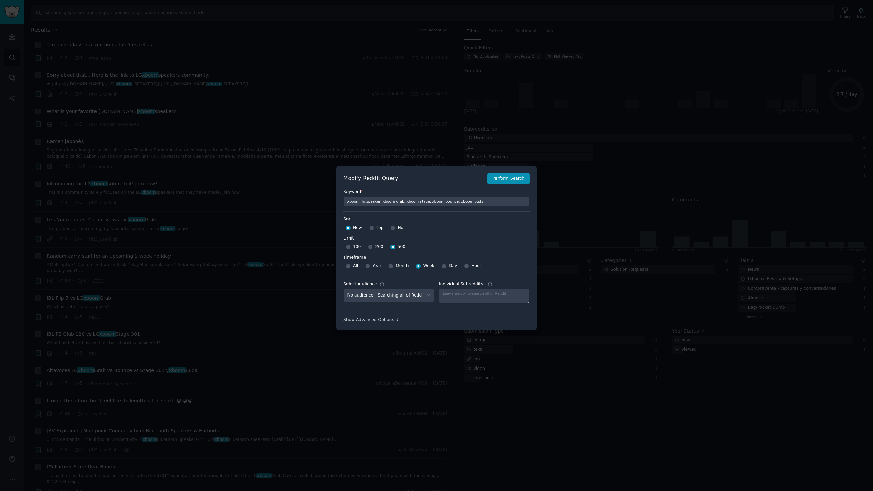
click at [460, 37] on div at bounding box center [436, 245] width 873 height 491
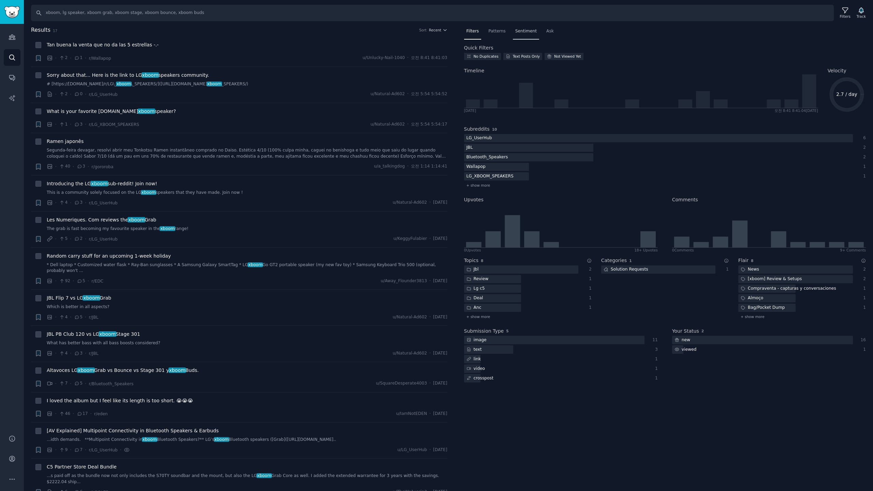
click at [521, 32] on span "Sentiment" at bounding box center [525, 31] width 21 height 6
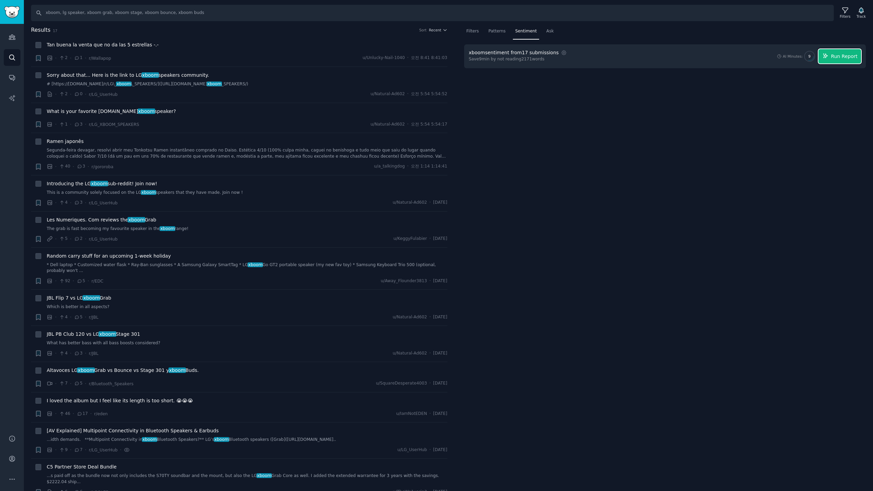
click at [850, 56] on span "Run Report" at bounding box center [844, 56] width 27 height 7
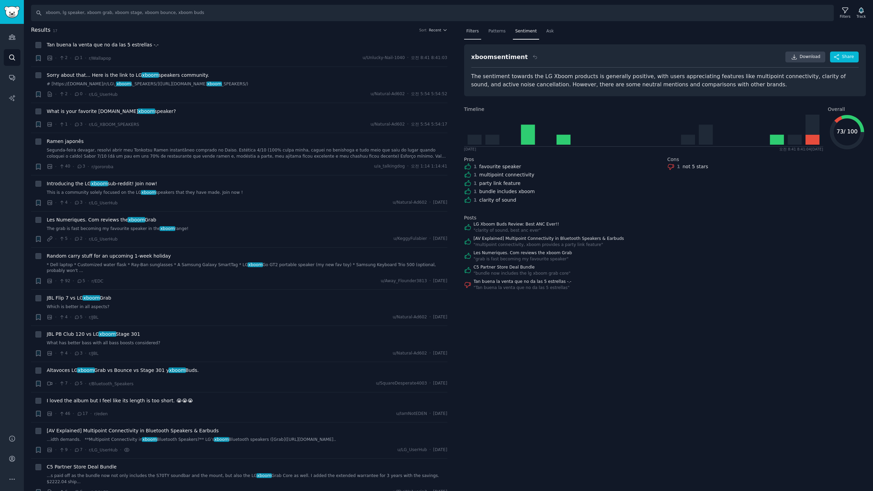
click at [474, 33] on span "Filters" at bounding box center [472, 31] width 13 height 6
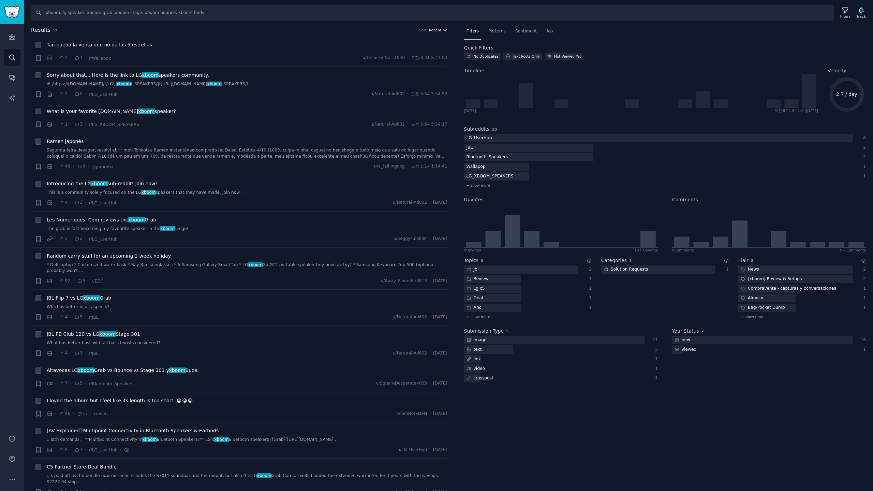
click at [437, 29] on span "Recent" at bounding box center [435, 30] width 12 height 5
click at [401, 55] on p "Upvotes" at bounding box center [401, 55] width 17 height 6
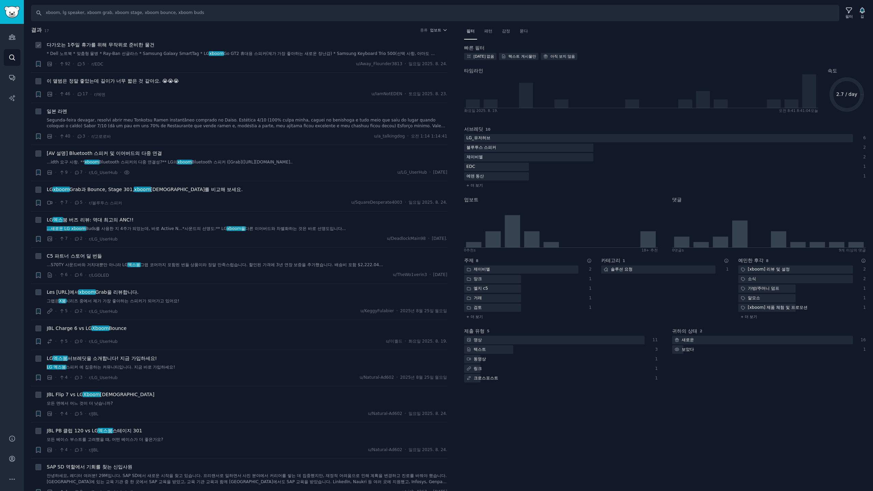
click at [136, 47] on font "다가오는 1주일 휴가를 위해 무작위로 준비한 물건" at bounding box center [101, 44] width 108 height 5
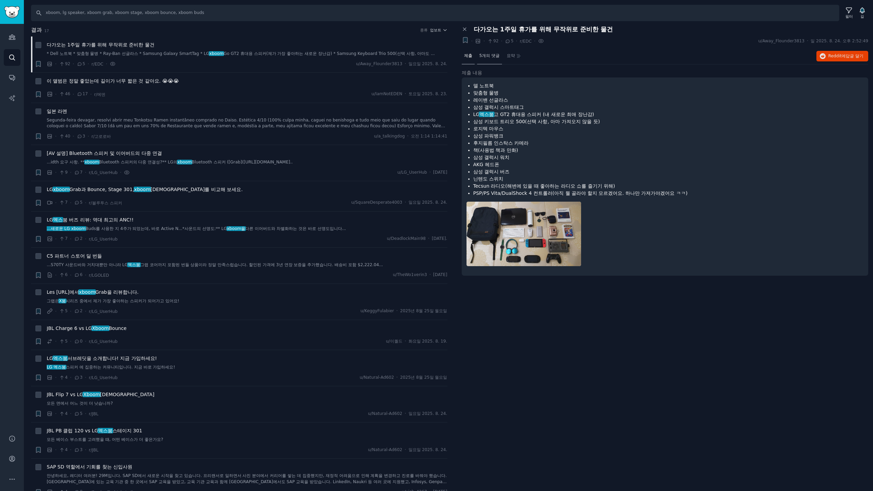
click at [491, 59] on div "5개의 댓글" at bounding box center [489, 56] width 25 height 16
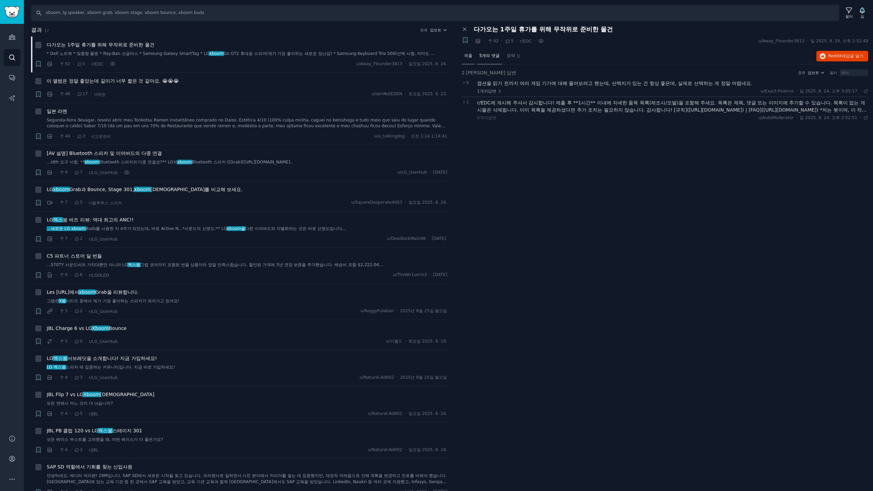
click at [471, 59] on div "제출" at bounding box center [468, 56] width 13 height 16
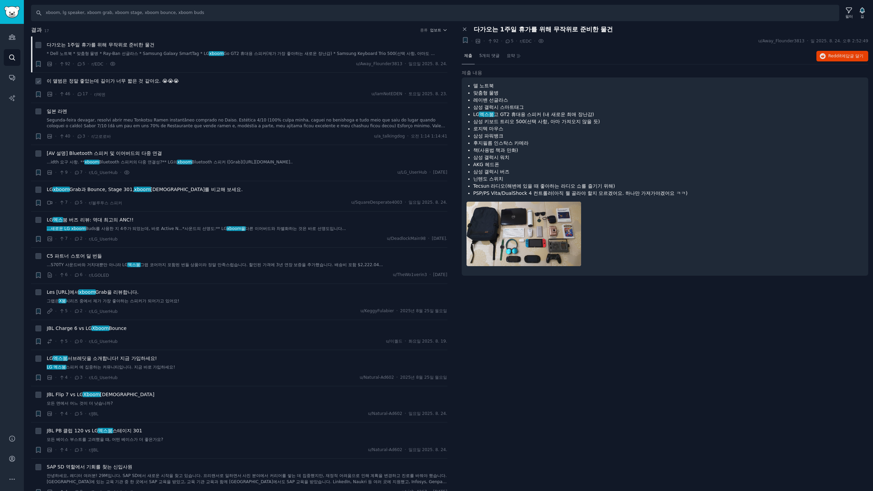
click at [309, 85] on div "이 앨범은 정말 좋았는데 길이가 너무 짧은 것 같아요. 😭😭😭" at bounding box center [247, 82] width 401 height 10
click at [134, 82] on font "이 앨범은 정말 좋았는데 길이가 너무 짧은 것 같아요. 😭😭😭" at bounding box center [113, 80] width 132 height 5
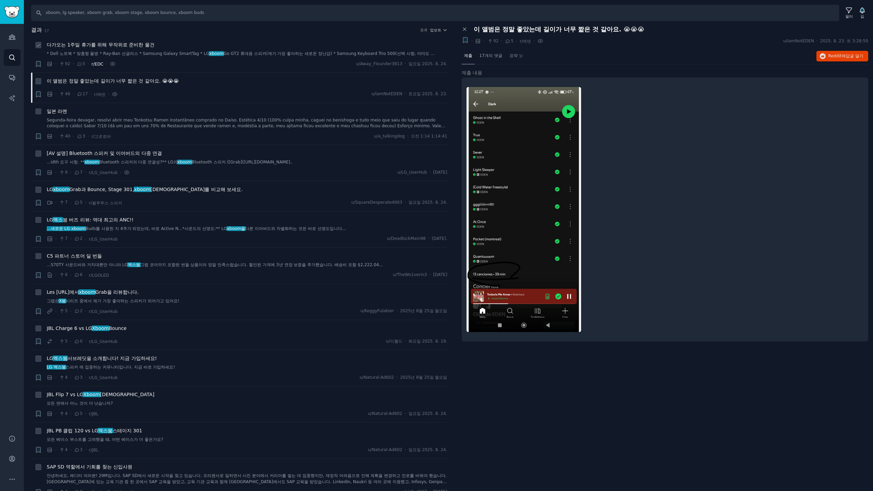
click at [95, 65] on font "r/EDC" at bounding box center [97, 64] width 12 height 5
click at [118, 154] on font "[AV 설명] Bluetooth 스피커 및 이어버드의 다중 연결" at bounding box center [104, 152] width 115 height 5
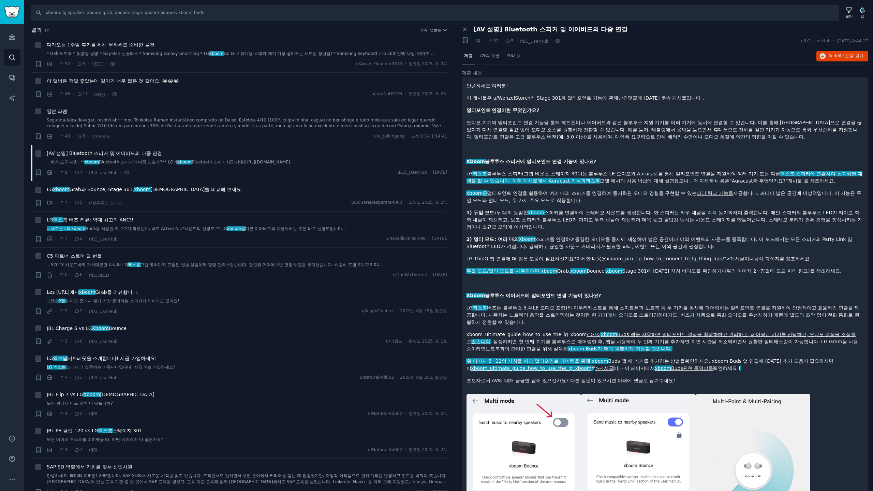
click at [511, 43] on font "5" at bounding box center [512, 41] width 3 height 5
click at [490, 56] on font "7개의 댓글" at bounding box center [489, 55] width 20 height 5
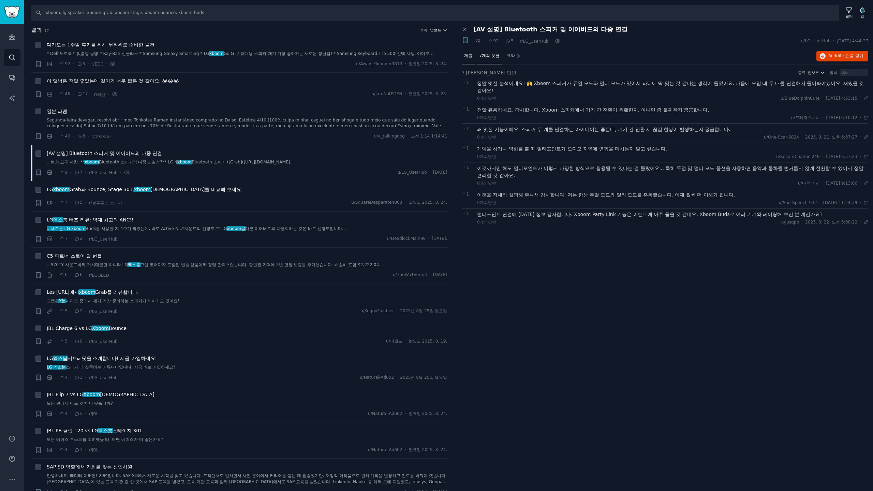
click at [470, 53] on font "제출" at bounding box center [468, 55] width 8 height 5
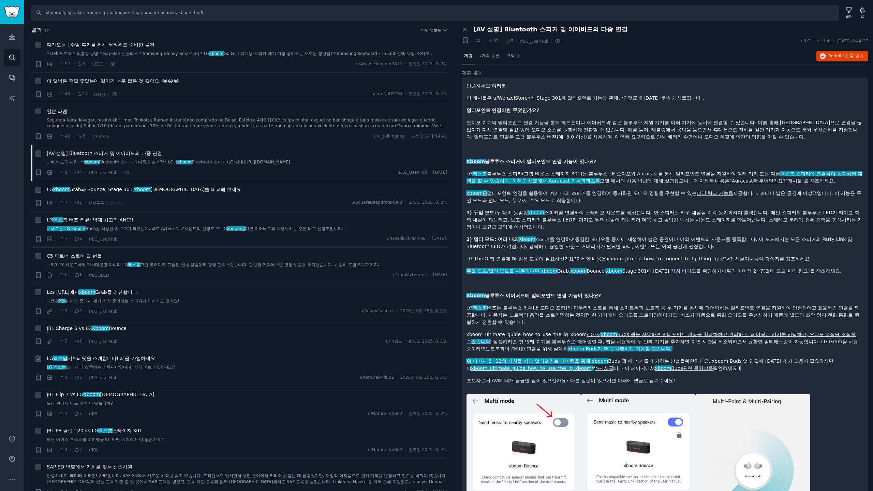
drag, startPoint x: 89, startPoint y: 361, endPoint x: 132, endPoint y: 360, distance: 43.0
click at [89, 361] on font "서브레딧을 소개합니다! 지금 가입하세요!" at bounding box center [113, 357] width 90 height 5
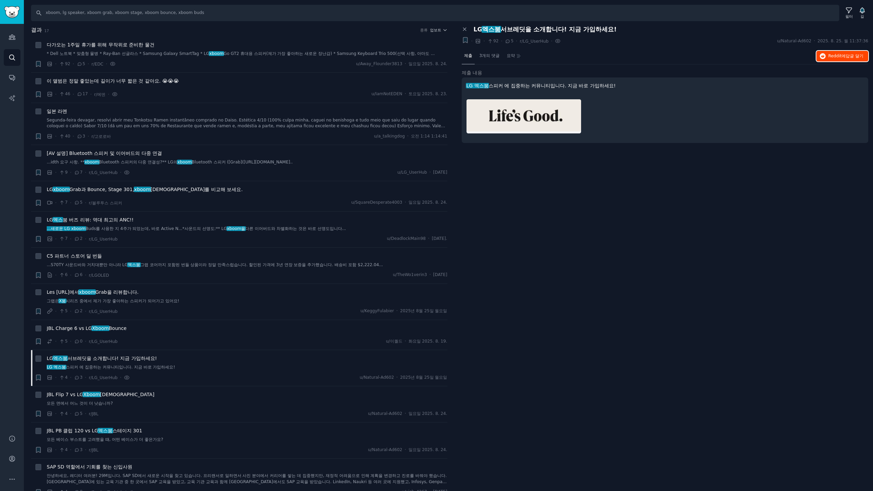
click at [851, 58] on font "답글 달기" at bounding box center [855, 56] width 18 height 5
click at [96, 396] on font "Xboom" at bounding box center [91, 393] width 17 height 5
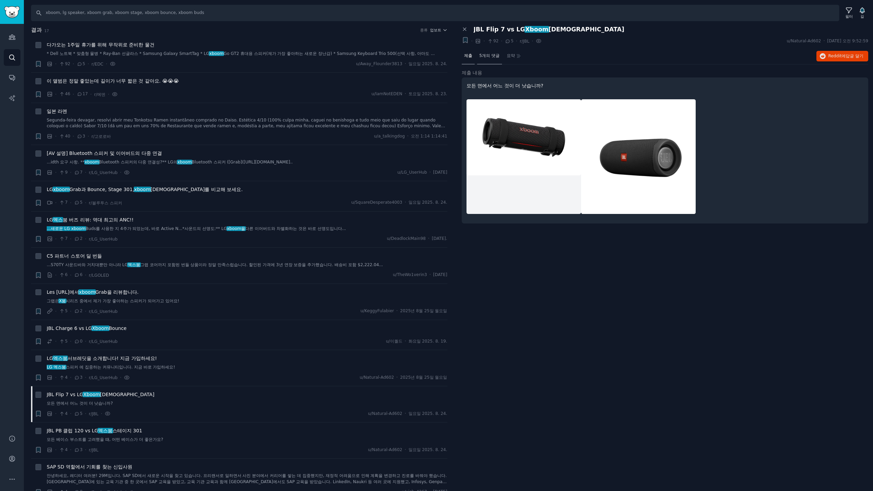
click at [483, 54] on font "5개의 댓글" at bounding box center [489, 55] width 20 height 5
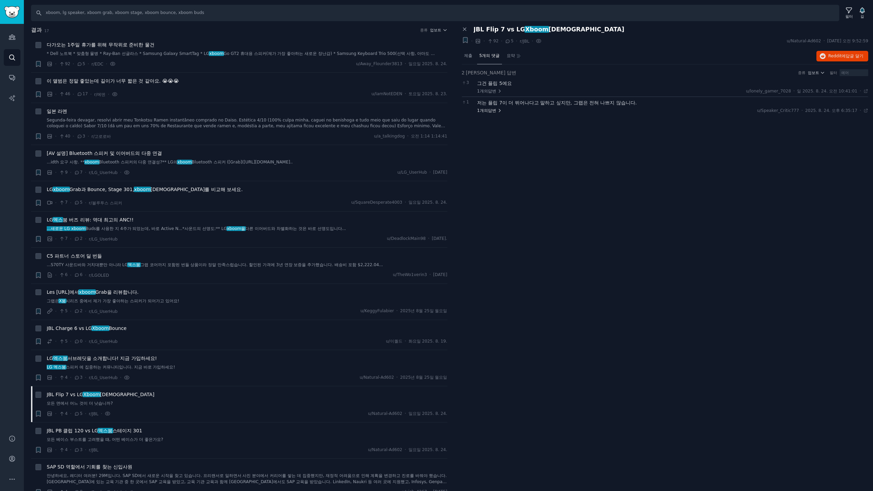
click at [494, 110] on font "답변" at bounding box center [492, 110] width 8 height 5
click at [493, 89] on font "답변" at bounding box center [492, 91] width 8 height 5
click at [511, 153] on font "답변" at bounding box center [507, 151] width 8 height 5
click at [830, 55] on font "Reddit에" at bounding box center [836, 56] width 17 height 5
drag, startPoint x: 121, startPoint y: 393, endPoint x: 47, endPoint y: 392, distance: 74.3
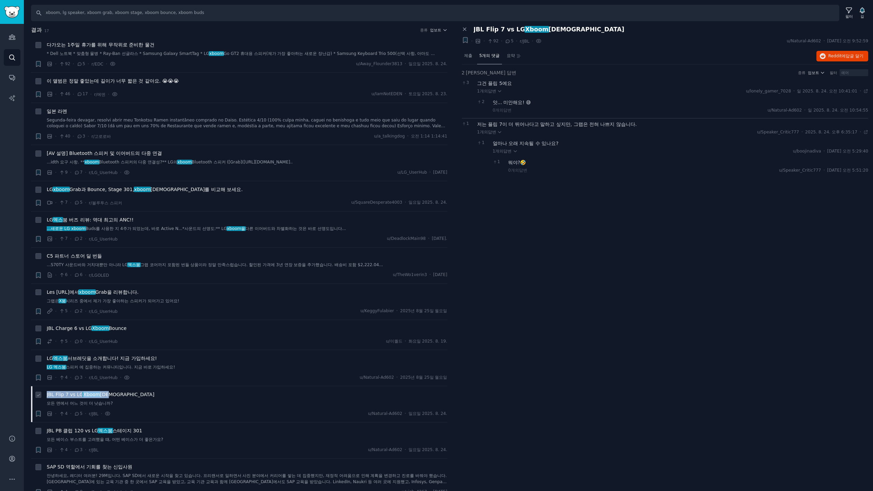
click at [47, 392] on div "JBL Flip 7 vs LG Xboom 비교" at bounding box center [247, 394] width 401 height 7
click at [10, 38] on icon "사이드바" at bounding box center [12, 36] width 7 height 7
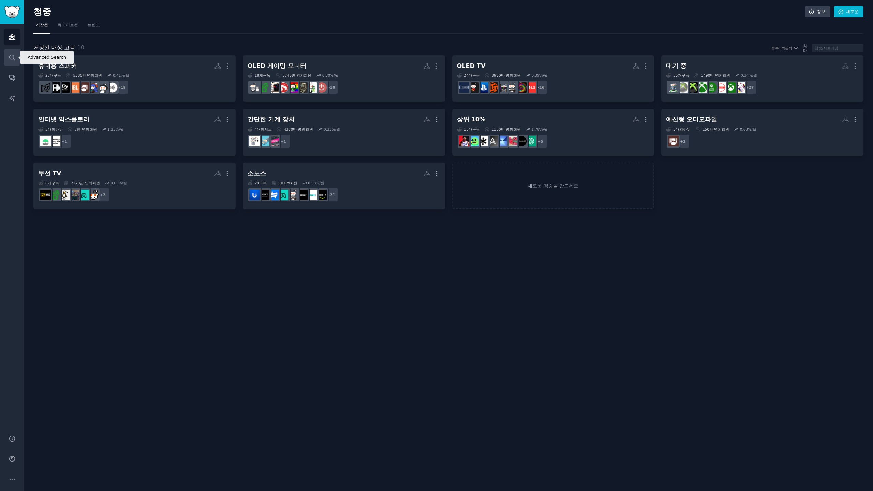
click at [12, 53] on link "찾다" at bounding box center [12, 57] width 17 height 17
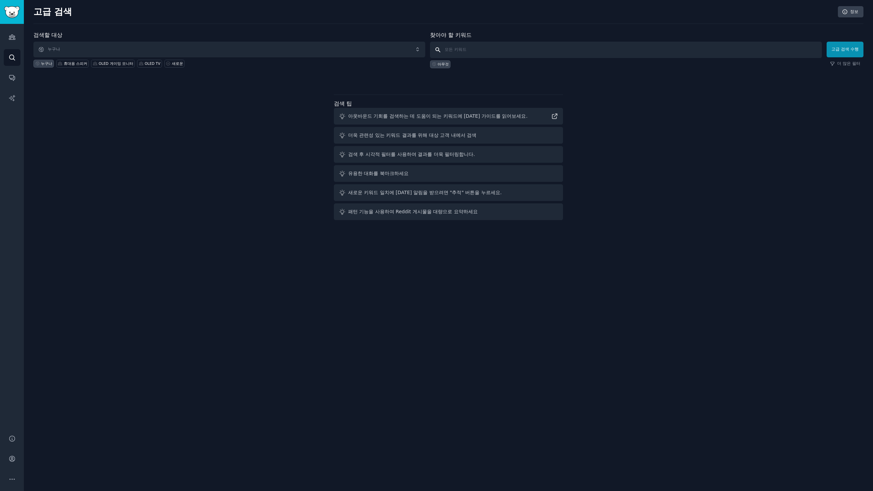
click at [482, 48] on input "text" at bounding box center [626, 50] width 392 height 16
type input "lg stanbyme, stanbyme, stanbyme 2, stanbyme go, stanbyme2"
click button "고급 검색 수행" at bounding box center [844, 50] width 37 height 16
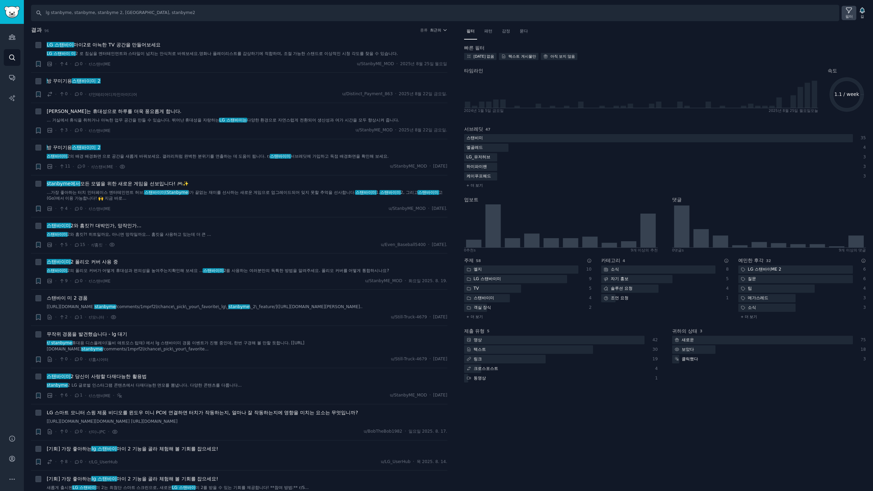
click at [850, 12] on icon at bounding box center [848, 10] width 7 height 7
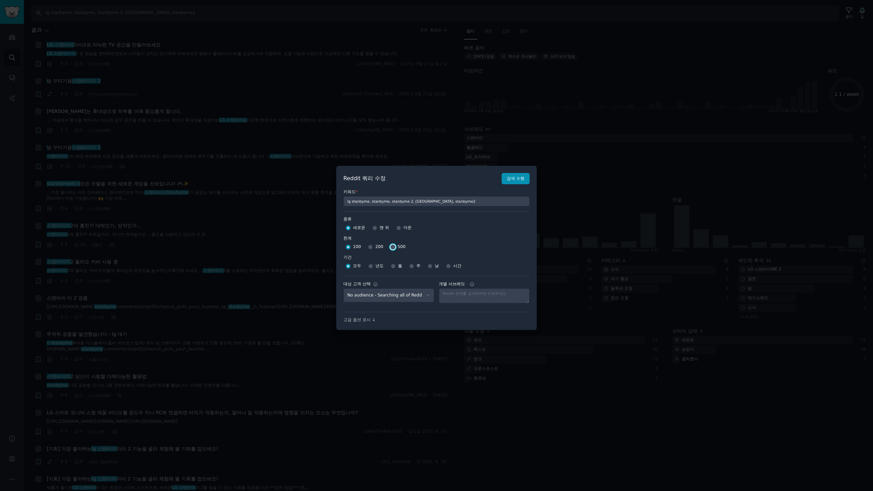
click at [391, 247] on input "500" at bounding box center [392, 246] width 5 height 5
radio input "true"
click at [413, 266] on input "주" at bounding box center [411, 266] width 5 height 5
radio input "true"
click at [516, 180] on font "검색 수행" at bounding box center [516, 178] width 18 height 5
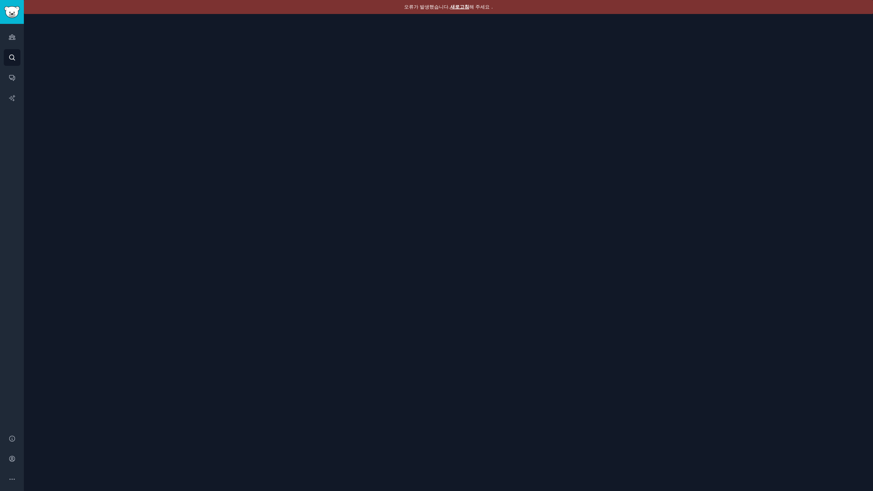
click at [462, 6] on font "새로고침" at bounding box center [459, 6] width 19 height 5
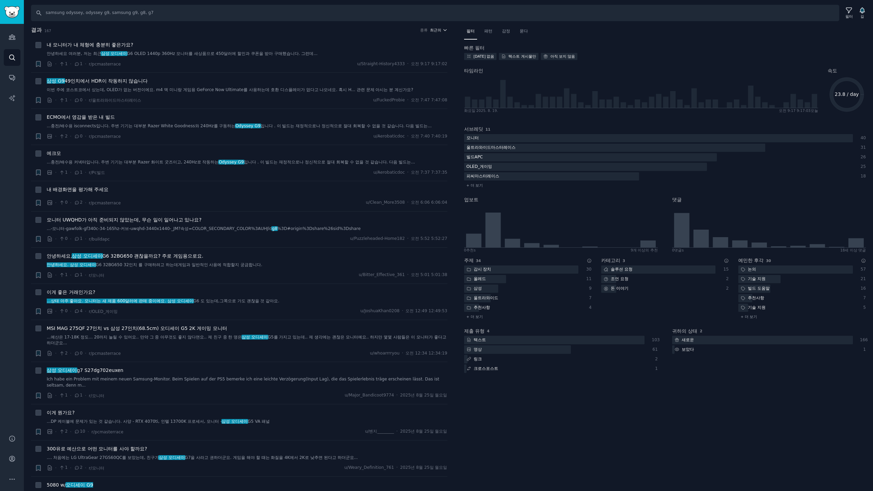
click at [435, 30] on font "최근의" at bounding box center [435, 30] width 11 height 4
drag, startPoint x: 396, startPoint y: 57, endPoint x: 426, endPoint y: 55, distance: 29.4
click at [396, 56] on p "Upvotes" at bounding box center [401, 55] width 17 height 6
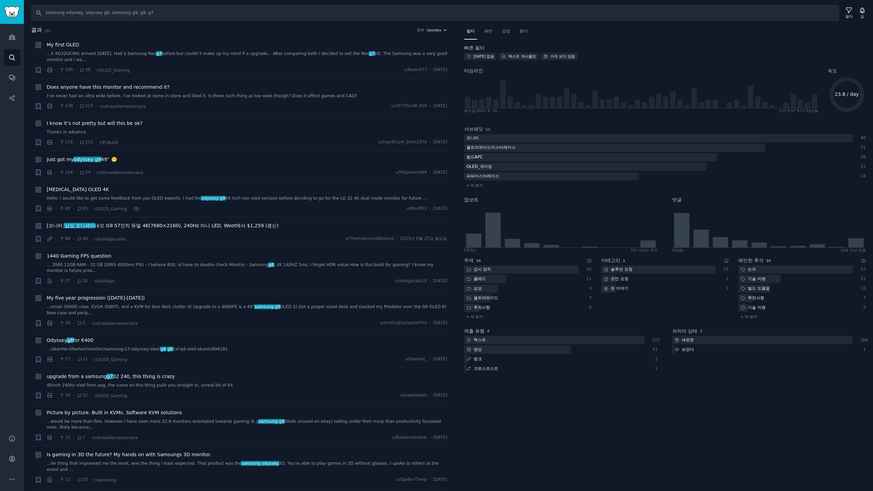
click at [437, 30] on span "Upvotes" at bounding box center [434, 30] width 15 height 5
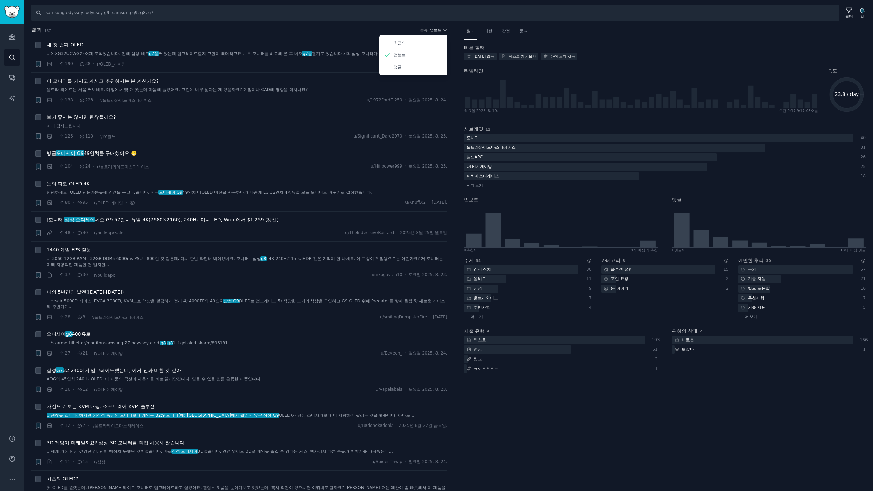
click at [251, 36] on div "결과 167 종류 업보트 최근의 업보트 댓글" at bounding box center [239, 31] width 416 height 11
click at [207, 54] on font "써 봤는데 업그레이드할지 고민이 되더라고요... 두 모니터를 비교해 본 후 네오" at bounding box center [231, 53] width 144 height 5
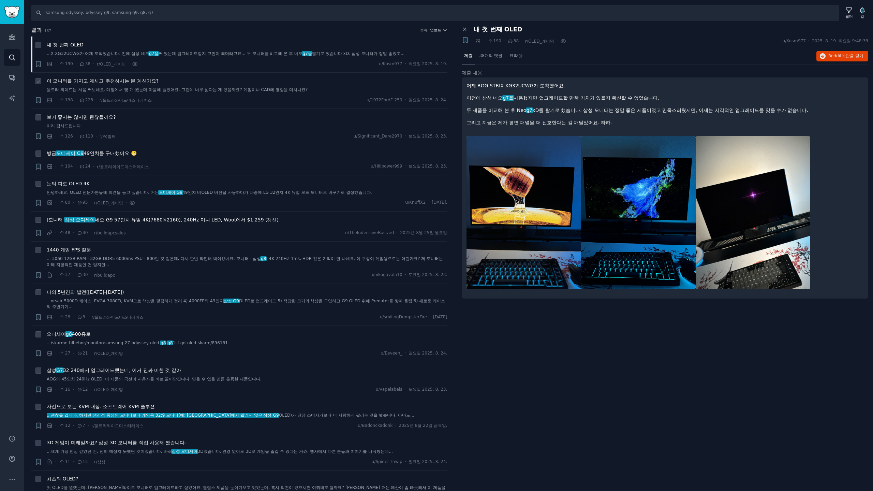
click at [201, 101] on div "· 138 · 223 · r/[PERSON_NAME]와이드마스터레이스 u/1972FordF-250 · [DATE]" at bounding box center [247, 99] width 401 height 7
click at [200, 85] on div "이 모니터를 가지고 계시고 추천하시는 분 계신가요? 울트라 와이드는 처음 써보네요. 매장에서 몇 개 봤는데 마음에 들었어요. 그런데 너무 넓다…" at bounding box center [247, 85] width 401 height 16
click at [155, 80] on font "이 모니터를 가지고 계시고 추천하시는 분 계신가요?" at bounding box center [103, 80] width 112 height 5
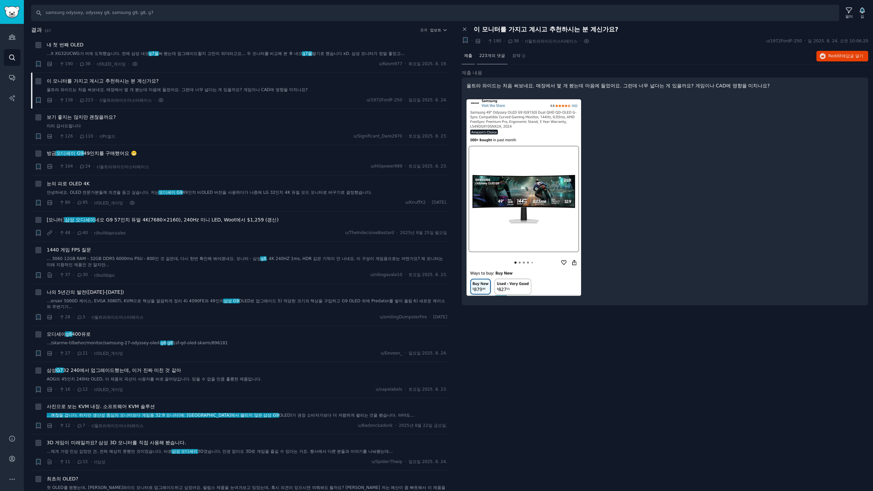
click at [492, 56] on font "223개의 댓글" at bounding box center [492, 55] width 26 height 5
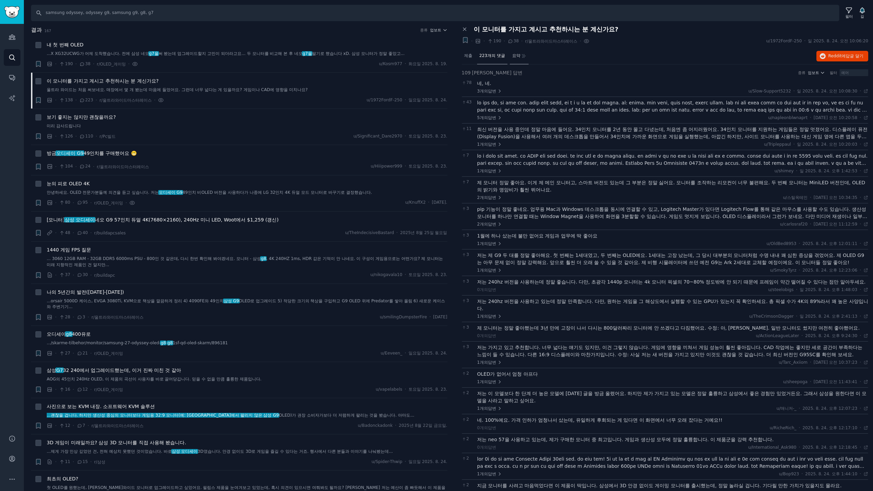
click at [519, 57] on font "요약" at bounding box center [516, 55] width 8 height 5
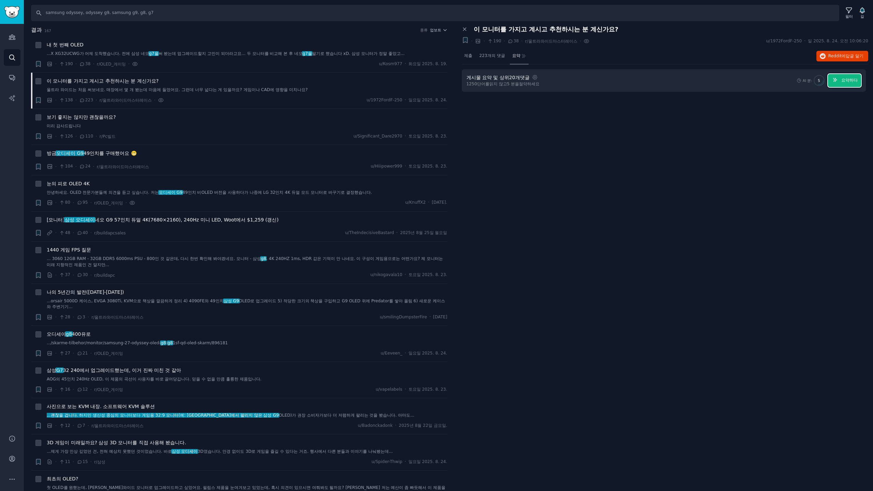
click at [852, 80] on font "요약하다" at bounding box center [849, 80] width 16 height 5
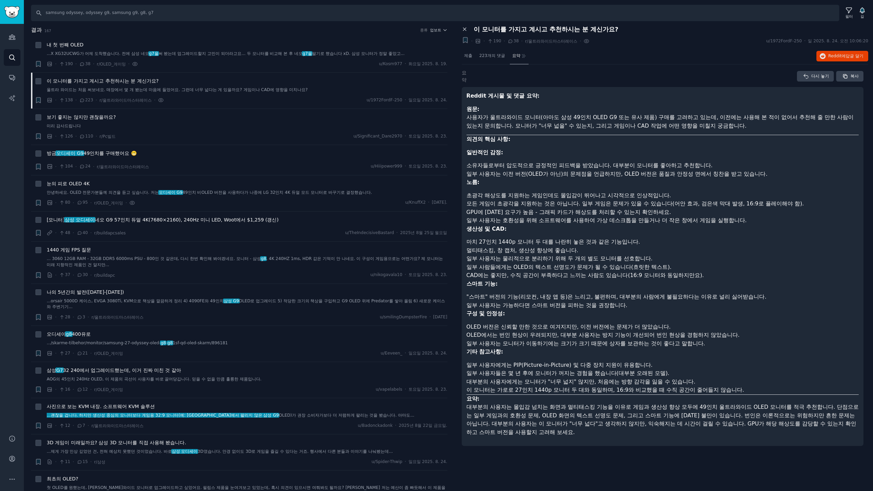
click at [462, 27] on icon at bounding box center [465, 29] width 6 height 6
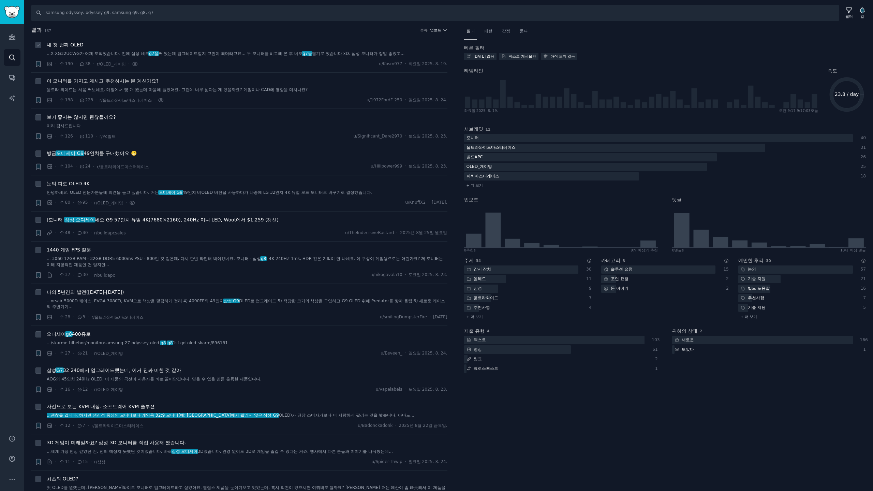
click at [168, 62] on div "· 190 · 38 · r/OLED_게이밍 · u/Kosm977 · 화요일 2025. 8. 19." at bounding box center [247, 63] width 401 height 7
click at [75, 117] on font "보기 좋지는 않지만 괜찮을까요?" at bounding box center [81, 116] width 69 height 5
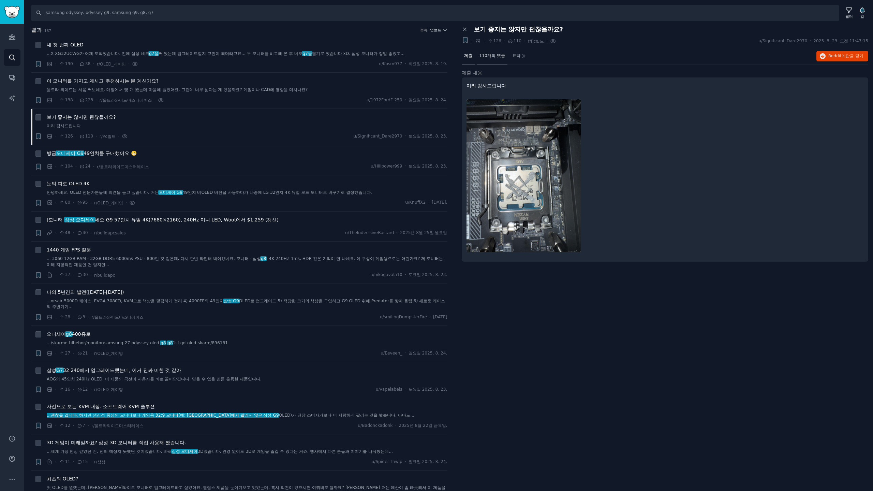
click at [497, 58] on span "110개의 댓글" at bounding box center [492, 56] width 26 height 6
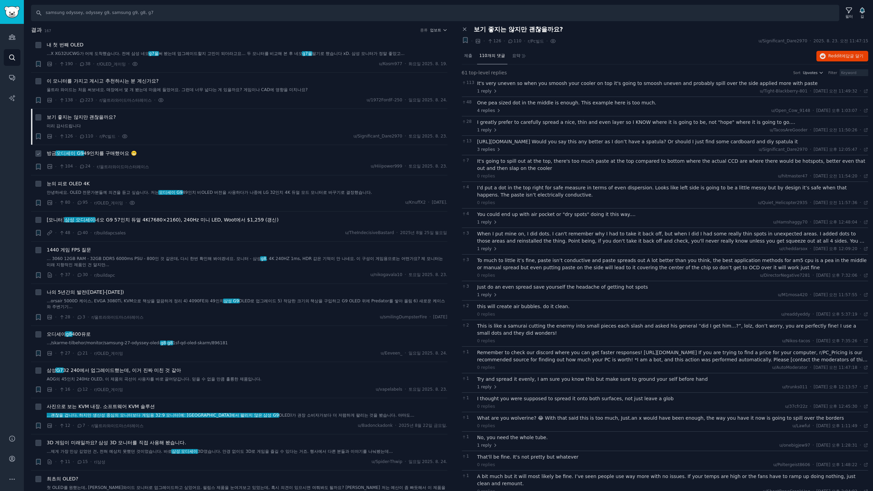
click at [107, 151] on font "49인치를 구매했어요 😬" at bounding box center [110, 152] width 53 height 5
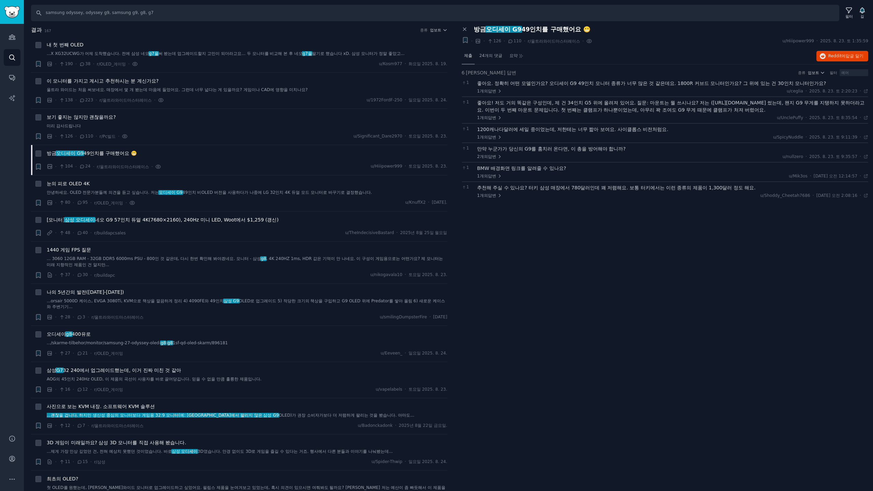
click at [465, 56] on font "제출" at bounding box center [468, 55] width 8 height 5
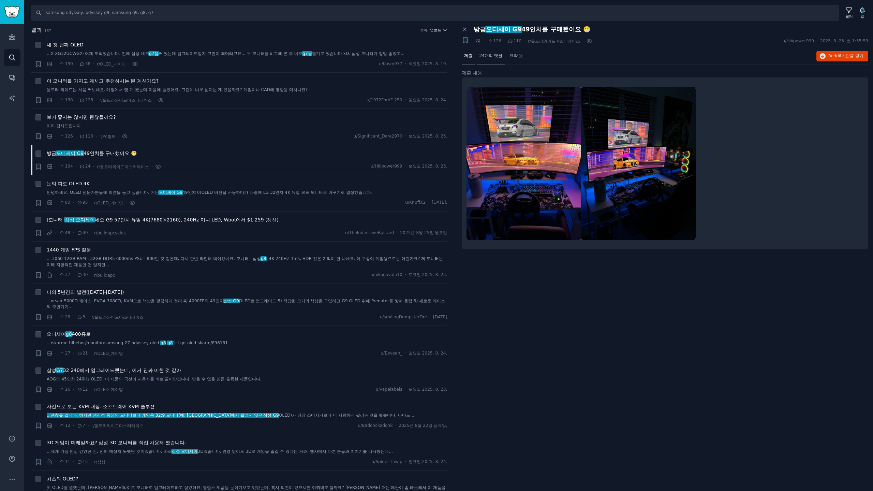
click at [490, 56] on font "24개의 댓글" at bounding box center [490, 55] width 23 height 5
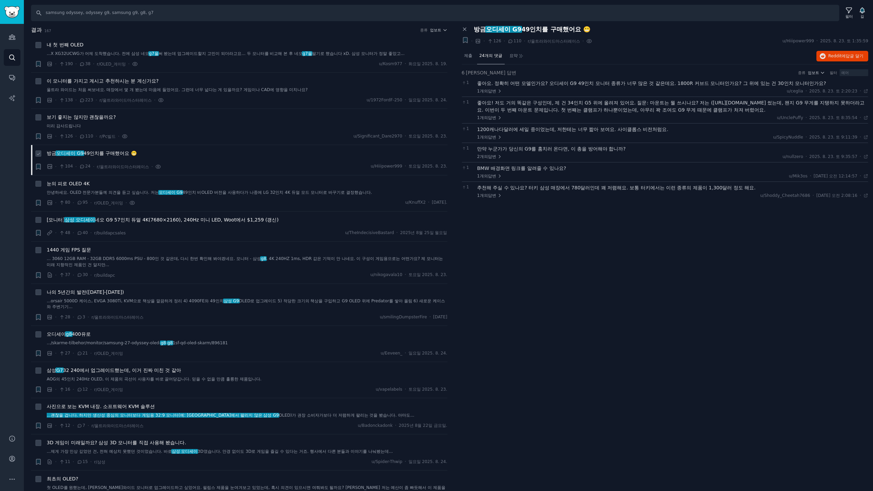
click at [191, 159] on div "방금 오디세이 G9 49인치를 구매했어요 😬" at bounding box center [247, 155] width 401 height 10
click at [63, 185] on font "눈의 피로 OLED 4K" at bounding box center [68, 183] width 43 height 5
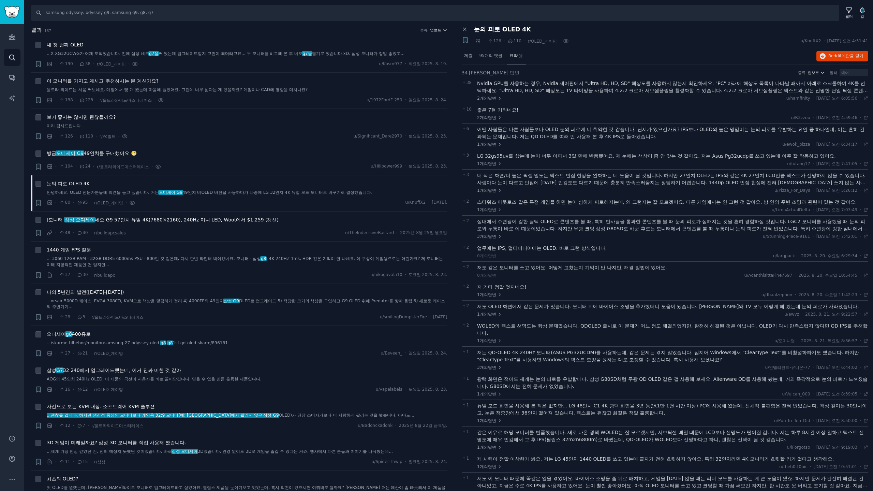
click at [513, 57] on font "요약" at bounding box center [513, 55] width 8 height 5
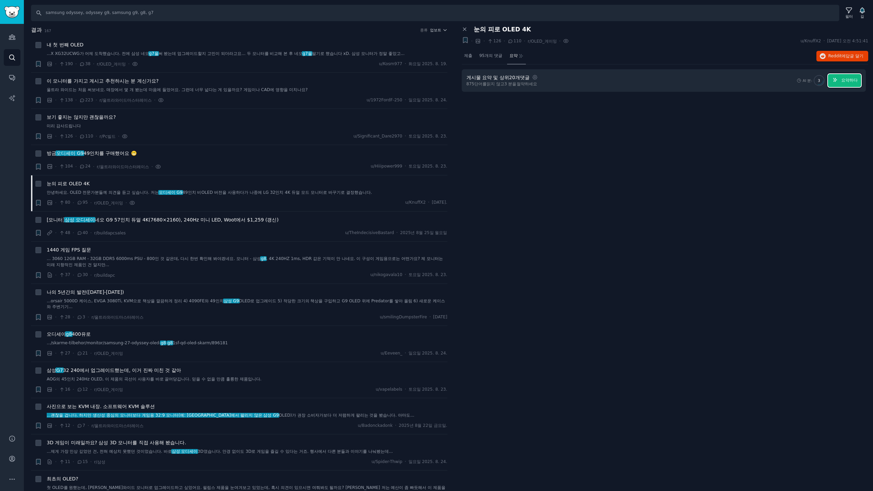
click at [847, 80] on font "요약하다" at bounding box center [849, 80] width 16 height 5
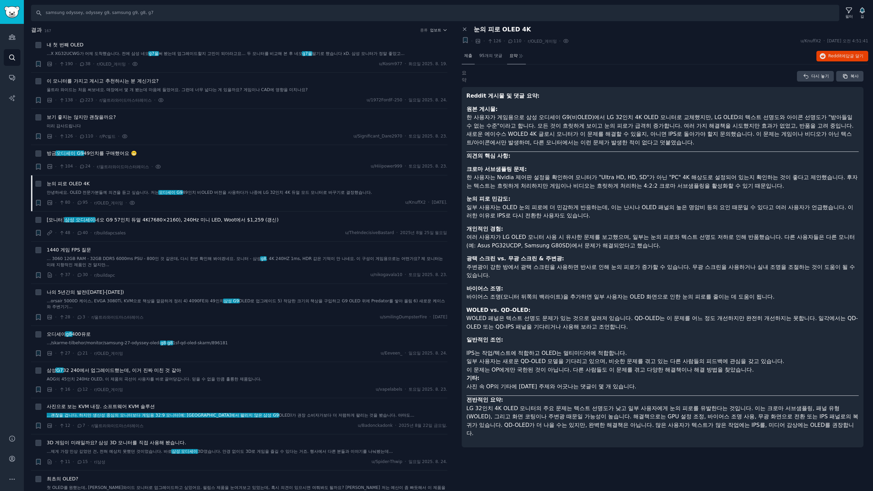
click at [465, 54] on font "제출" at bounding box center [468, 55] width 8 height 5
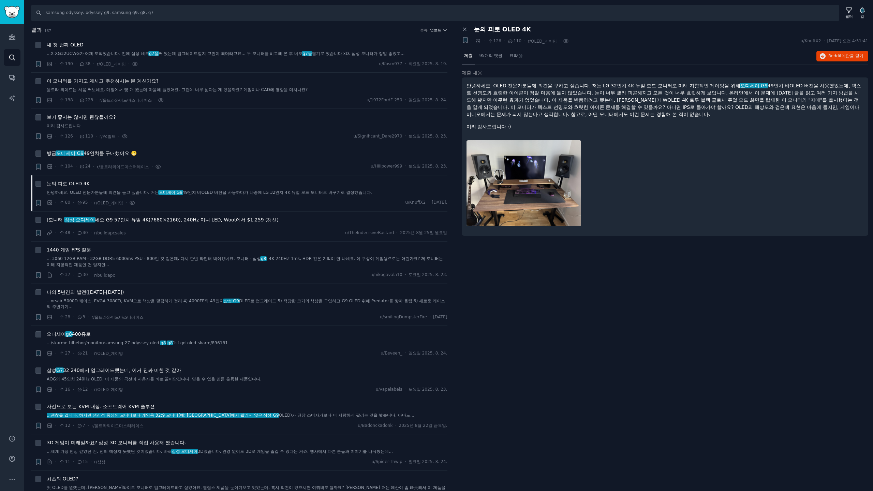
click at [670, 179] on div at bounding box center [664, 182] width 397 height 95
click at [631, 194] on div at bounding box center [664, 182] width 397 height 95
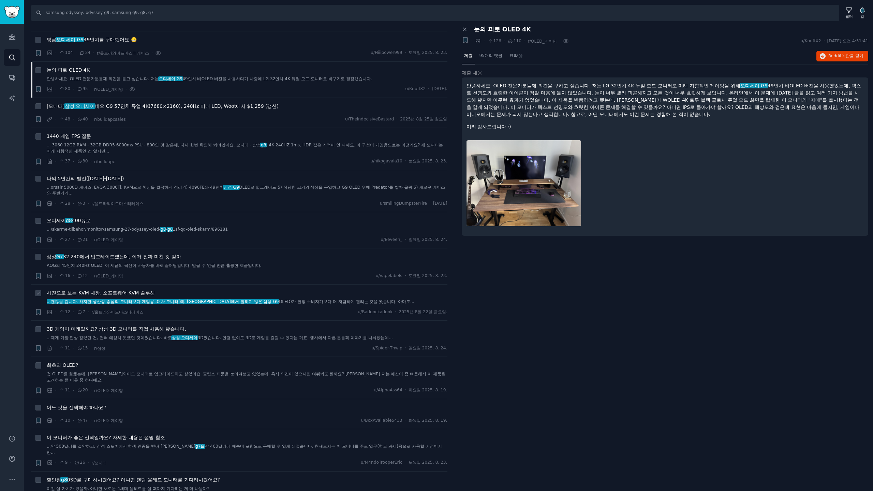
click at [192, 312] on div "· 12 · 7 · r/울트라와이드마스터레이스 u/Badonckadonk · 2025년 8월 22일 금요일." at bounding box center [247, 311] width 401 height 7
click at [150, 258] on font "32 240에서 업그레이드했는데, 이거 진짜 미친 것 같아" at bounding box center [122, 256] width 118 height 5
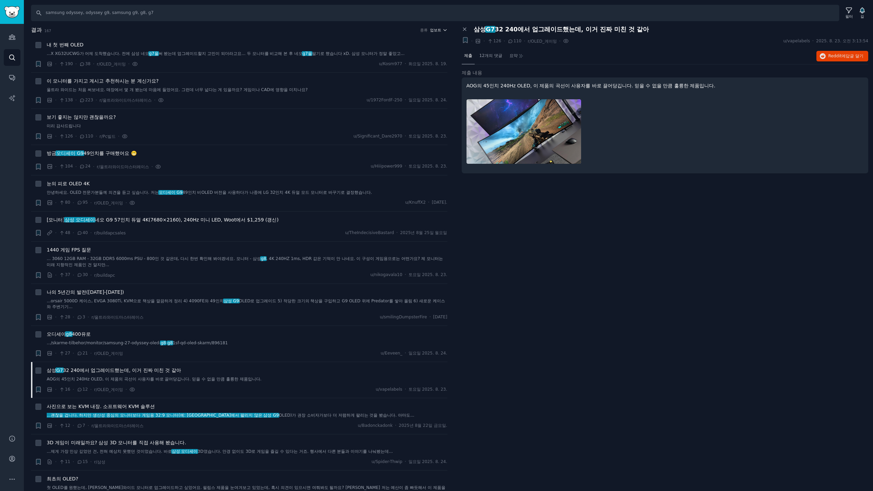
click at [435, 29] on font "업보트" at bounding box center [435, 30] width 11 height 4
click at [397, 68] on font "댓글" at bounding box center [397, 66] width 8 height 5
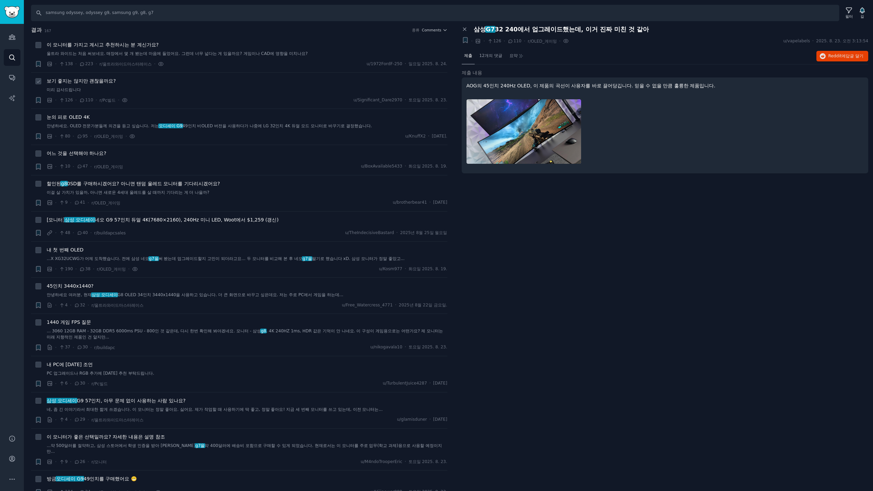
click at [98, 82] on font "보기 좋지는 않지만 괜찮을까요?" at bounding box center [81, 80] width 69 height 5
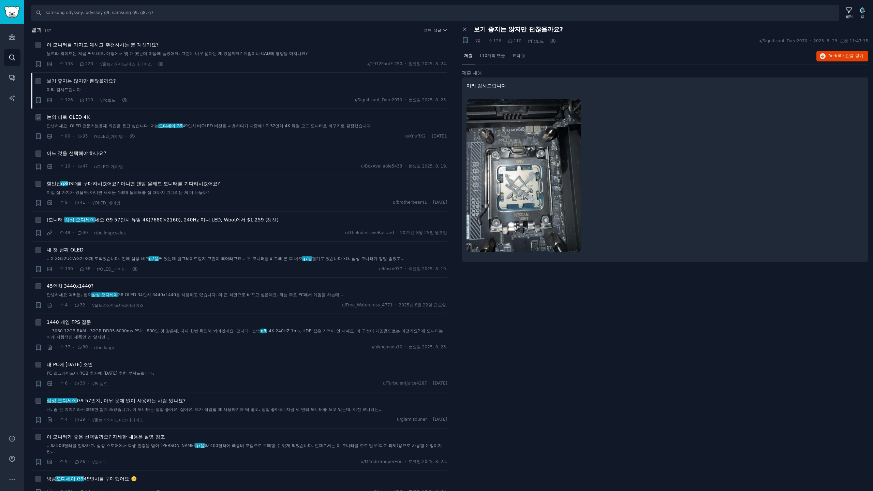
click at [80, 128] on font "안녕하세요. OLED 전문가분들께 의견을 듣고 싶습니다. 저는" at bounding box center [103, 125] width 112 height 5
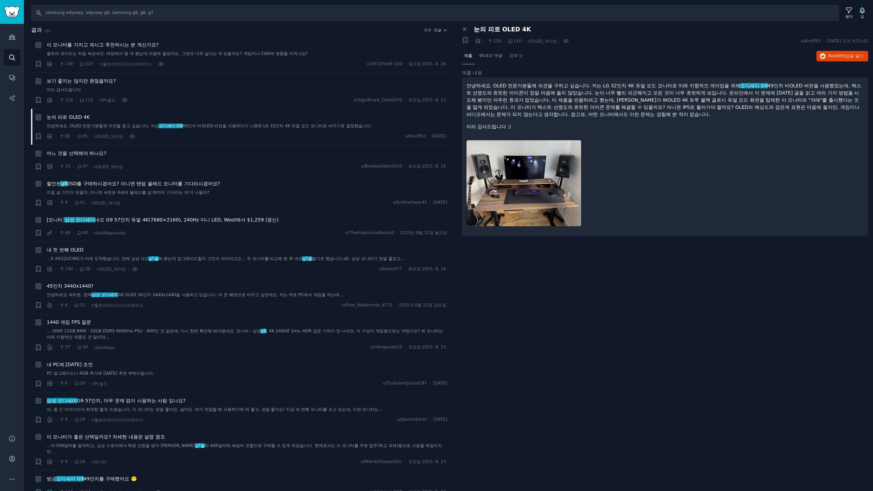
click at [643, 86] on font "안녕하세요. OLED 전문가분들께 의견을 구하고 싶습니다. 저는 LG 32인치 4K 듀얼 모드 모니터로 미래 지향적인 게이밍을 위해" at bounding box center [603, 85] width 274 height 5
click at [709, 135] on div at bounding box center [664, 182] width 397 height 95
click at [705, 134] on div "안녕하세요. OLED 전문가분들께 의견을 구하고 싶습니다. 저는 LG 32인치 4K 듀얼 모드 모니터로 미래 지향적인 게이밍을 위해 오디세이 …" at bounding box center [665, 156] width 407 height 158
click at [704, 133] on div "안녕하세요. OLED 전문가분들께 의견을 구하고 싶습니다. 저는 LG 32인치 4K 듀얼 모드 모니터로 미래 지향적인 게이밍을 위해 오디세이 …" at bounding box center [665, 156] width 407 height 158
drag, startPoint x: 675, startPoint y: 88, endPoint x: 615, endPoint y: 84, distance: 60.5
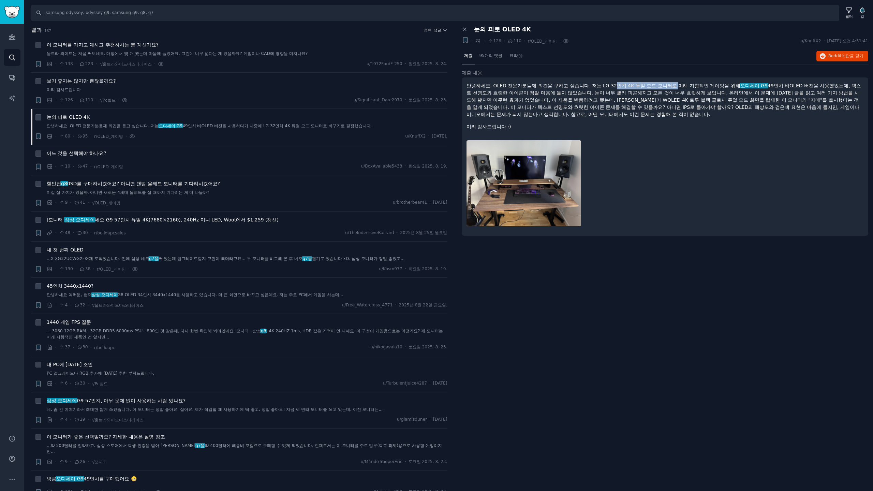
click at [615, 84] on font "안녕하세요. OLED 전문가분들께 의견을 구하고 싶습니다. 저는 LG 32인치 4K 듀얼 모드 모니터로 미래 지향적인 게이밍을 위해" at bounding box center [603, 85] width 274 height 5
drag, startPoint x: 700, startPoint y: 85, endPoint x: 719, endPoint y: 85, distance: 18.8
click at [700, 85] on font "안녕하세요. OLED 전문가분들께 의견을 구하고 싶습니다. 저는 LG 32인치 4K 듀얼 모드 모니터로 미래 지향적인 게이밍을 위해" at bounding box center [603, 85] width 274 height 5
drag, startPoint x: 732, startPoint y: 86, endPoint x: 739, endPoint y: 86, distance: 7.2
click at [733, 86] on font "안녕하세요. OLED 전문가분들께 의견을 구하고 싶습니다. 저는 LG 32인치 4K 듀얼 모드 모니터로 미래 지향적인 게이밍을 위해" at bounding box center [603, 85] width 274 height 5
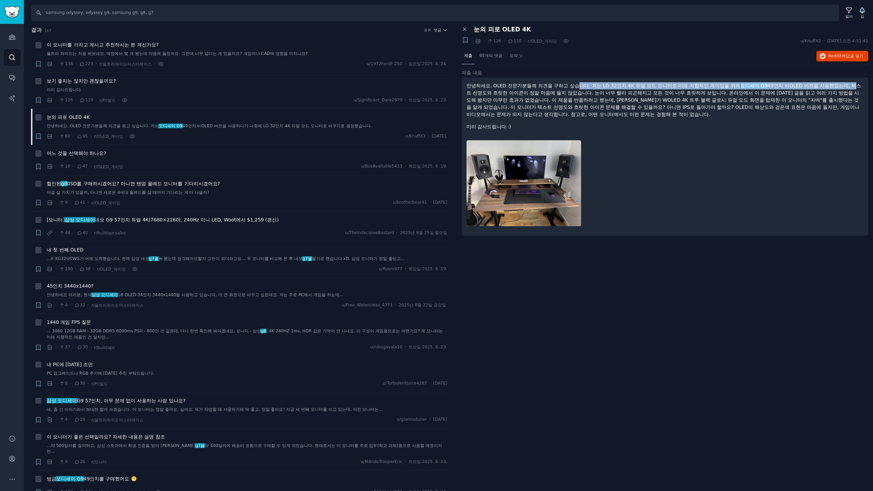
drag, startPoint x: 851, startPoint y: 85, endPoint x: 576, endPoint y: 85, distance: 274.8
click at [576, 85] on p "안녕하세요. OLED 전문가분들께 의견을 구하고 싶습니다. 저는 LG 32인치 4K 듀얼 모드 모니터로 미래 지향적인 게이밍을 위해 오디세이 …" at bounding box center [664, 100] width 397 height 36
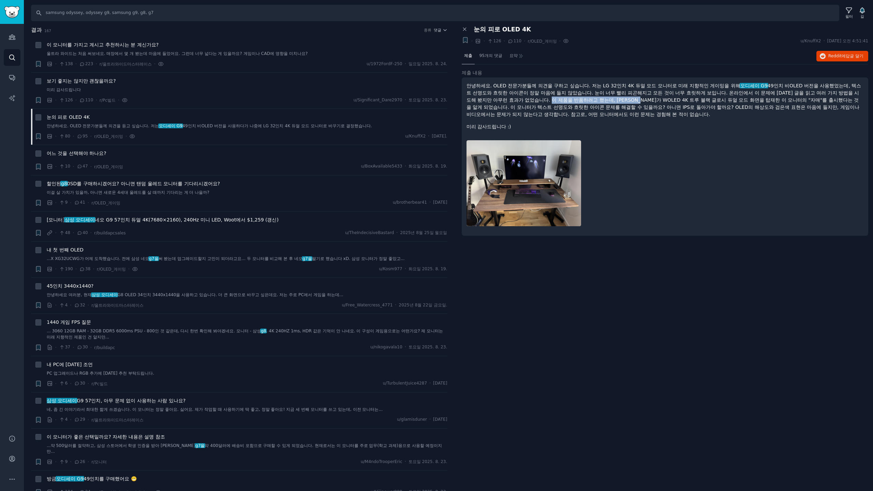
drag, startPoint x: 557, startPoint y: 98, endPoint x: 655, endPoint y: 101, distance: 98.2
click at [655, 101] on font "49인치 비OLED 버전을 사용했었는데, 텍스트 선명도와 흐릿한 아이콘이 정말 마음에 들지 않았습니다. 눈이 너무 빨리 피곤해지고 모든 것이 …" at bounding box center [663, 100] width 395 height 34
click at [709, 105] on font "49인치 비OLED 버전을 사용했었는데, 텍스트 선명도와 흐릿한 아이콘이 정말 마음에 들지 않았습니다. 눈이 너무 빨리 피곤해지고 모든 것이 …" at bounding box center [663, 100] width 395 height 34
drag, startPoint x: 703, startPoint y: 109, endPoint x: 650, endPoint y: 105, distance: 53.3
click at [652, 105] on font "49인치 비OLED 버전을 사용했었는데, 텍스트 선명도와 흐릿한 아이콘이 정말 마음에 들지 않았습니다. 눈이 너무 빨리 피곤해지고 모든 것이 …" at bounding box center [663, 100] width 395 height 34
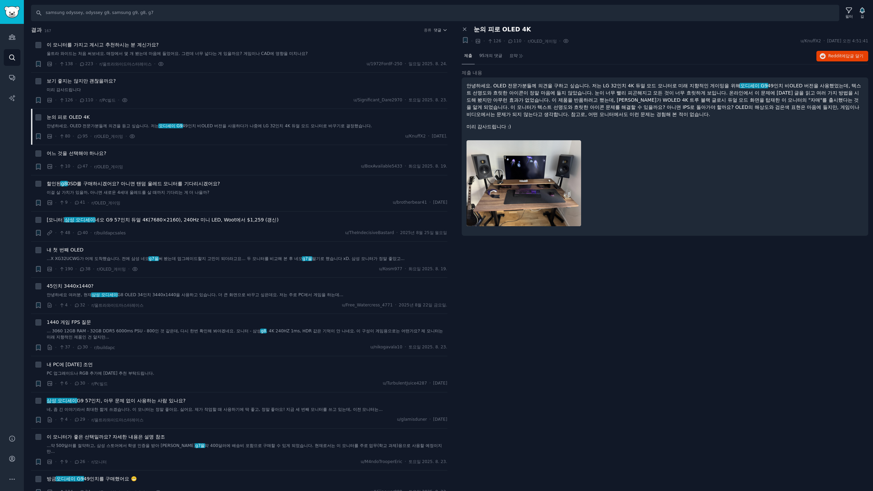
click at [629, 106] on font "49인치 비OLED 버전을 사용했었는데, 텍스트 선명도와 흐릿한 아이콘이 정말 마음에 들지 않았습니다. 눈이 너무 빨리 피곤해지고 모든 것이 …" at bounding box center [663, 100] width 395 height 34
drag, startPoint x: 672, startPoint y: 106, endPoint x: 723, endPoint y: 106, distance: 51.5
click at [722, 106] on font "49인치 비OLED 버전을 사용했었는데, 텍스트 선명도와 흐릿한 아이콘이 정말 마음에 들지 않았습니다. 눈이 너무 빨리 피곤해지고 모든 것이 …" at bounding box center [663, 100] width 395 height 34
click at [767, 107] on font "49인치 비OLED 버전을 사용했었는데, 텍스트 선명도와 흐릿한 아이콘이 정말 마음에 들지 않았습니다. 눈이 너무 빨리 피곤해지고 모든 것이 …" at bounding box center [663, 100] width 395 height 34
drag, startPoint x: 782, startPoint y: 107, endPoint x: 680, endPoint y: 108, distance: 101.6
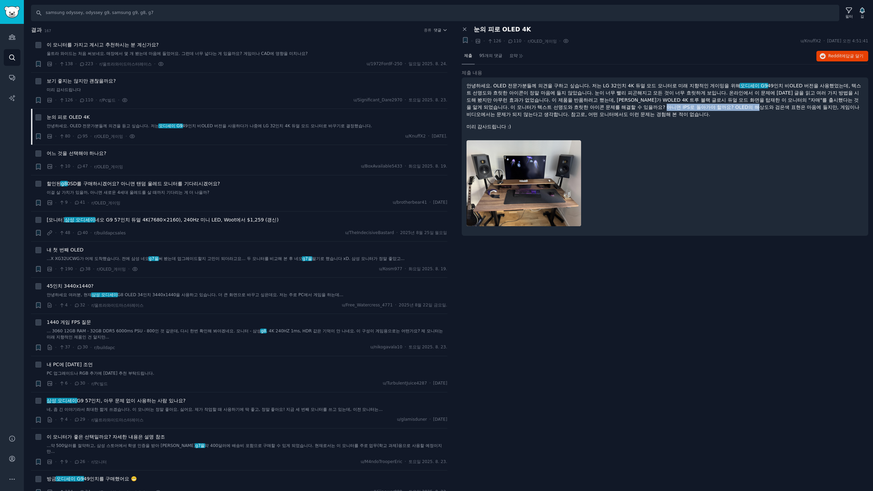
click at [681, 108] on font "49인치 비OLED 버전을 사용했었는데, 텍스트 선명도와 흐릿한 아이콘이 정말 마음에 들지 않았습니다. 눈이 너무 빨리 피곤해지고 모든 것이 …" at bounding box center [663, 100] width 395 height 34
click at [641, 110] on p "안녕하세요. OLED 전문가분들께 의견을 구하고 싶습니다. 저는 LG 32인치 4K 듀얼 모드 모니터로 미래 지향적인 게이밍을 위해 오디세이 …" at bounding box center [664, 100] width 397 height 36
drag, startPoint x: 580, startPoint y: 103, endPoint x: 709, endPoint y: 103, distance: 129.6
click at [707, 103] on p "안녕하세요. OLED 전문가분들께 의견을 구하고 싶습니다. 저는 LG 32인치 4K 듀얼 모드 모니터로 미래 지향적인 게이밍을 위해 오디세이 …" at bounding box center [664, 100] width 397 height 36
click at [699, 113] on p "안녕하세요. OLED 전문가분들께 의견을 구하고 싶습니다. 저는 LG 32인치 4K 듀얼 모드 모니터로 미래 지향적인 게이밍을 위해 오디세이 …" at bounding box center [664, 100] width 397 height 36
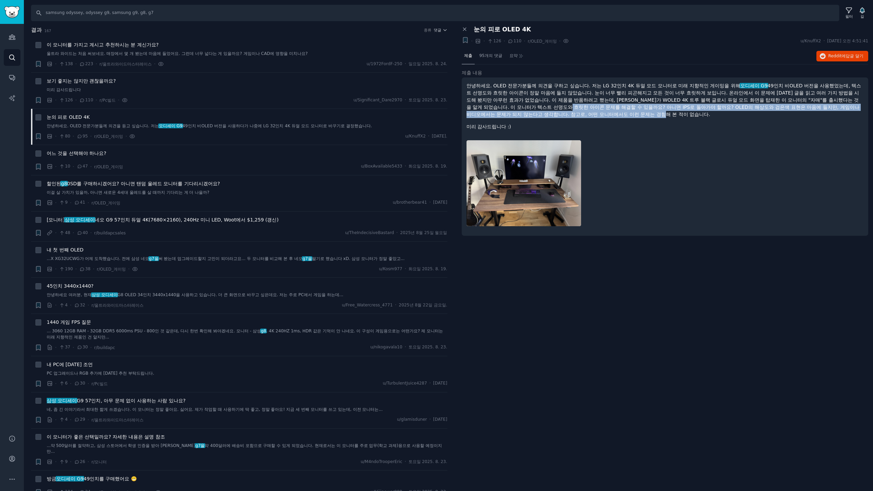
drag, startPoint x: 698, startPoint y: 115, endPoint x: 594, endPoint y: 104, distance: 104.2
click at [594, 104] on p "안녕하세요. OLED 전문가분들께 의견을 구하고 싶습니다. 저는 LG 32인치 4K 듀얼 모드 모니터로 미래 지향적인 게이밍을 위해 오디세이 …" at bounding box center [664, 100] width 397 height 36
click at [705, 112] on p "안녕하세요. OLED 전문가분들께 의견을 구하고 싶습니다. 저는 LG 32인치 4K 듀얼 모드 모니터로 미래 지향적인 게이밍을 위해 오디세이 …" at bounding box center [664, 100] width 397 height 36
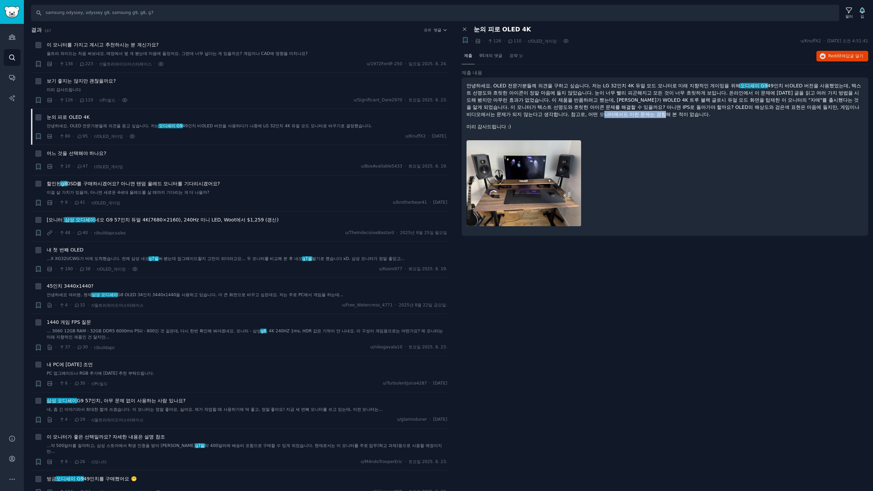
drag, startPoint x: 703, startPoint y: 112, endPoint x: 625, endPoint y: 112, distance: 78.1
click at [625, 112] on p "안녕하세요. OLED 전문가분들께 의견을 구하고 싶습니다. 저는 LG 32인치 4K 듀얼 모드 모니터로 미래 지향적인 게이밍을 위해 오디세이 …" at bounding box center [664, 100] width 397 height 36
click at [710, 113] on p "안녕하세요. OLED 전문가분들께 의견을 구하고 싶습니다. 저는 LG 32인치 4K 듀얼 모드 모니터로 미래 지향적인 게이밍을 위해 오디세이 …" at bounding box center [664, 100] width 397 height 36
click at [719, 117] on p "안녕하세요. OLED 전문가분들께 의견을 구하고 싶습니다. 저는 LG 32인치 4K 듀얼 모드 모니터로 미래 지향적인 게이밍을 위해 오디세이 …" at bounding box center [664, 100] width 397 height 36
click at [709, 118] on div "안녕하세요. OLED 전문가분들께 의견을 구하고 싶습니다. 저는 LG 32인치 4K 듀얼 모드 모니터로 미래 지향적인 게이밍을 위해 오디세이 …" at bounding box center [664, 106] width 397 height 48
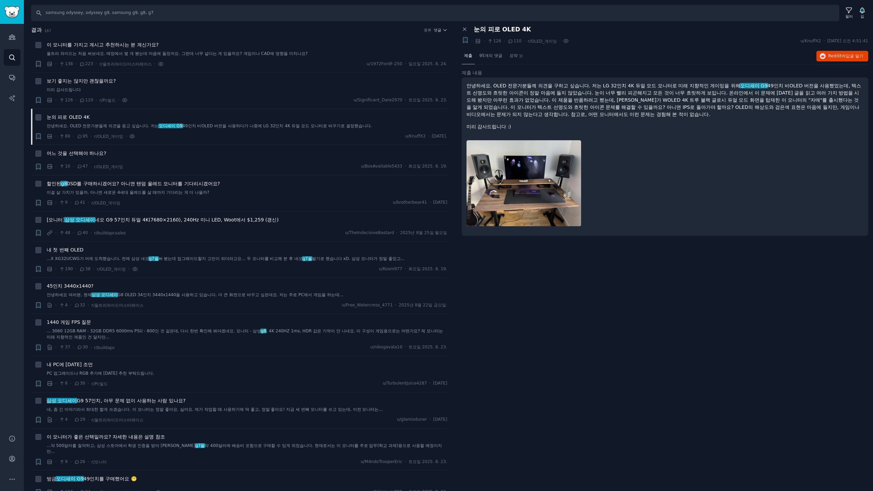
click at [706, 114] on p "안녕하세요. OLED 전문가분들께 의견을 구하고 싶습니다. 저는 LG 32인치 4K 듀얼 모드 모니터로 미래 지향적인 게이밍을 위해 오디세이 …" at bounding box center [664, 100] width 397 height 36
drag, startPoint x: 711, startPoint y: 114, endPoint x: 608, endPoint y: 116, distance: 103.3
click at [608, 116] on p "안녕하세요. OLED 전문가분들께 의견을 구하고 싶습니다. 저는 LG 32인치 4K 듀얼 모드 모니터로 미래 지향적인 게이밍을 위해 오디세이 …" at bounding box center [664, 100] width 397 height 36
click at [705, 116] on p "안녕하세요. OLED 전문가분들께 의견을 구하고 싶습니다. 저는 LG 32인치 4K 듀얼 모드 모니터로 미래 지향적인 게이밍을 위해 오디세이 …" at bounding box center [664, 100] width 397 height 36
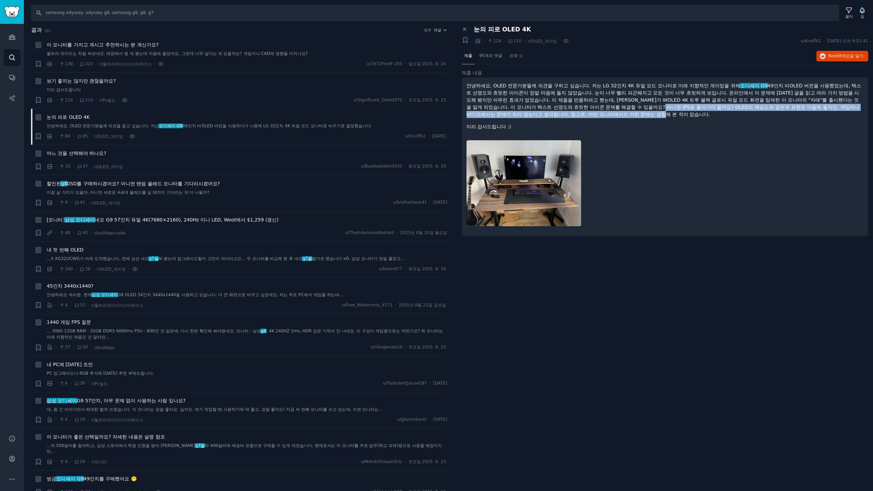
drag, startPoint x: 723, startPoint y: 116, endPoint x: 681, endPoint y: 109, distance: 42.8
click at [681, 109] on p "안녕하세요. OLED 전문가분들께 의견을 구하고 싶습니다. 저는 LG 32인치 4K 듀얼 모드 모니터로 미래 지향적인 게이밍을 위해 오디세이 …" at bounding box center [664, 100] width 397 height 36
click at [705, 116] on p "안녕하세요. OLED 전문가분들께 의견을 구하고 싶습니다. 저는 LG 32인치 4K 듀얼 모드 모니터로 미래 지향적인 게이밍을 위해 오디세이 …" at bounding box center [664, 100] width 397 height 36
click at [701, 116] on p "안녕하세요. OLED 전문가분들께 의견을 구하고 싶습니다. 저는 LG 32인치 4K 듀얼 모드 모니터로 미래 지향적인 게이밍을 위해 오디세이 …" at bounding box center [664, 100] width 397 height 36
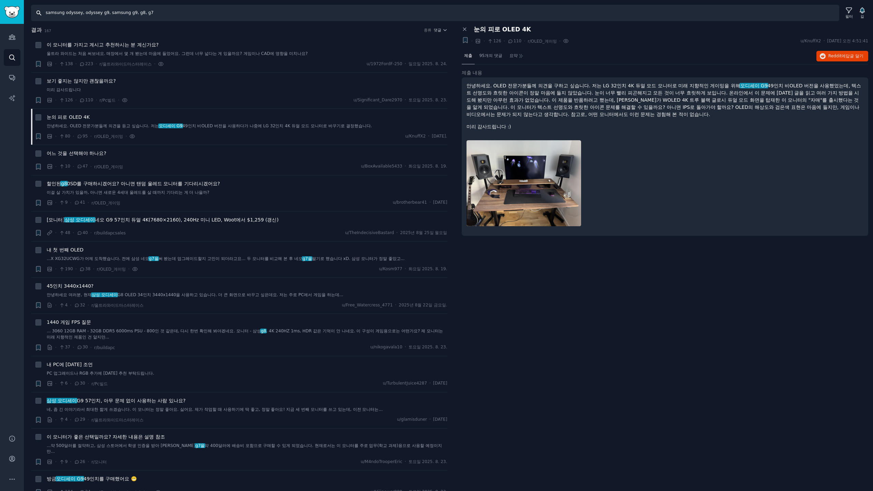
drag, startPoint x: 166, startPoint y: 15, endPoint x: 162, endPoint y: 15, distance: 3.4
click at [162, 15] on input "samsung odyssey, odyssey g9, samsung g9, g8, g7" at bounding box center [435, 13] width 808 height 16
click at [9, 36] on icon "사이드바" at bounding box center [12, 37] width 6 height 5
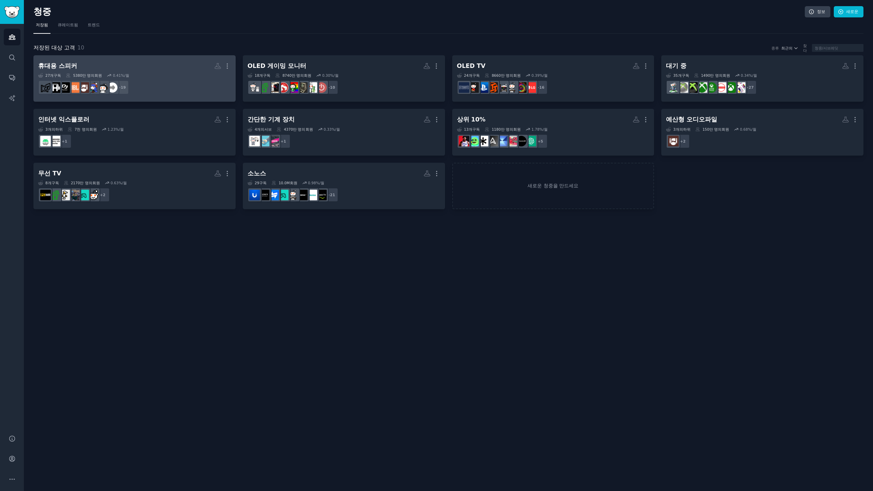
click at [168, 70] on h2 "휴대용 스피커 더" at bounding box center [134, 66] width 193 height 12
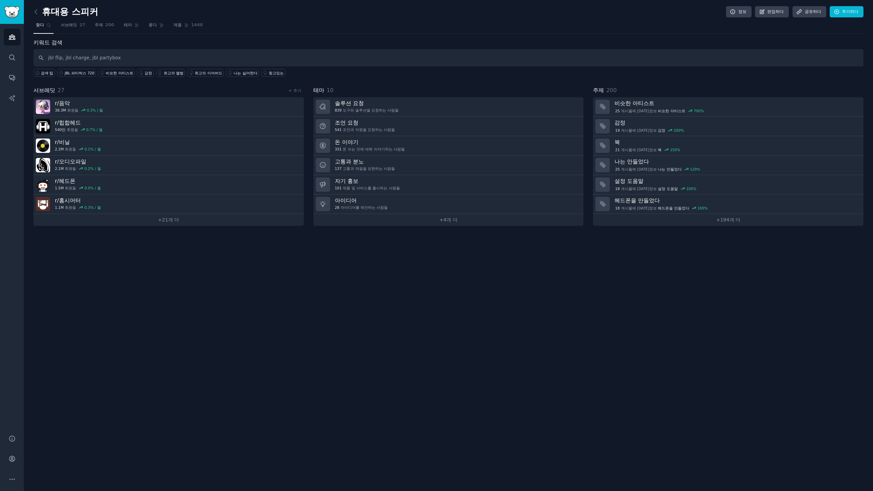
type input "jbl flip, jbl charge, jbl partybox"
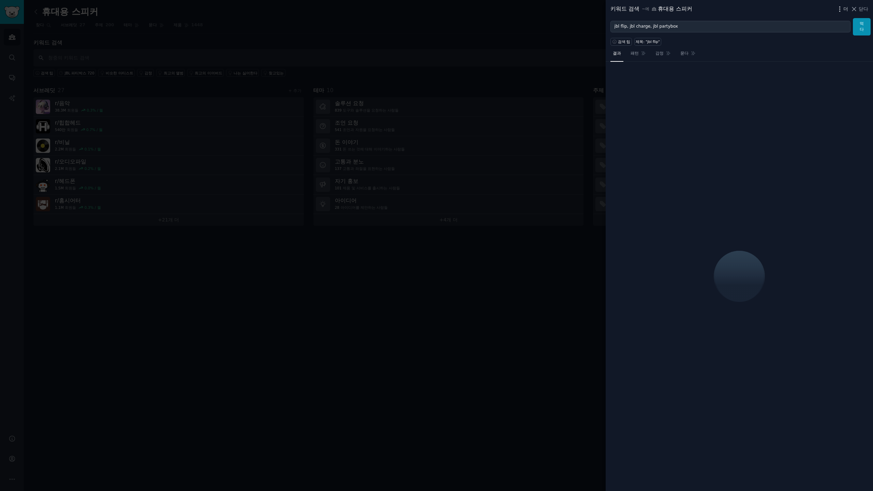
click at [847, 6] on font "더" at bounding box center [845, 8] width 5 height 5
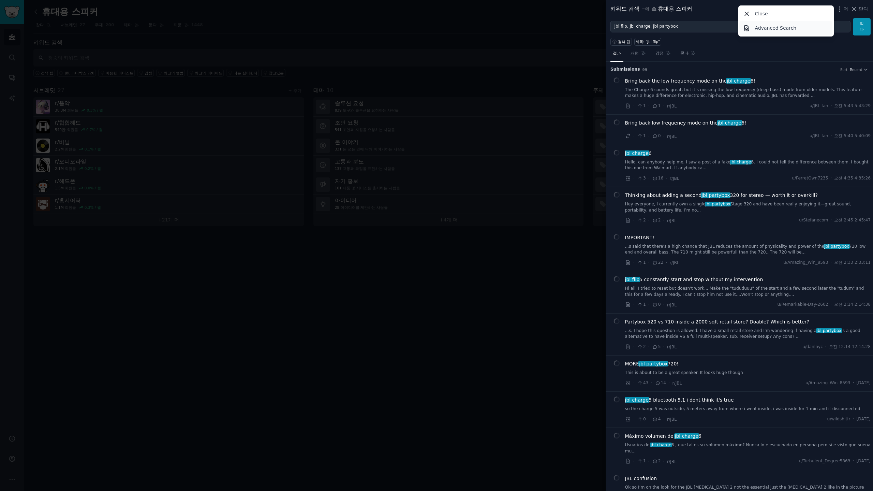
click at [786, 31] on p "Advanced Search" at bounding box center [776, 28] width 42 height 7
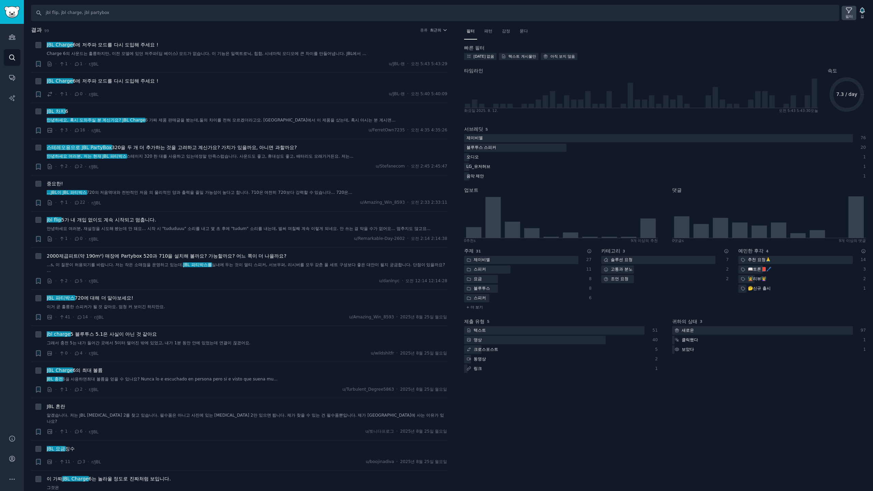
click at [847, 9] on icon at bounding box center [848, 10] width 5 height 5
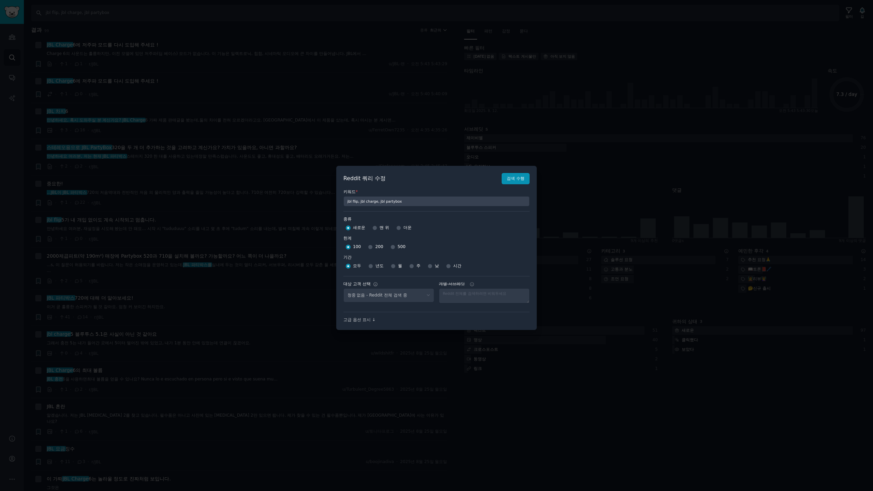
select select "d5641c5a1a"
drag, startPoint x: 388, startPoint y: 246, endPoint x: 406, endPoint y: 258, distance: 21.3
click at [390, 246] on input "500" at bounding box center [392, 246] width 5 height 5
radio input "true"
drag, startPoint x: 412, startPoint y: 266, endPoint x: 417, endPoint y: 265, distance: 5.4
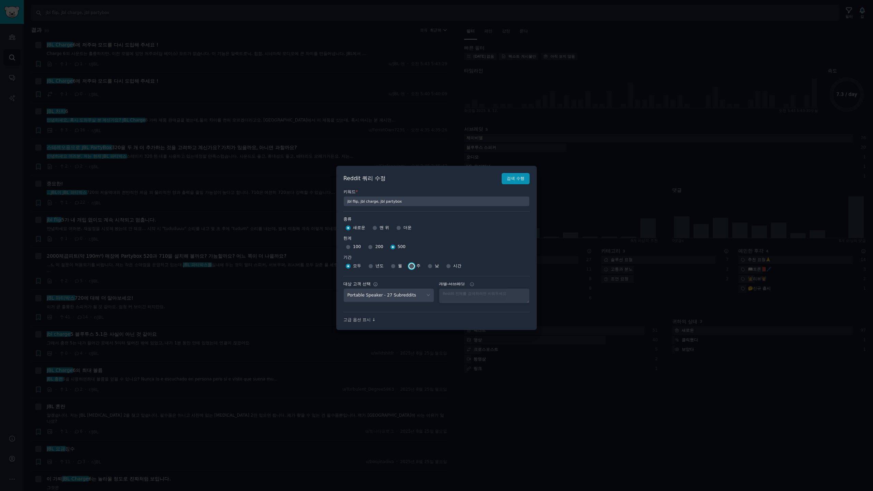
click at [413, 266] on input "주" at bounding box center [411, 266] width 5 height 5
radio input "true"
click at [521, 177] on font "검색 수행" at bounding box center [516, 178] width 18 height 5
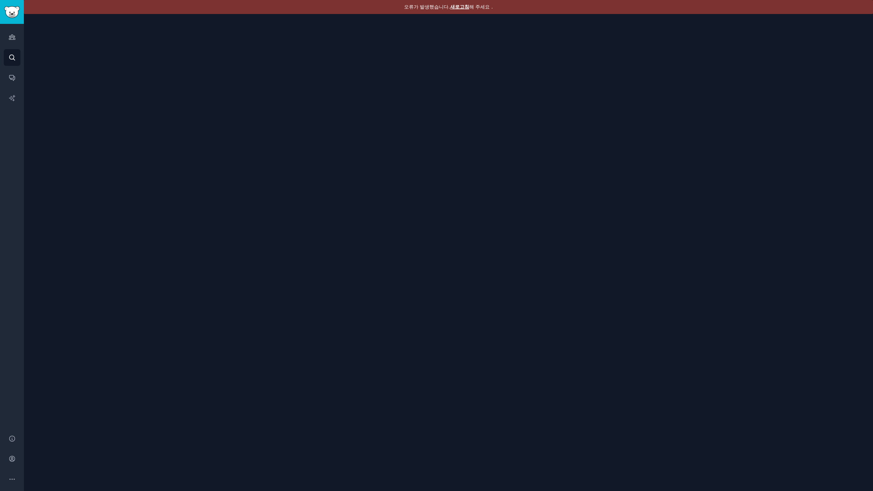
click at [460, 4] on font "새로고침" at bounding box center [459, 6] width 19 height 5
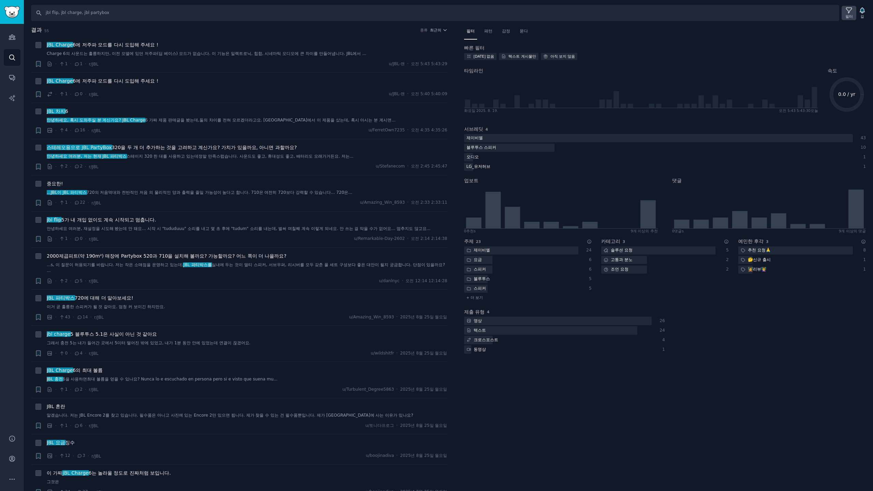
click at [850, 14] on font "필터" at bounding box center [849, 16] width 8 height 4
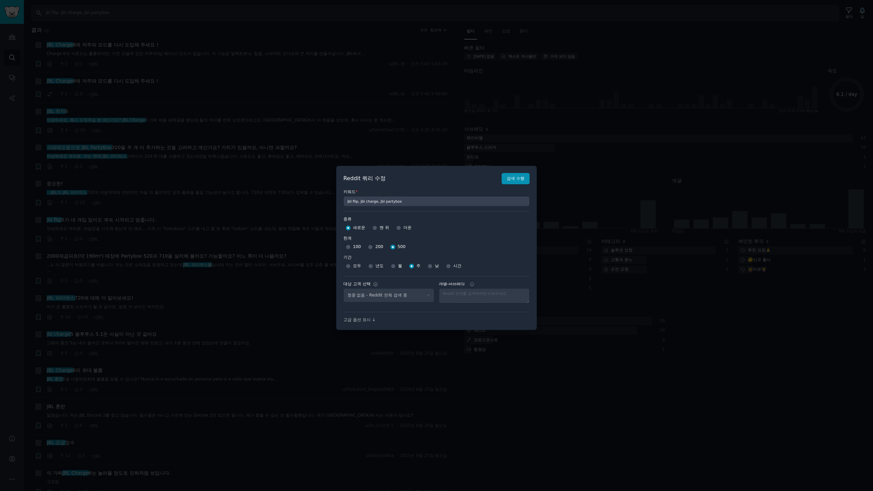
select select "d5641c5a1a"
click at [513, 179] on font "검색 수행" at bounding box center [516, 178] width 18 height 5
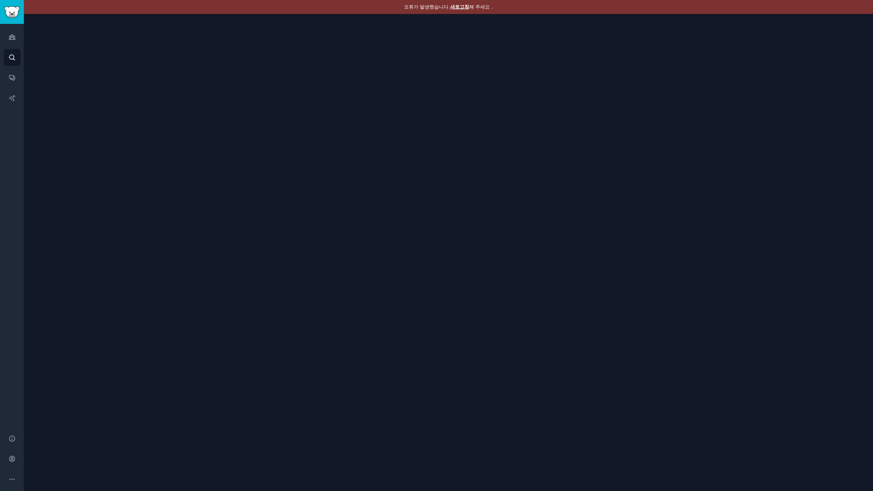
click at [460, 8] on font "새로고침" at bounding box center [459, 6] width 19 height 5
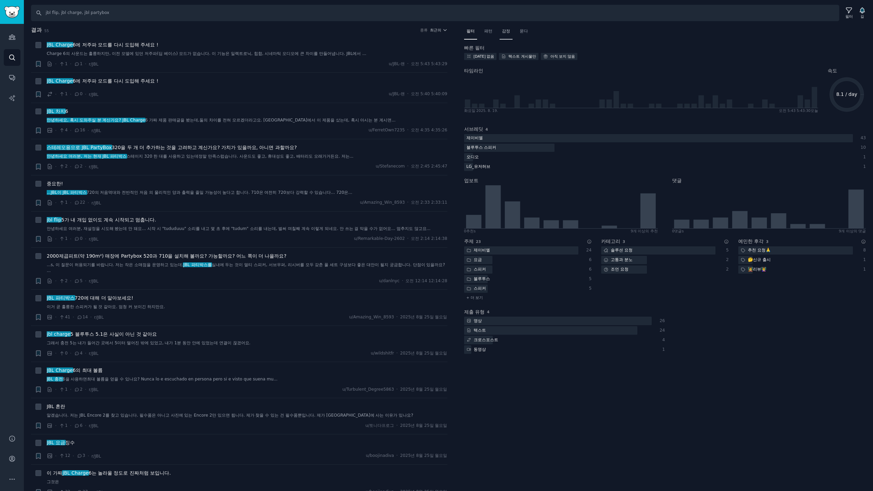
click at [511, 33] on div "감정" at bounding box center [505, 33] width 13 height 14
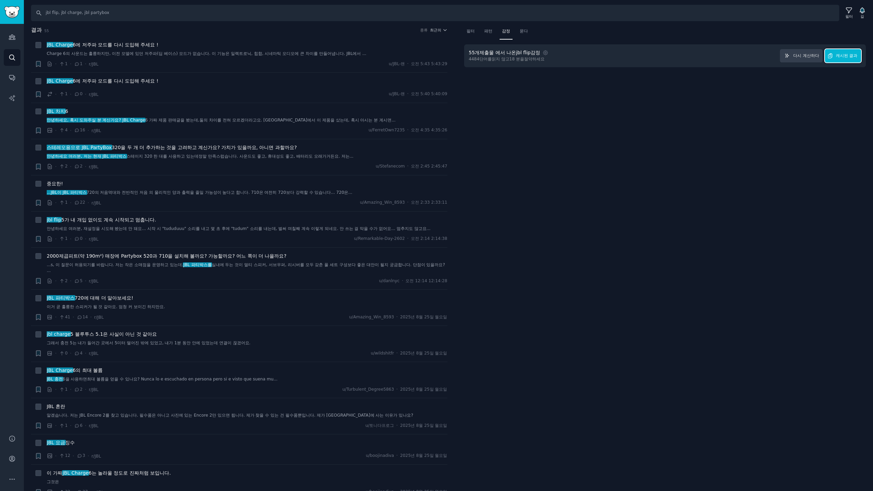
click at [847, 57] on font "캐시된 결과" at bounding box center [847, 55] width 22 height 5
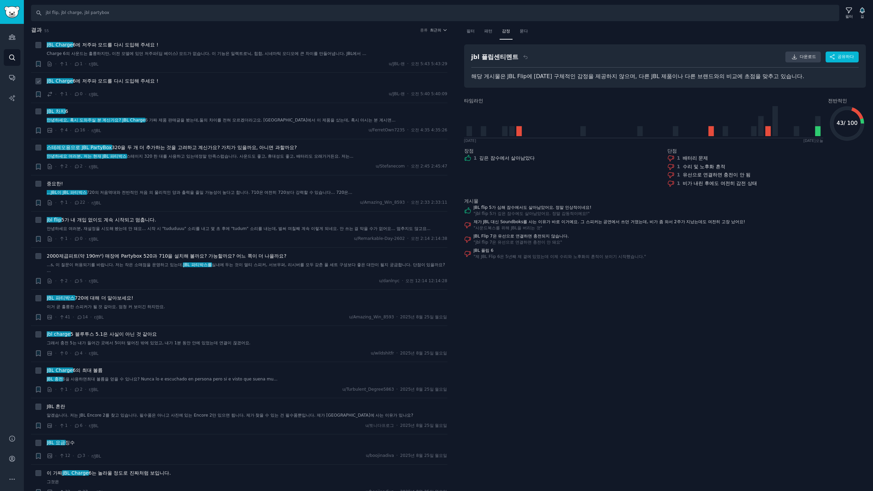
click at [234, 76] on li "+ JBL Charge 6 에 저주파 모드를 다시 도입해 주세요 ! · 1 · 0 · r/JBL u/JBL-팬 · 오전 5:40 5:40:09" at bounding box center [239, 88] width 416 height 30
click at [213, 77] on li "+ JBL Charge 6 에 저주파 모드를 다시 도입해 주세요 ! · 1 · 0 · r/JBL u/JBL-팬 · 오전 5:40 5:40:09" at bounding box center [239, 88] width 416 height 30
click at [446, 29] on div "결과 55 종류 최근의 + JBL Charge 6 에 저주파 모드를 다시 도입해 주세요 ! Charge 6의 사운드는 훌륭하지만, 이전 모델에…" at bounding box center [244, 258] width 426 height 465
click at [436, 30] on font "최근의" at bounding box center [435, 30] width 11 height 4
drag, startPoint x: 394, startPoint y: 56, endPoint x: 405, endPoint y: 62, distance: 12.1
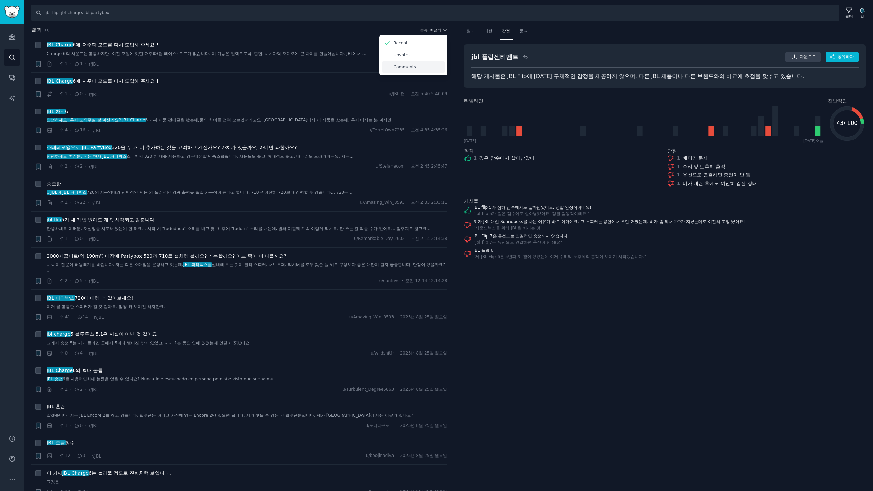
click at [394, 55] on p "Upvotes" at bounding box center [401, 55] width 17 height 6
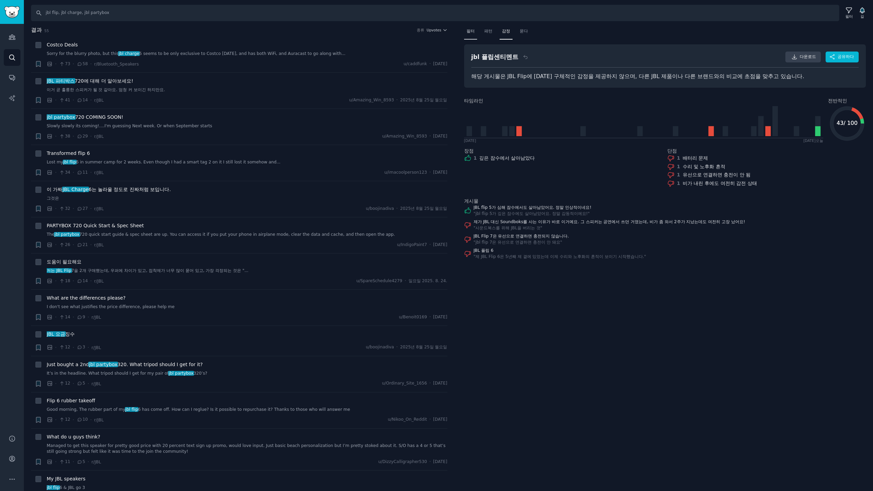
click at [473, 33] on font "필터" at bounding box center [470, 31] width 8 height 5
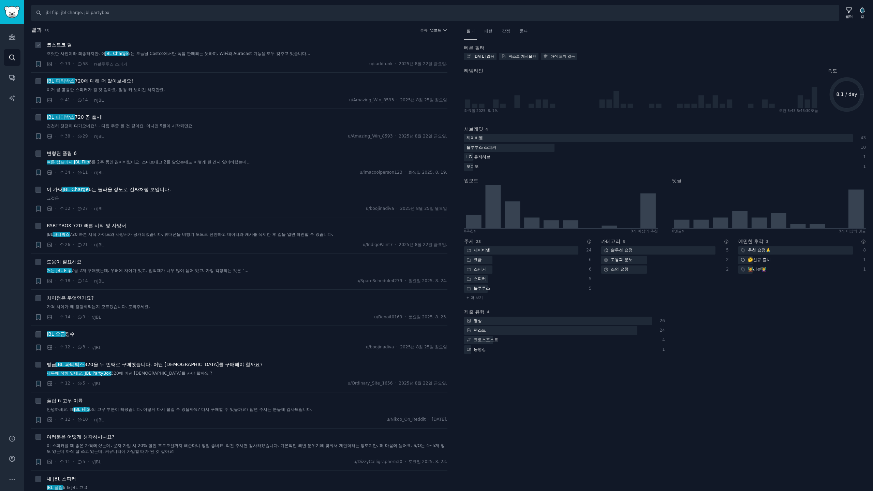
click at [196, 55] on font "5는 오늘날 Costco에서만 독점 판매되는 듯하며, WiFi와 Auracast 기능을 모두 갖추고 있습니다..." at bounding box center [219, 53] width 182 height 5
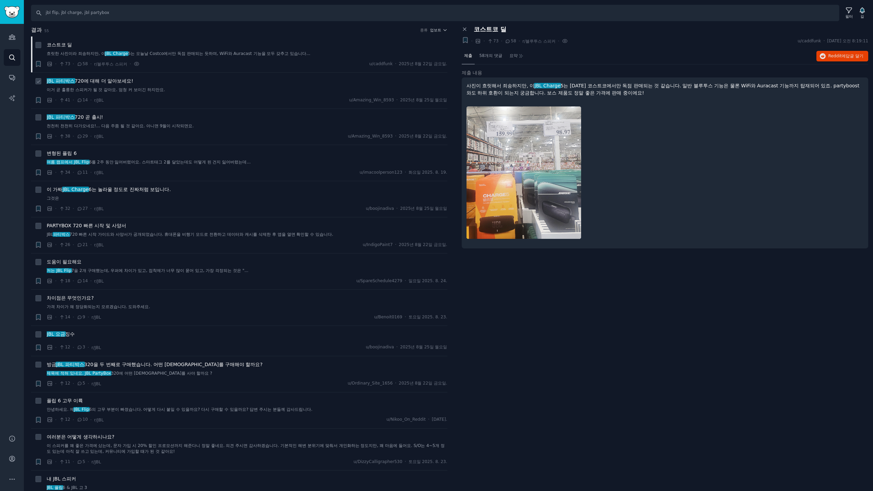
click at [198, 93] on div "JBL 파티박스 720에 대해 더 알아보세요 ! 이거 곧 훌륭한 스피커가 될 것 같아요. 엄청 커 보이긴 하지만요. · 41 · 14 · r/…" at bounding box center [247, 90] width 401 height 26
drag, startPoint x: 122, startPoint y: 81, endPoint x: 171, endPoint y: 82, distance: 48.8
click at [123, 81] on font "720에 대해 더 알아보세요" at bounding box center [103, 80] width 57 height 5
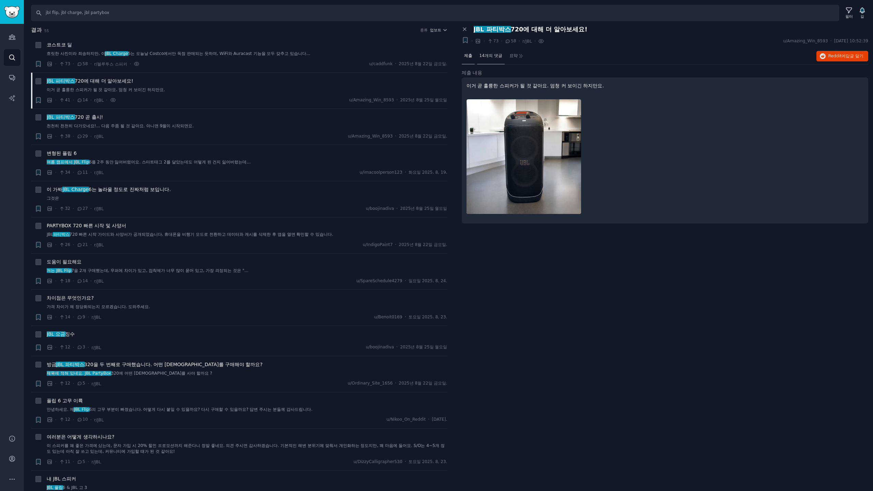
click at [493, 57] on font "14개의 댓글" at bounding box center [490, 55] width 23 height 5
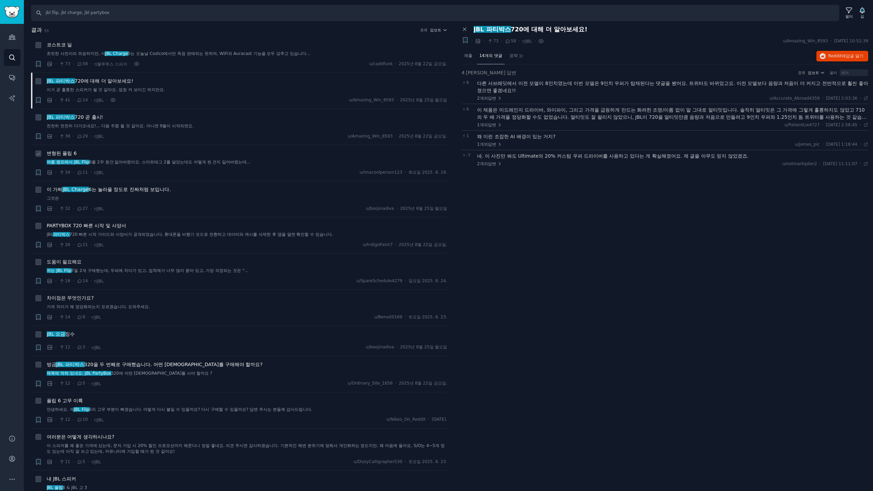
click at [143, 154] on div "변형된 플립 6" at bounding box center [247, 153] width 401 height 7
click at [71, 116] on font "JBL 파티박스" at bounding box center [61, 116] width 28 height 5
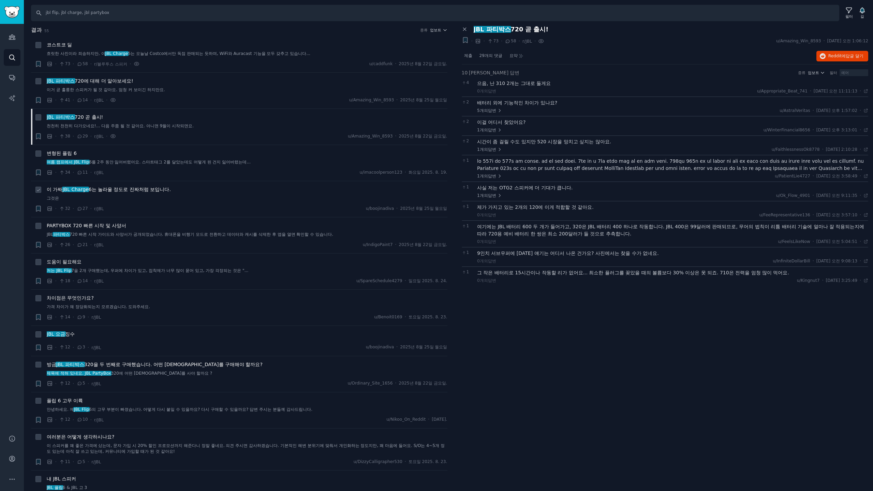
click at [145, 193] on div "이 가짜 JBL Charge 6는 놀라울 정도로 진짜처럼 보입니다. 그것은" at bounding box center [247, 194] width 401 height 16
click at [145, 190] on font "6는 놀라울 정도로 진짜처럼 보입니다." at bounding box center [130, 188] width 82 height 5
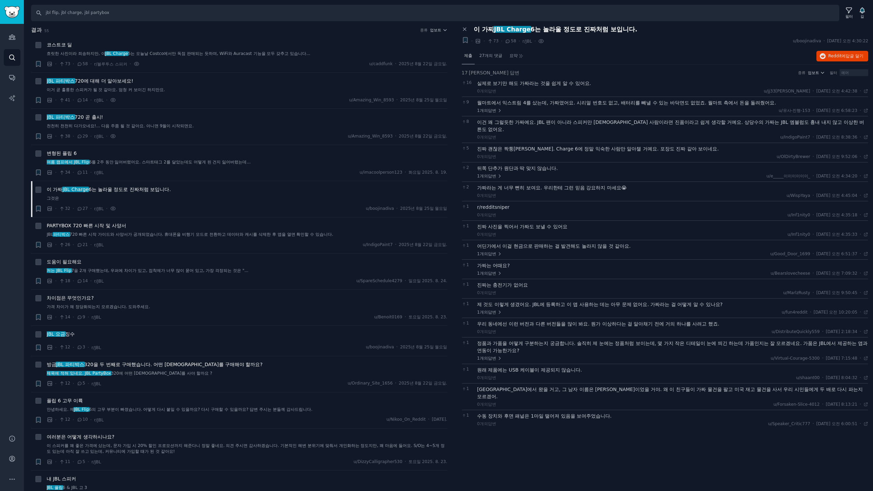
click at [468, 56] on font "제출" at bounding box center [468, 55] width 8 height 5
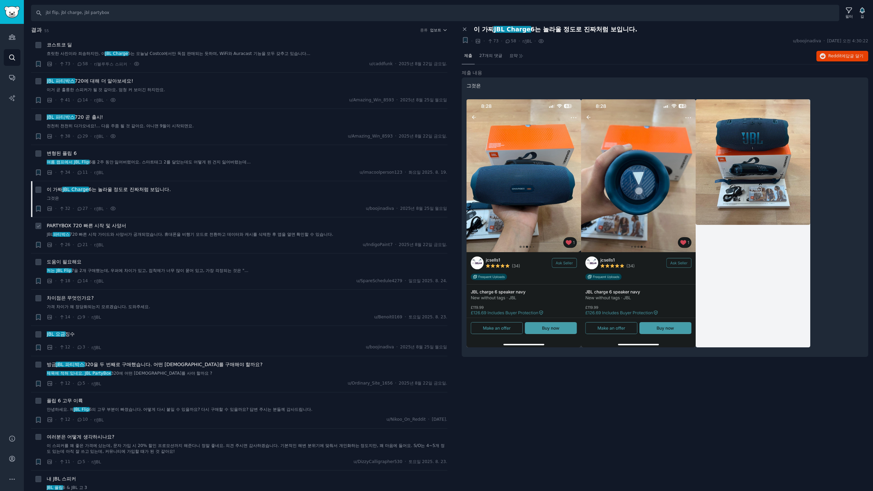
click at [77, 227] on font "PARTYBOX 720 빠른 시작 및 사양서" at bounding box center [86, 225] width 79 height 5
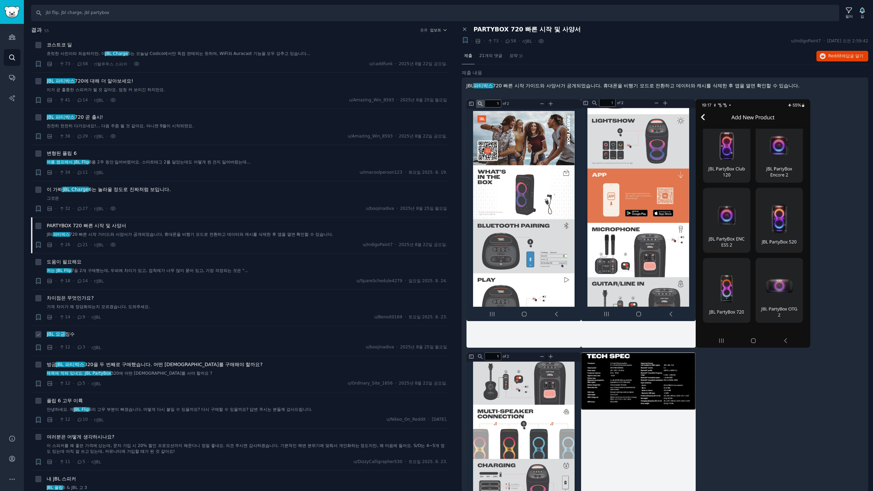
click at [255, 342] on div "JBL 요금 징수 · 12 · 3 · r/JBL u/boojinadiva · [DATE]" at bounding box center [247, 340] width 401 height 20
click at [262, 369] on div "방금 JBL 파티박스 320을 두 번째로 구매했습니다. 어떤 [DEMOGRAPHIC_DATA]를 구매해야 할까요? 제목에 적혀 있네요. JBL…" at bounding box center [247, 369] width 401 height 16
click at [125, 404] on div "플립 6 고무 이륙 안녕하세요. 제 JBL Flip 6의 고무 부분이 빠졌습니다. 어떻게 다시 붙일 수 있을까요? 다시 구매할 수 있을까요? …" at bounding box center [247, 405] width 401 height 16
drag, startPoint x: 66, startPoint y: 400, endPoint x: 88, endPoint y: 398, distance: 22.2
click at [66, 400] on font "플립 6 고무 이륙" at bounding box center [65, 400] width 36 height 5
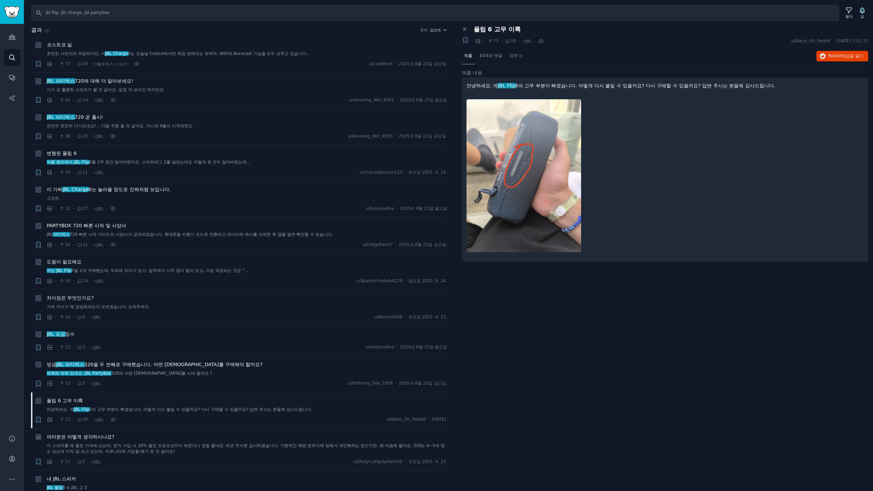
click at [91, 437] on font "여러분은 어떻게 생각하시나요?" at bounding box center [81, 436] width 68 height 5
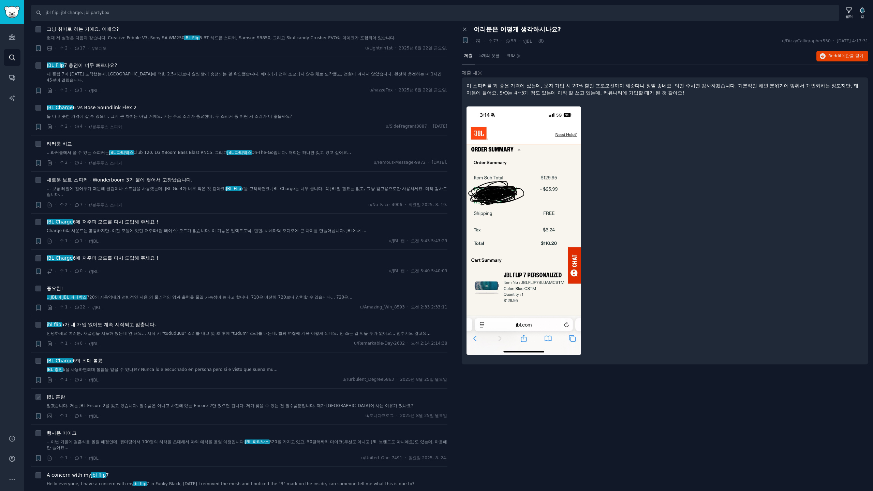
scroll to position [1136, 0]
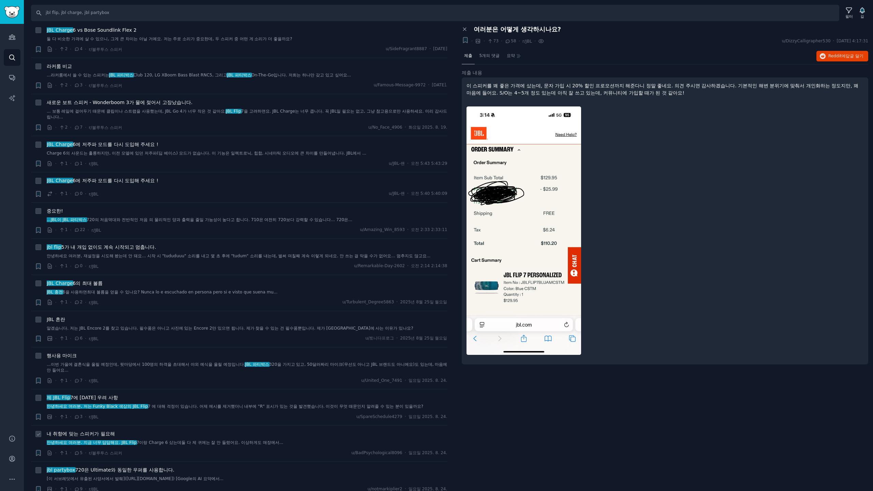
click at [225, 440] on font "둘 다 제 귀에는 잘 안 들렸어요. 이상하게도 매장에서..." at bounding box center [232, 442] width 102 height 5
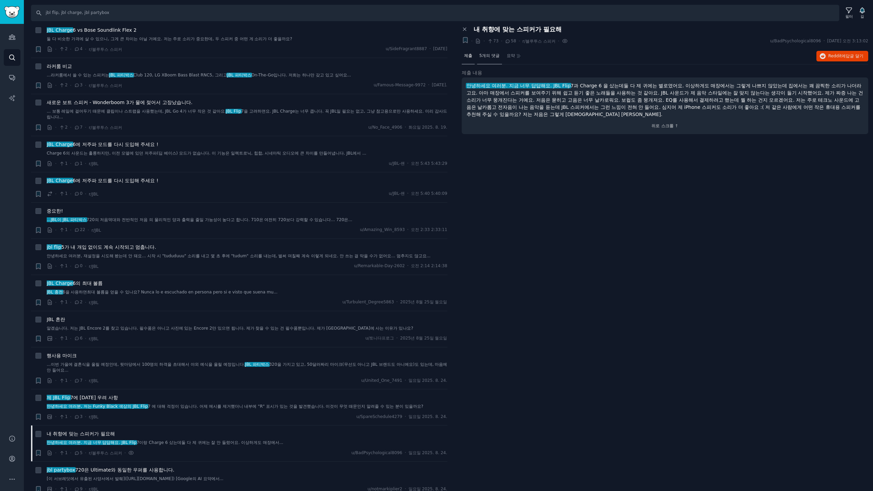
click at [492, 56] on font "5개의 댓글" at bounding box center [489, 55] width 20 height 5
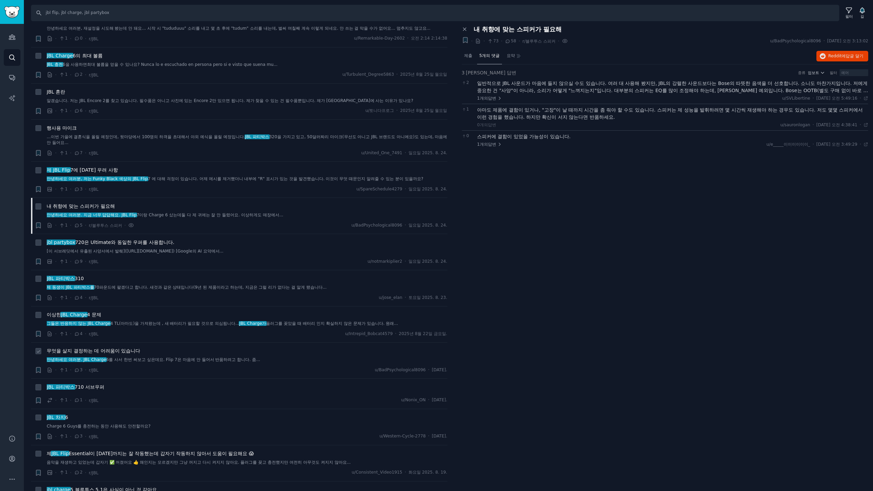
scroll to position [1477, 0]
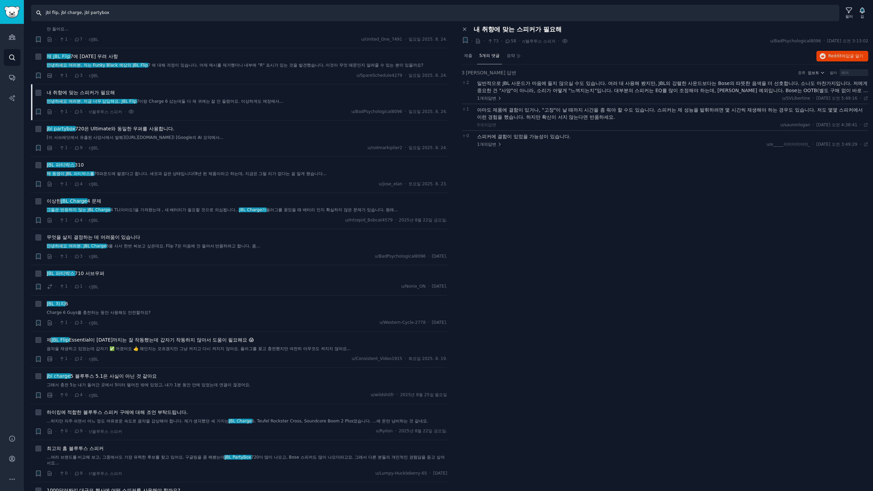
drag, startPoint x: 134, startPoint y: 11, endPoint x: 0, endPoint y: -14, distance: 135.8
click at [0, 0] on html "Audiences 청중 찾다 대화 AI 보고서 돕다 계정 더 찾다 jbl flip, jbl charge, jbl partybox 필터 길 결과…" at bounding box center [436, 245] width 873 height 491
click at [161, 16] on input "samsung the frame tv, the frame tv," at bounding box center [435, 13] width 808 height 16
type input "samsung the frame tv, the frame tv, is03d, is03fw, is03fa"
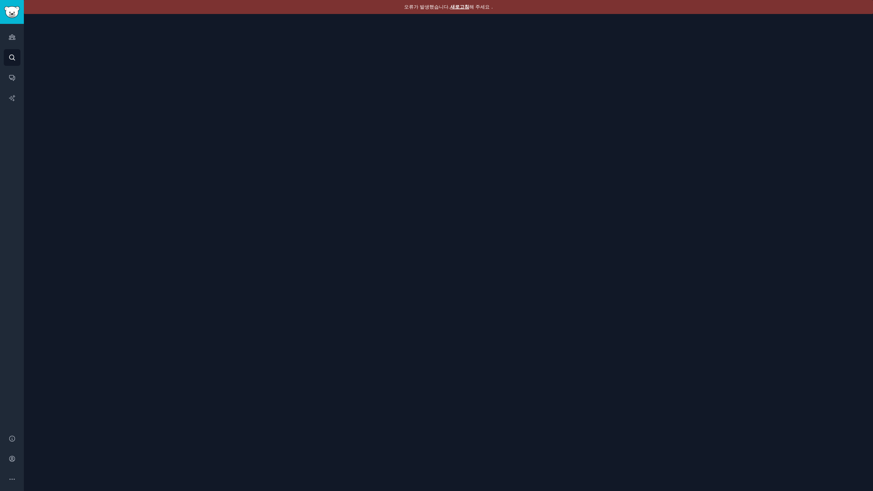
click at [460, 4] on font "새로고침" at bounding box center [459, 6] width 19 height 5
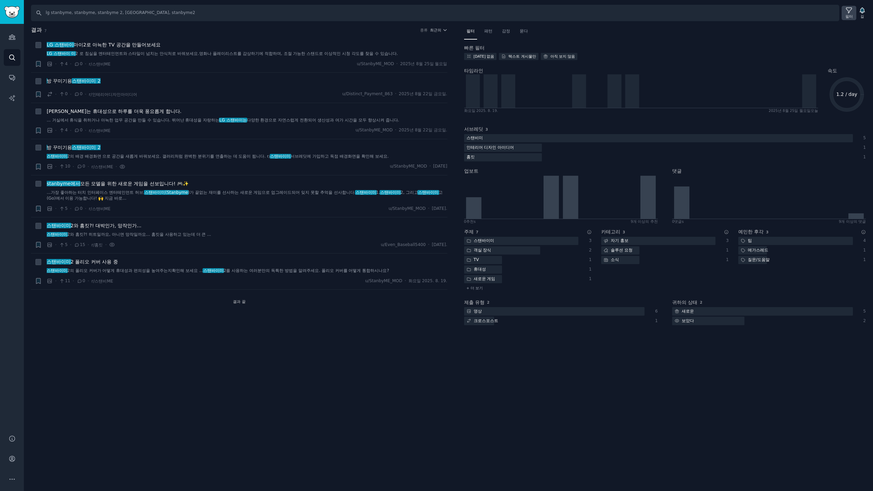
click at [849, 14] on font "필터" at bounding box center [849, 16] width 8 height 4
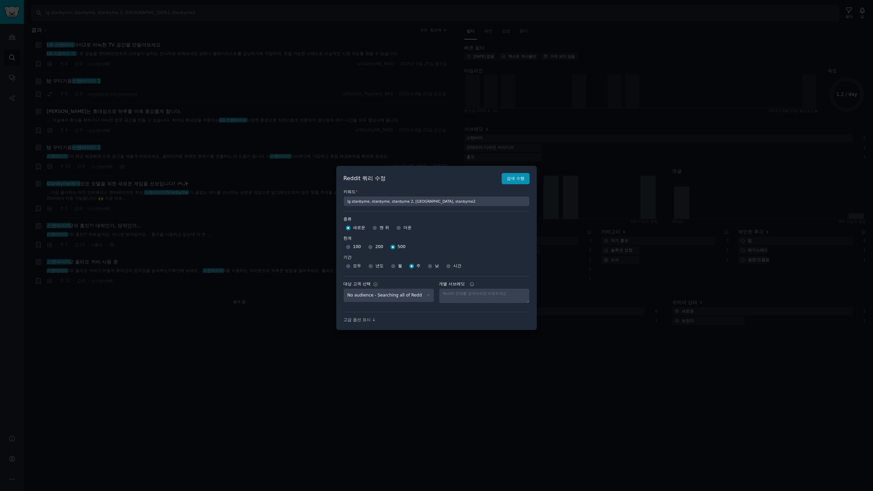
click at [521, 98] on div at bounding box center [436, 245] width 873 height 491
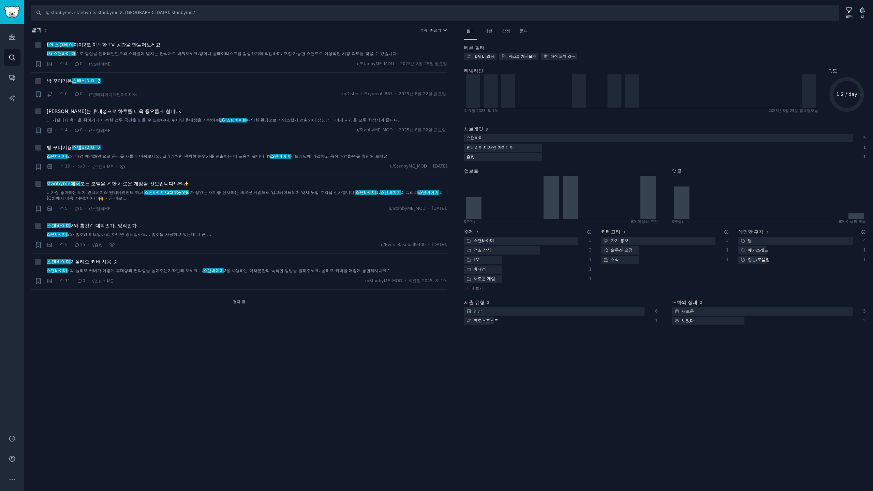
drag, startPoint x: 132, startPoint y: 327, endPoint x: 146, endPoint y: 323, distance: 14.5
click at [133, 327] on div "결과 7 종류 최근의 + LG 스탠바이 마이2 로 아늑한 TV 공간을 만들어보세요 LG 스탠바이 미 2 로 침실을 엔터테인먼트와 스타일이 넘치…" at bounding box center [244, 180] width 426 height 308
click at [168, 344] on div "찾다 lg stanbyme, stanbyme, stanbyme 2, stanbyme go, stanbyme2 필터 길 결과 7 종류 최근의 +…" at bounding box center [448, 245] width 849 height 491
drag, startPoint x: 506, startPoint y: 31, endPoint x: 519, endPoint y: 31, distance: 12.6
click at [506, 31] on font "감정" at bounding box center [506, 31] width 8 height 5
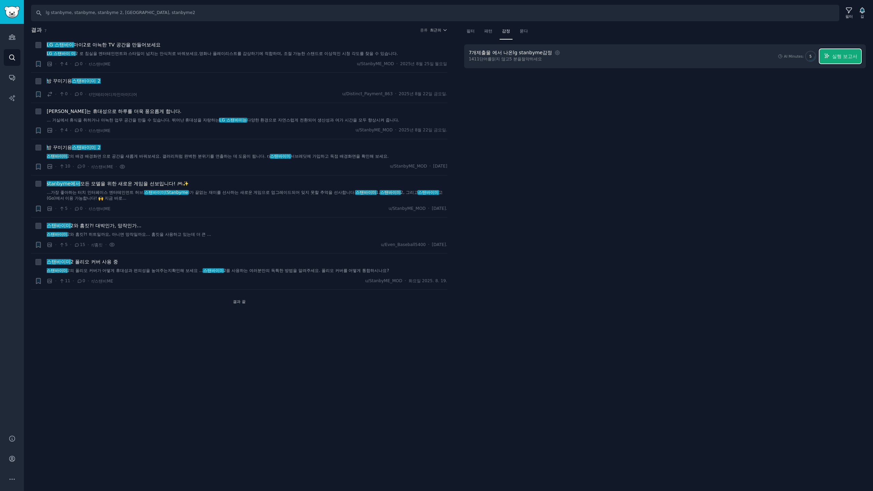
click at [847, 56] on font "실행 보고서" at bounding box center [844, 56] width 25 height 5
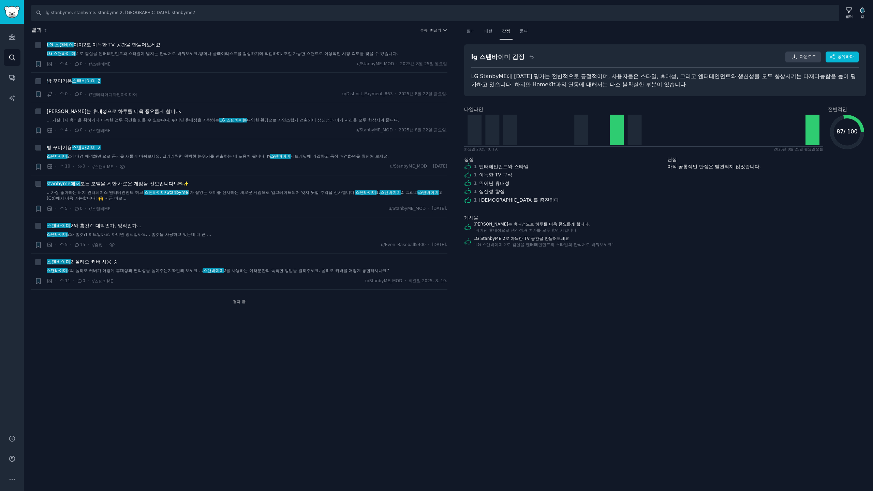
click at [189, 35] on div "결과 7 종류 최근의" at bounding box center [239, 31] width 416 height 11
click at [148, 45] on font "로 아늑한 TV 공간을 만들어보세요" at bounding box center [123, 44] width 74 height 5
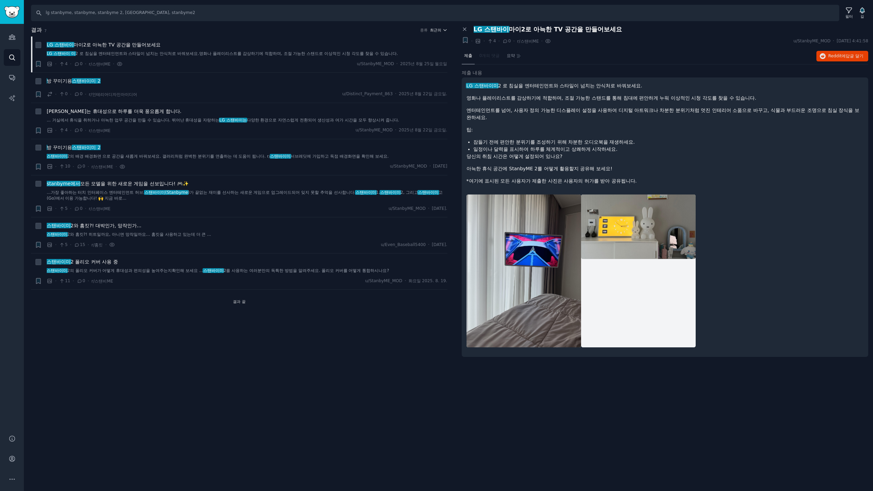
click at [440, 30] on font "최근의" at bounding box center [435, 30] width 11 height 4
click at [400, 55] on p "Upvotes" at bounding box center [401, 55] width 17 height 6
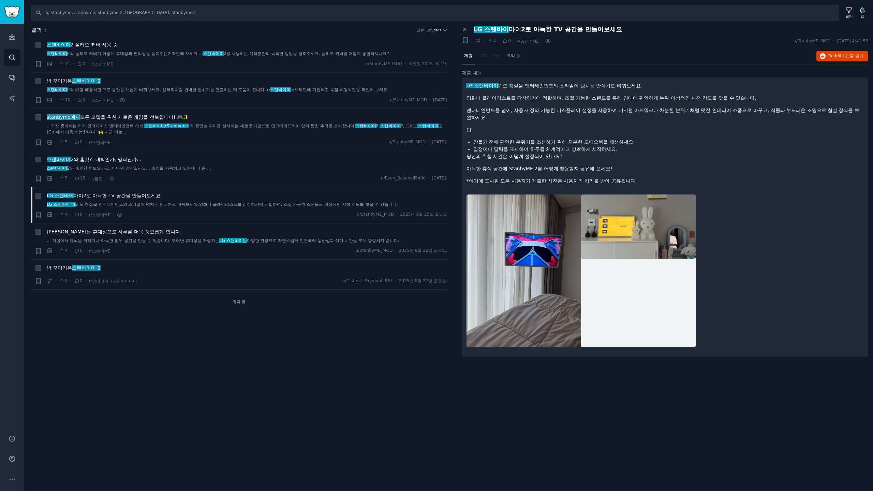
click at [236, 34] on h2 "결과 7 종류 Upvotes" at bounding box center [239, 30] width 416 height 9
click at [102, 44] on font "2 폴리오 커버 사용 중" at bounding box center [94, 44] width 47 height 5
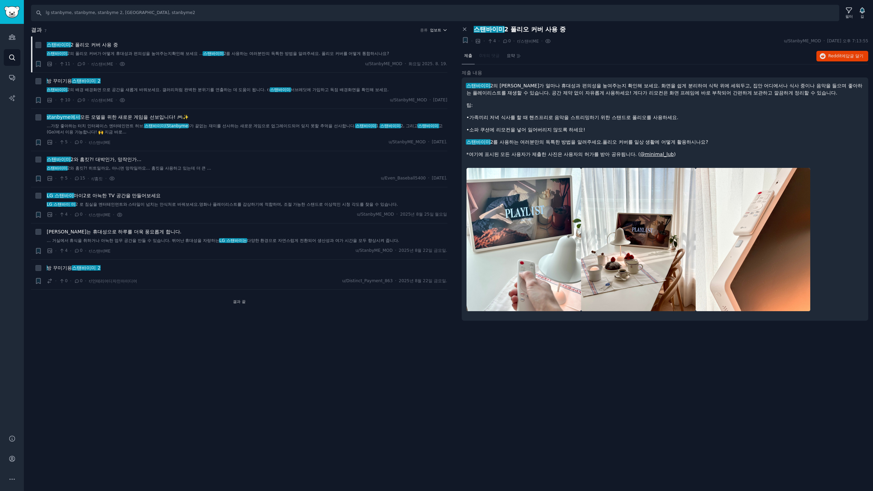
click at [440, 30] on font "업보트" at bounding box center [435, 30] width 11 height 4
click at [399, 68] on font "댓글" at bounding box center [397, 66] width 8 height 5
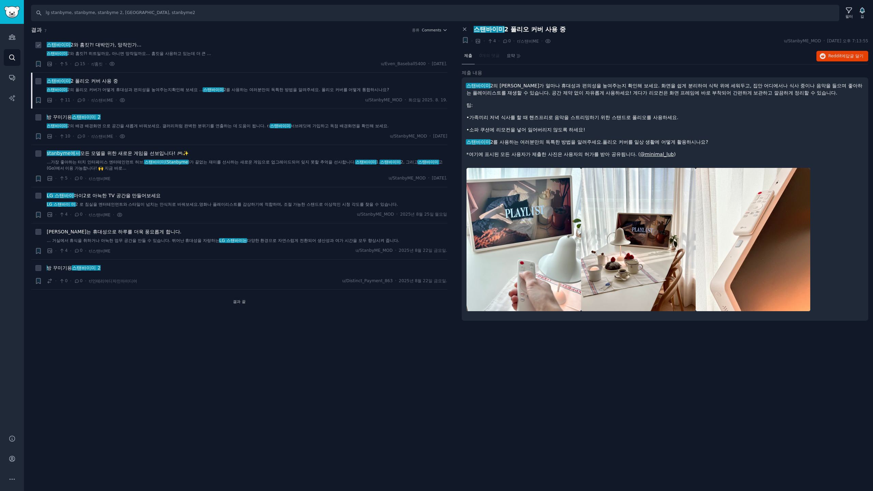
click at [211, 55] on font "2와 홈킷?! 히트일까요, 아니면 망작일까요… 홈킷을 사용하고 있는데 더 큰 ..." at bounding box center [139, 53] width 144 height 5
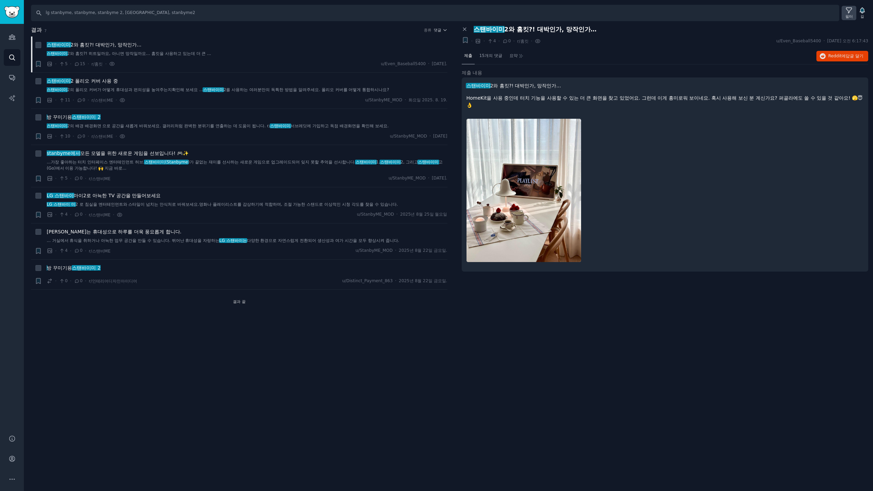
click at [851, 14] on font "필터" at bounding box center [849, 16] width 8 height 4
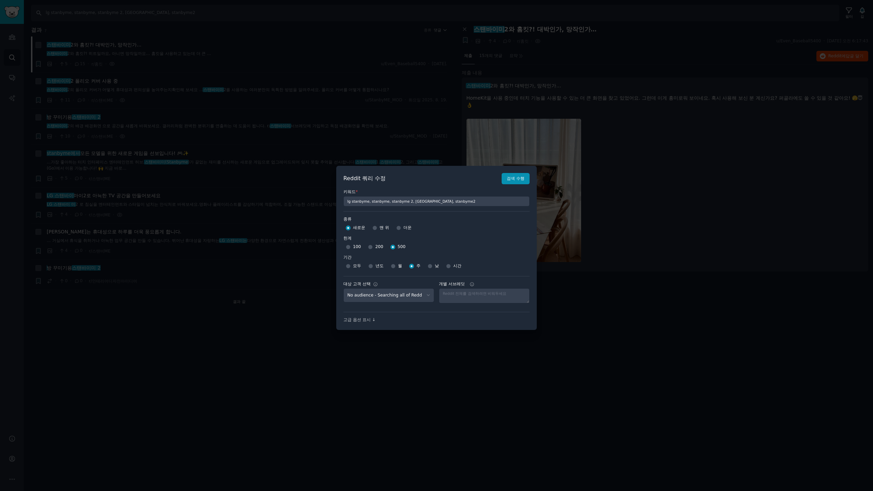
click at [734, 47] on div at bounding box center [436, 245] width 873 height 491
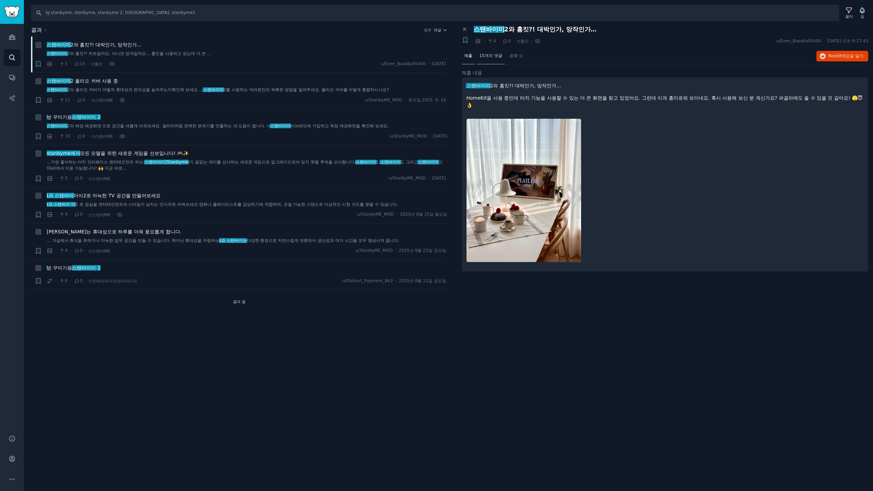
click at [492, 57] on font "15개의 댓글" at bounding box center [490, 55] width 23 height 5
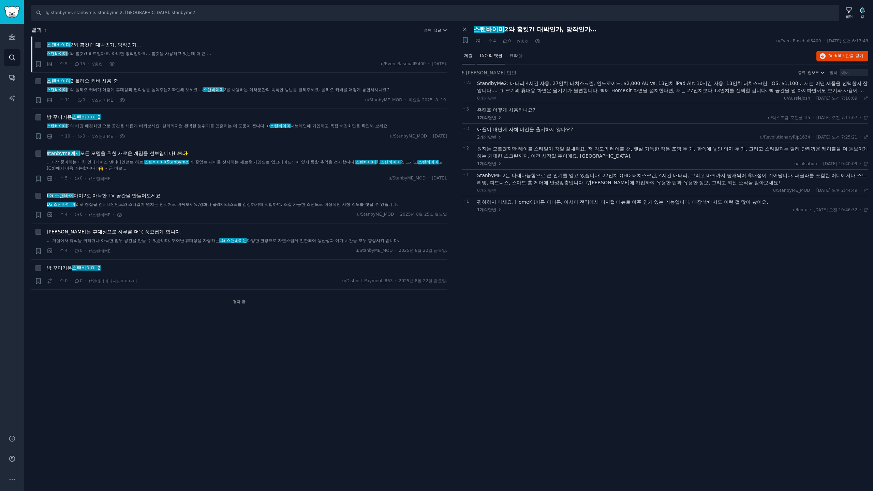
click at [469, 56] on font "제출" at bounding box center [468, 55] width 8 height 5
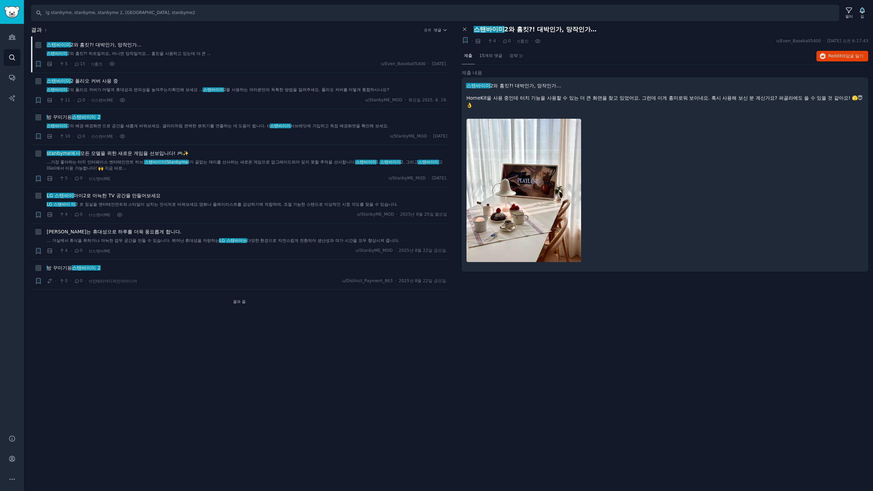
click at [195, 32] on h2 "결과 7 종류 댓글" at bounding box center [239, 30] width 416 height 9
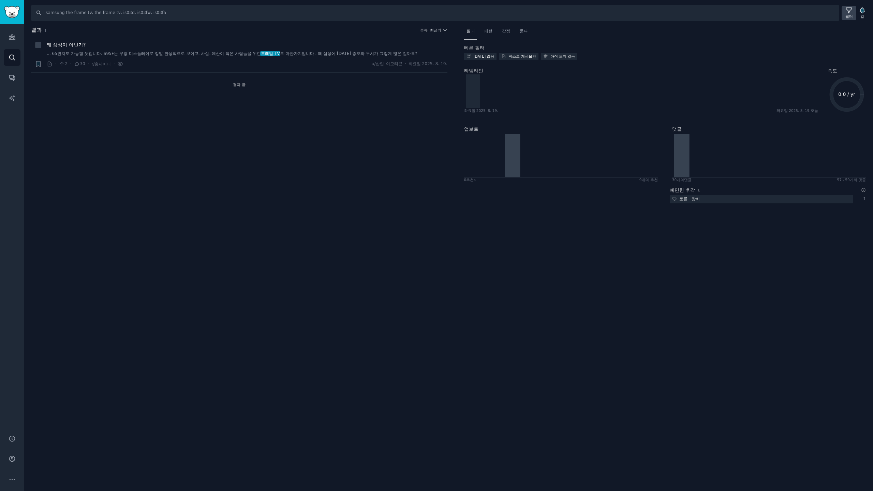
click at [848, 13] on icon at bounding box center [848, 10] width 7 height 7
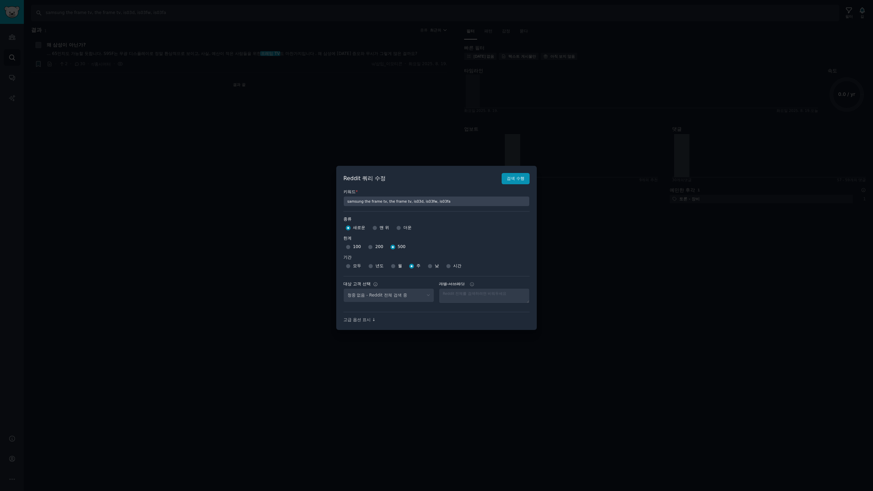
select select "d5641c5a1a"
click at [414, 296] on select "No audience - Searching all of Reddit stanbyme - 35 Subreddits internetexplorer…" at bounding box center [388, 295] width 91 height 14
select select
click at [343, 288] on select "No audience - Searching all of Reddit stanbyme - 35 Subreddits internetexplorer…" at bounding box center [388, 295] width 91 height 14
click at [517, 178] on font "검색 수행" at bounding box center [516, 178] width 18 height 5
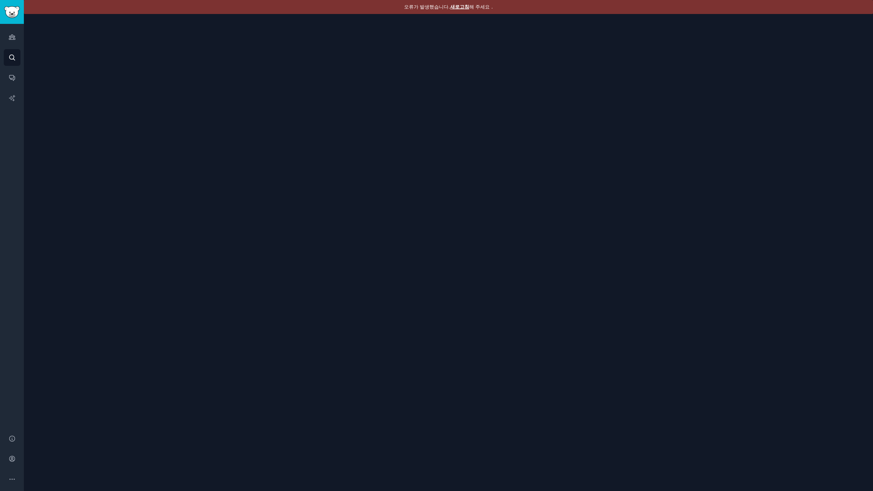
click at [454, 3] on div "오류가 발생했습니다. 새로고침 해 주세요 ." at bounding box center [448, 7] width 849 height 14
click at [464, 7] on font "새로고침" at bounding box center [459, 6] width 19 height 5
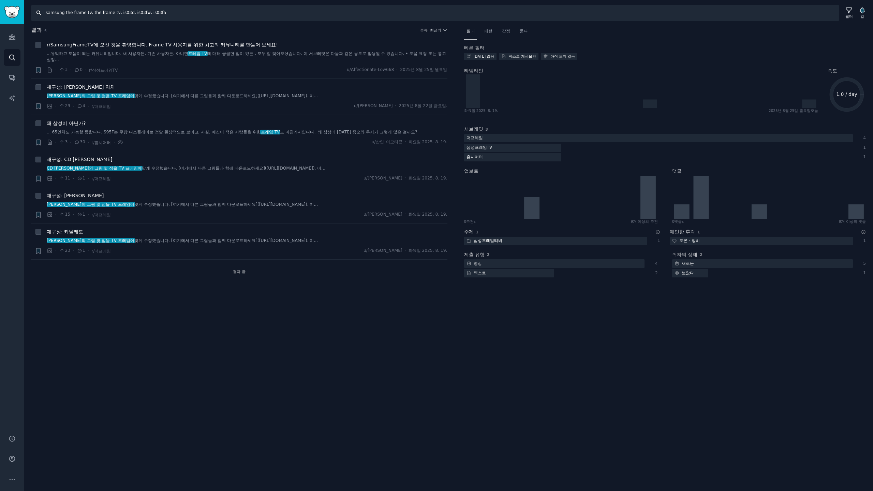
click at [213, 16] on input "samsung the frame tv, the frame tv, is03d, is03fw, is03fa" at bounding box center [435, 13] width 808 height 16
type input "samsung the frame tv, the frame tv, is03d, is03fw, is03fa, the frame pro"
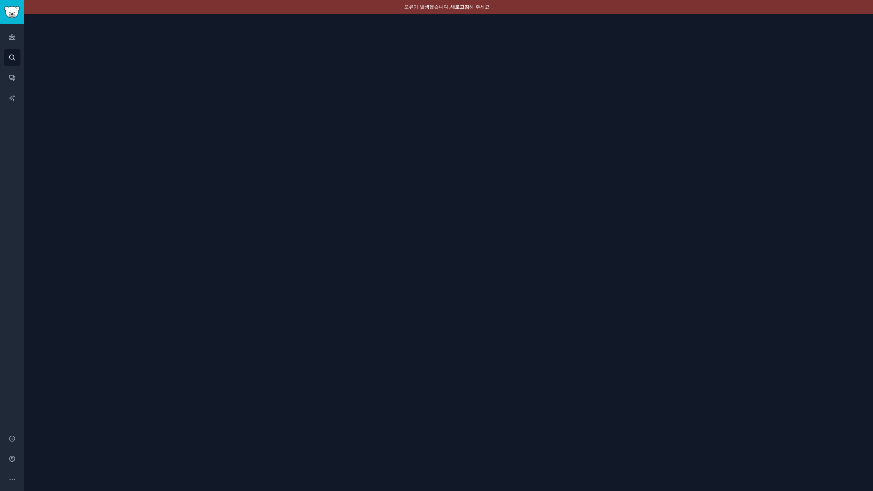
click at [455, 6] on font "새로고침" at bounding box center [459, 6] width 19 height 5
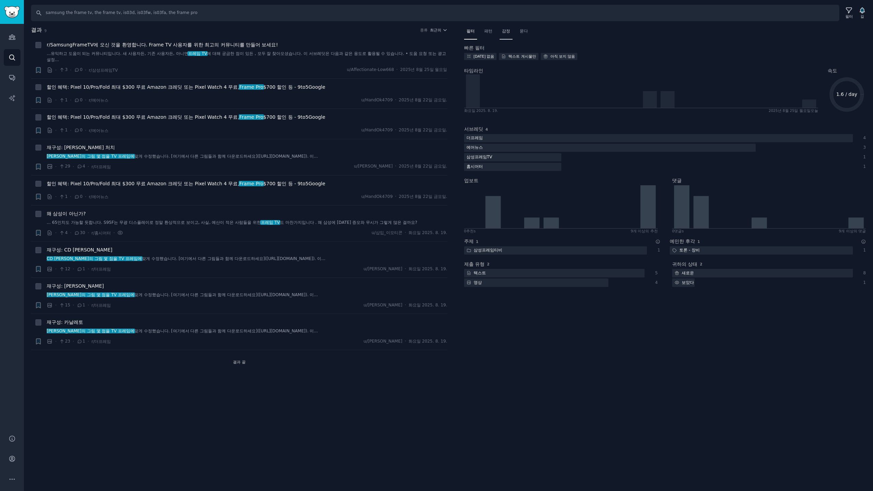
click at [508, 32] on font "감정" at bounding box center [506, 31] width 8 height 5
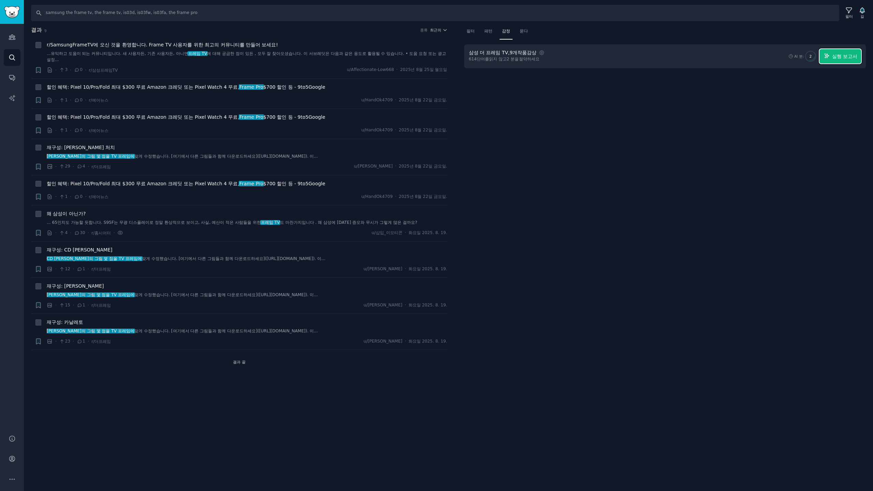
click at [841, 59] on font "실행 보고서" at bounding box center [844, 56] width 25 height 5
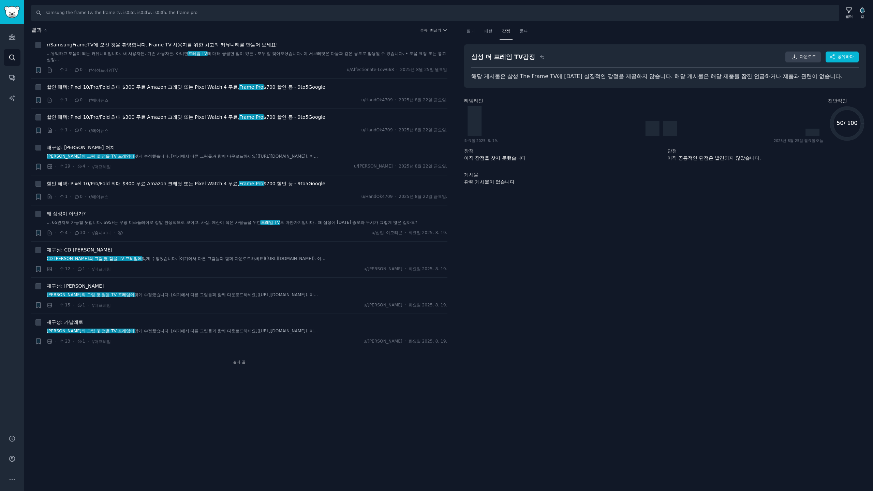
click at [580, 185] on div "관련 게시물이 없습니다" at bounding box center [665, 181] width 402 height 7
click at [438, 29] on font "최근의" at bounding box center [435, 30] width 11 height 4
click at [408, 58] on div "Upvotes" at bounding box center [412, 55] width 63 height 12
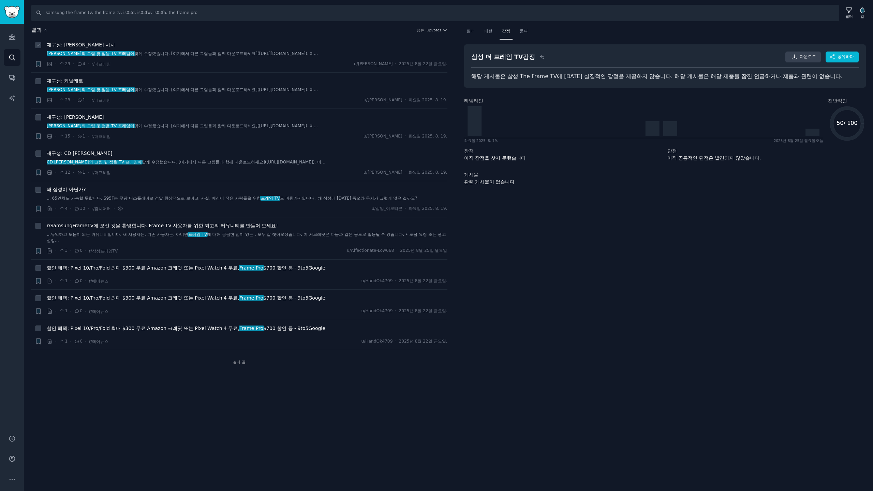
click at [211, 39] on li "+ 재구성: [PERSON_NAME] 처치 [PERSON_NAME]의 그림 몇 점을 TV 프레임에 맞게 수정했습니다 . [여기에서 다른 그림들…" at bounding box center [239, 54] width 416 height 36
click at [125, 54] on font "[PERSON_NAME]의 그림 몇 점을 TV 프레임에" at bounding box center [91, 53] width 88 height 5
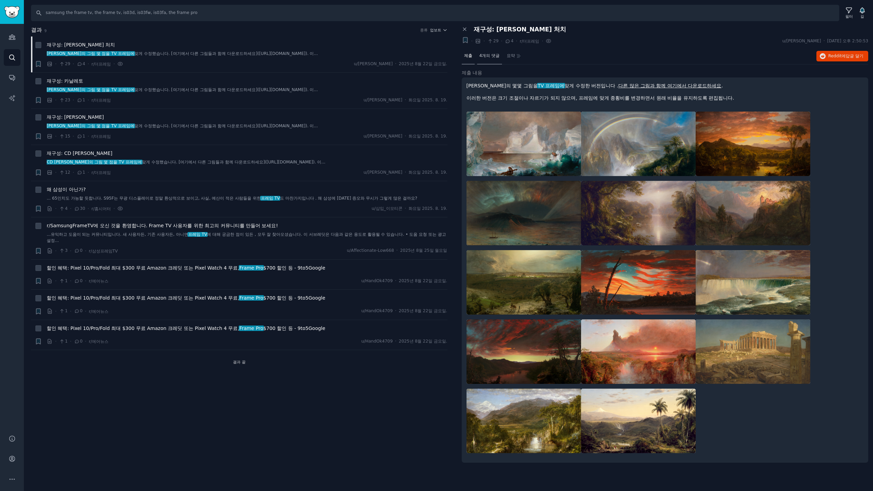
click at [491, 53] on font "4개의 댓글" at bounding box center [489, 55] width 20 height 5
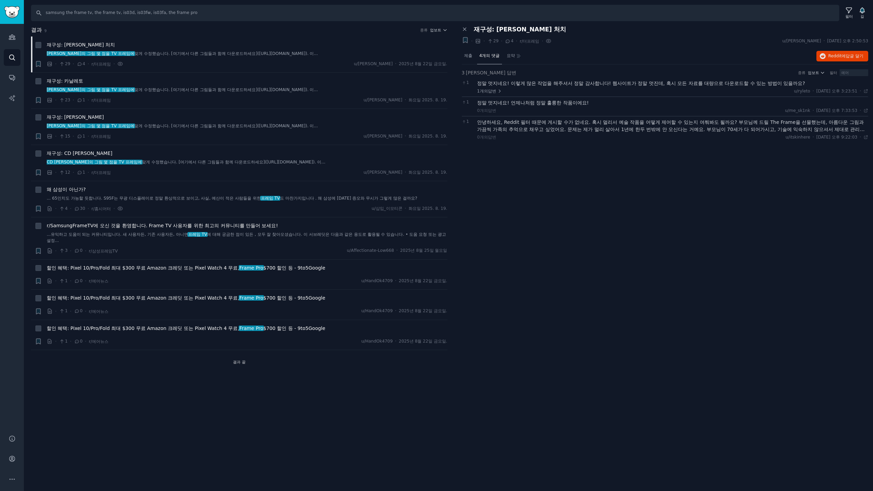
click at [477, 56] on div "4개의 댓글" at bounding box center [489, 56] width 25 height 16
click at [470, 57] on font "제출" at bounding box center [468, 55] width 8 height 5
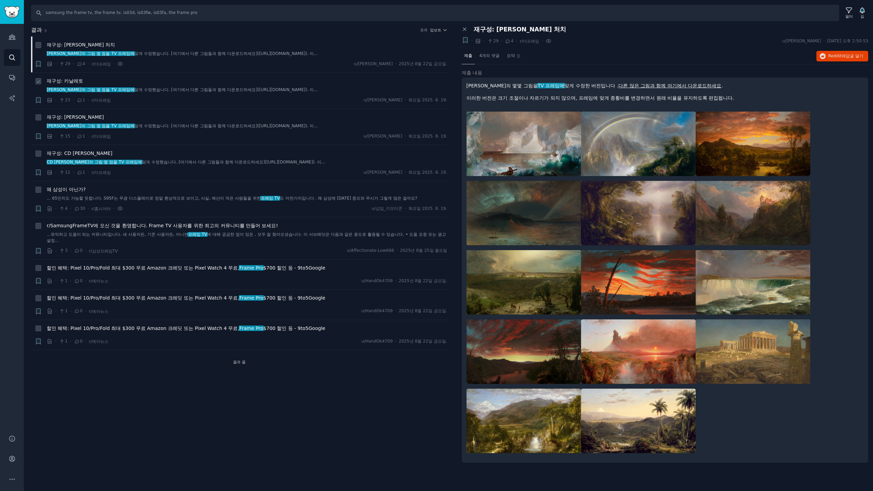
click at [108, 92] on font "[PERSON_NAME]의 그림 몇 점을 TV 프레임에" at bounding box center [91, 89] width 88 height 5
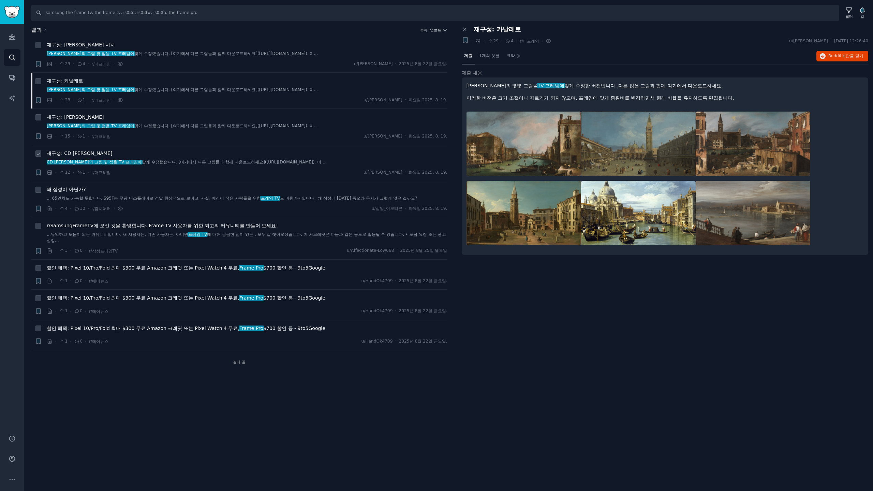
click at [105, 163] on font "CD [PERSON_NAME]의 그림 몇 점을 TV 프레임에" at bounding box center [94, 162] width 95 height 5
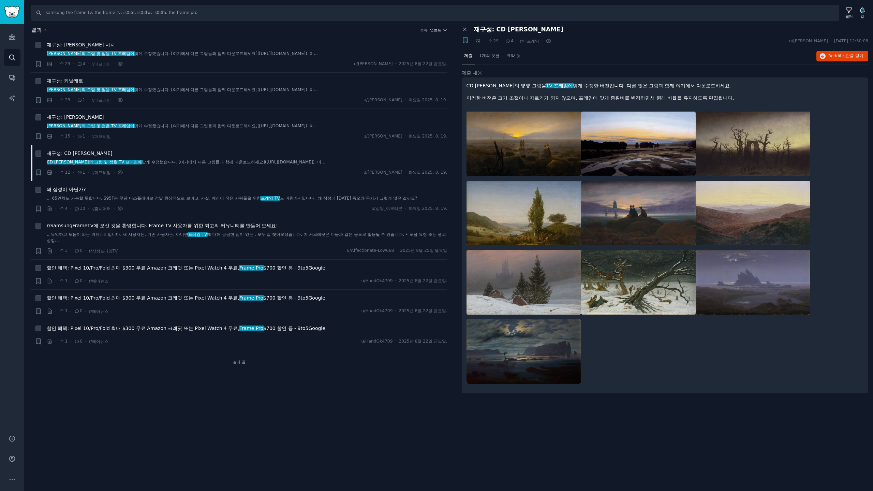
click at [322, 403] on div "찾다 samsung the frame tv, the frame tv, is03d, is03fw, is03fa, the frame pro 필터 …" at bounding box center [448, 245] width 849 height 491
click at [252, 226] on font "r/SamsungFrameTV에 오신 것을 환영합니다. Frame TV 사용자를 위한 최고의 커뮤니티를 만들어 보세요!" at bounding box center [162, 225] width 231 height 5
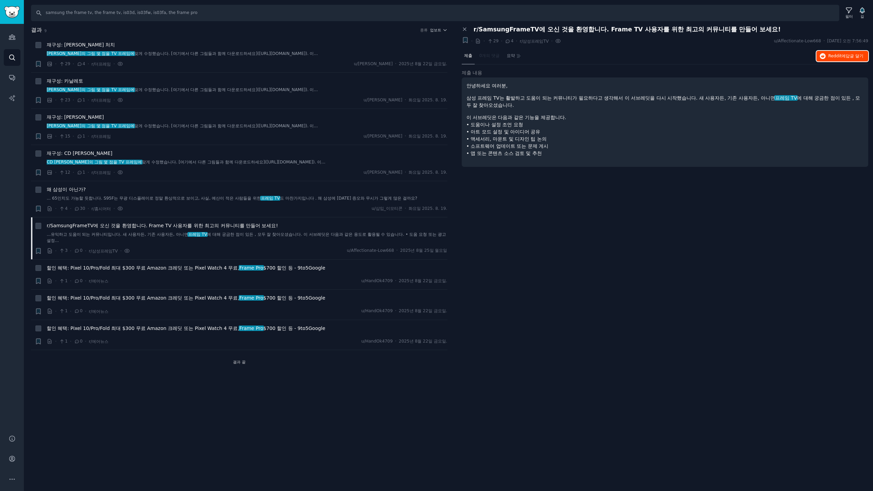
click at [835, 54] on font "Reddit에" at bounding box center [836, 56] width 17 height 5
click at [143, 377] on div "찾다 samsung the frame tv, the frame tv, is03d, is03fw, is03fa, the frame pro 필터 …" at bounding box center [448, 245] width 849 height 491
click at [204, 268] on font "할인 혜택: Pixel 10/Pro/Fold 최대 $300 무료 Amazon 크레딧 또는 Pixel Watch 4 무료," at bounding box center [143, 267] width 193 height 5
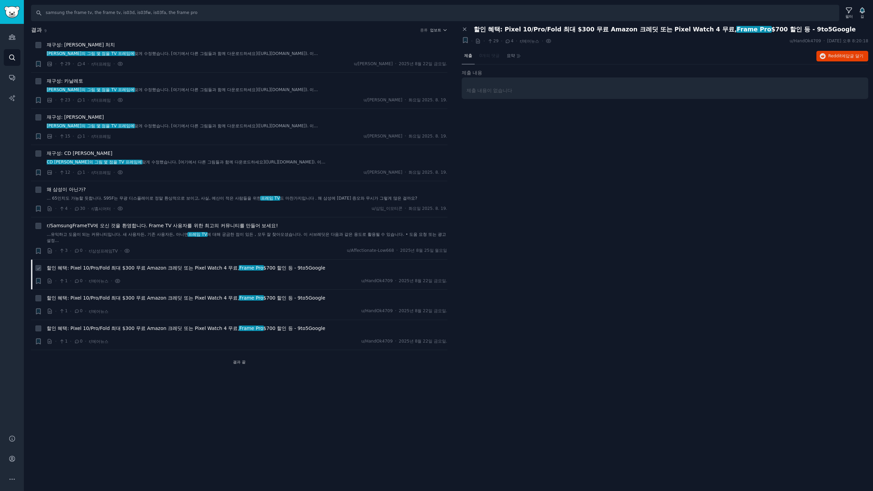
click at [210, 264] on span "할인 혜택: Pixel 10/Pro/Fold 최대 $300 무료 Amazon 크레딧 또는 Pixel Watch 4 무료, Frame Pro $…" at bounding box center [186, 267] width 279 height 7
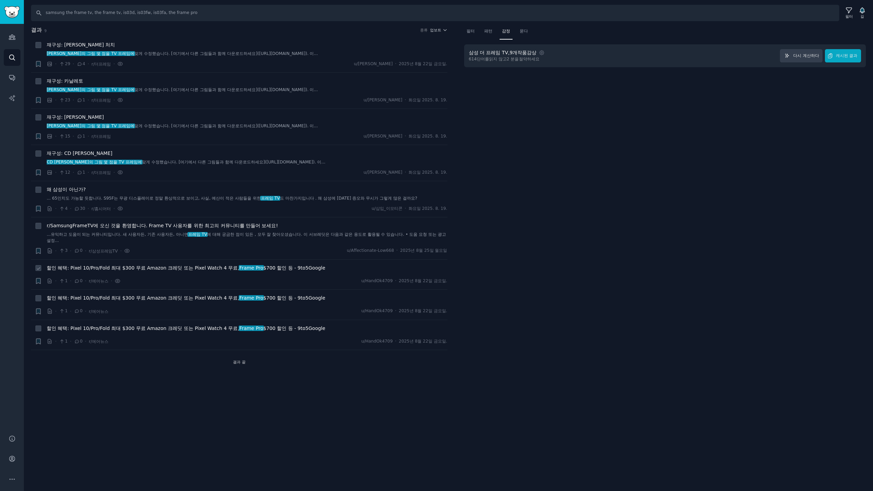
click at [216, 269] on font "할인 혜택: Pixel 10/Pro/Fold 최대 $300 무료 Amazon 크레딧 또는 Pixel Watch 4 무료," at bounding box center [143, 267] width 193 height 5
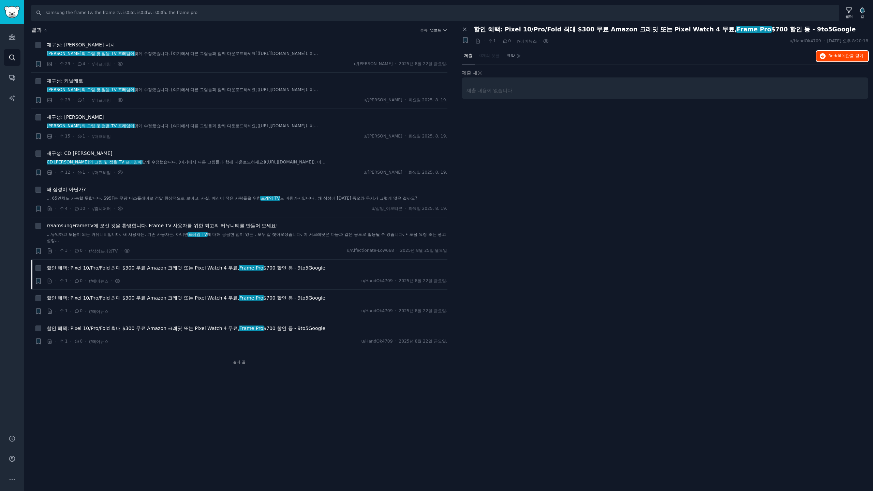
click at [839, 54] on font "Reddit에" at bounding box center [836, 56] width 17 height 5
